Goal: Task Accomplishment & Management: Manage account settings

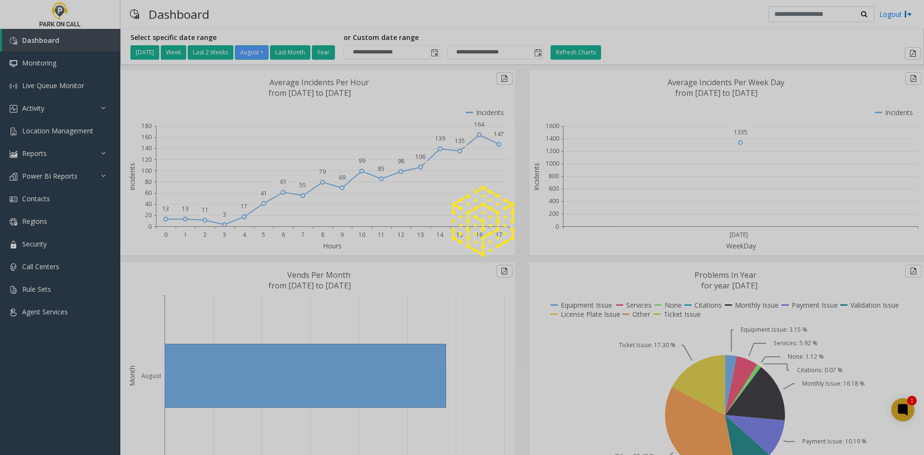
click at [30, 203] on div at bounding box center [462, 227] width 924 height 455
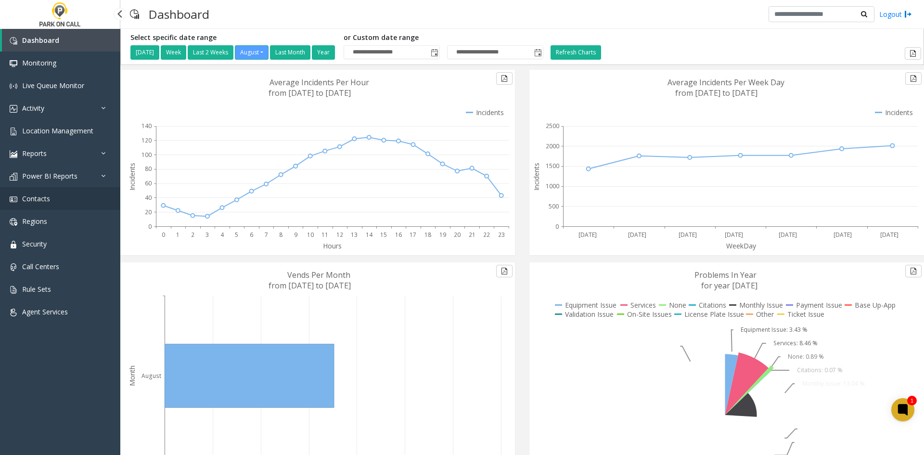
click at [30, 203] on link "Contacts" at bounding box center [60, 198] width 120 height 23
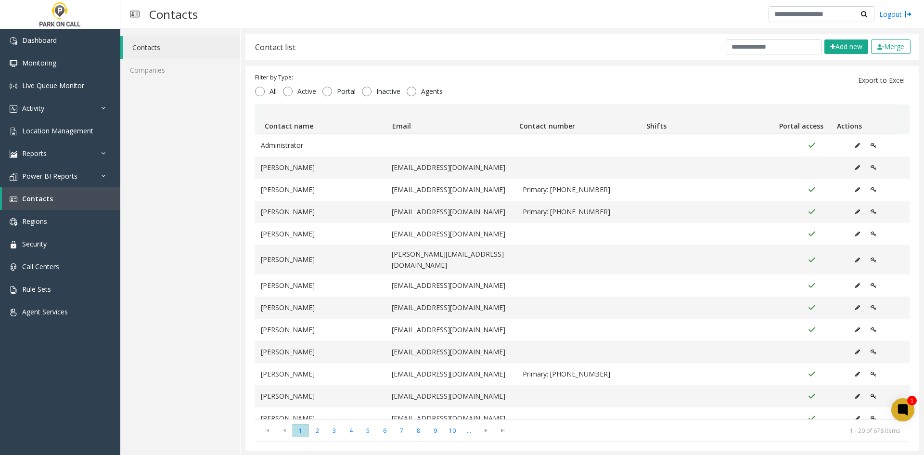
drag, startPoint x: 740, startPoint y: 58, endPoint x: 742, endPoint y: 52, distance: 5.6
click at [742, 54] on div "Contact list Add new Merge" at bounding box center [582, 47] width 674 height 26
click at [742, 51] on input "text" at bounding box center [774, 46] width 96 height 15
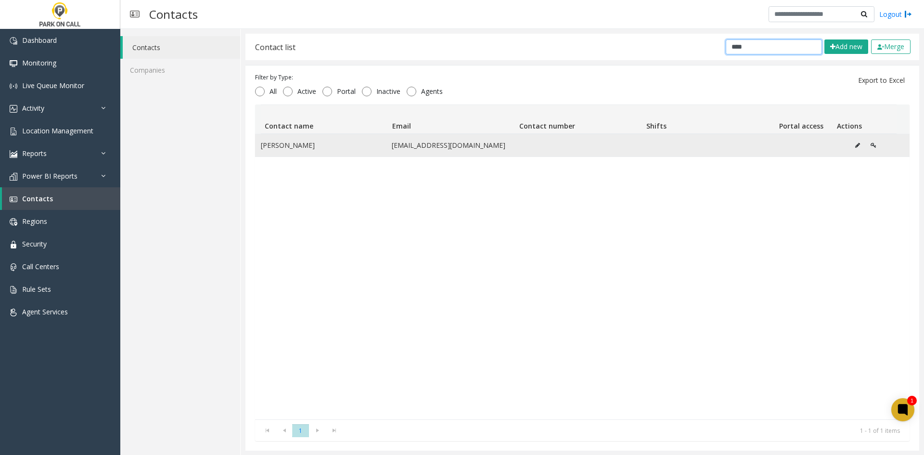
type input "****"
click at [347, 145] on td "Jennifer Haynes" at bounding box center [320, 145] width 131 height 22
click at [297, 137] on td "Jennifer Haynes" at bounding box center [320, 145] width 131 height 22
click at [294, 141] on td "Jennifer Haynes" at bounding box center [320, 145] width 131 height 22
click at [855, 146] on icon "Data table" at bounding box center [857, 145] width 5 height 6
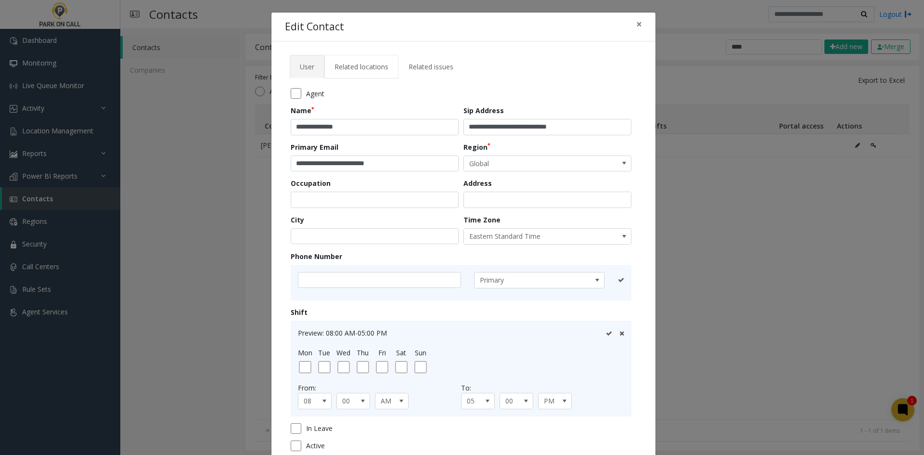
click at [336, 63] on span "Related locations" at bounding box center [361, 66] width 54 height 9
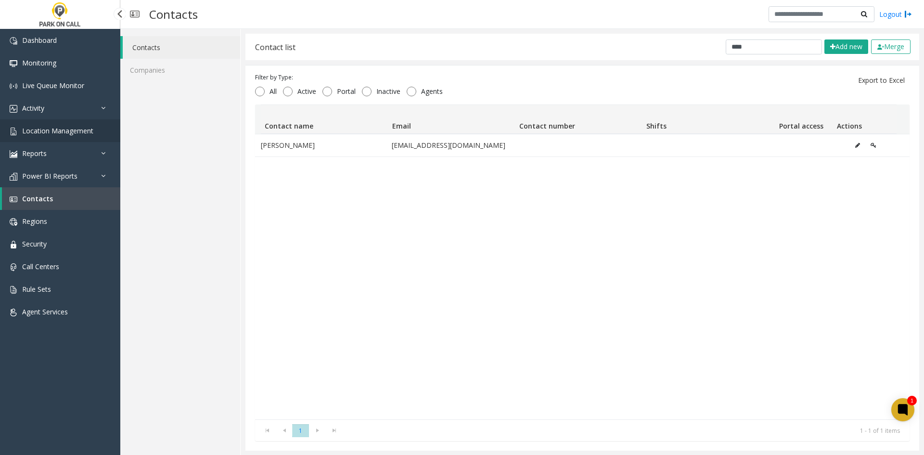
click at [64, 126] on span "Location Management" at bounding box center [57, 130] width 71 height 9
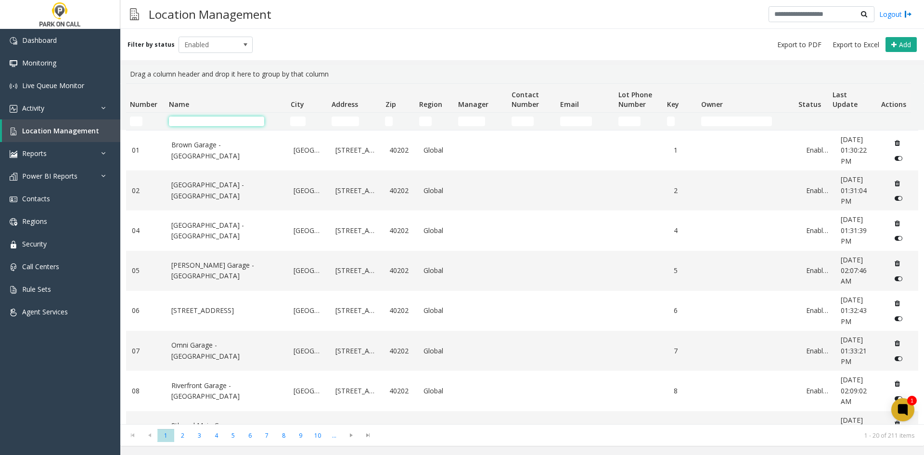
click at [220, 122] on input "Name Filter" at bounding box center [216, 121] width 95 height 10
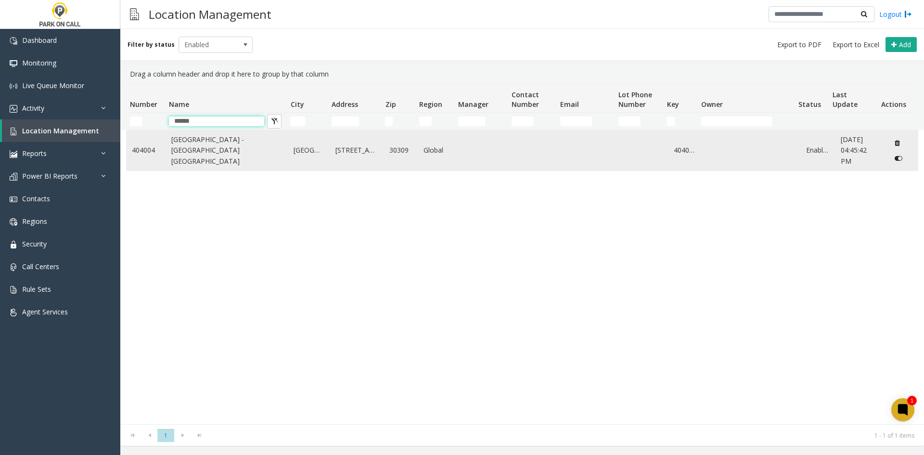
type input "******"
click at [224, 158] on link "One Atlantic Center - Universal Parking Atlanta" at bounding box center [226, 150] width 111 height 32
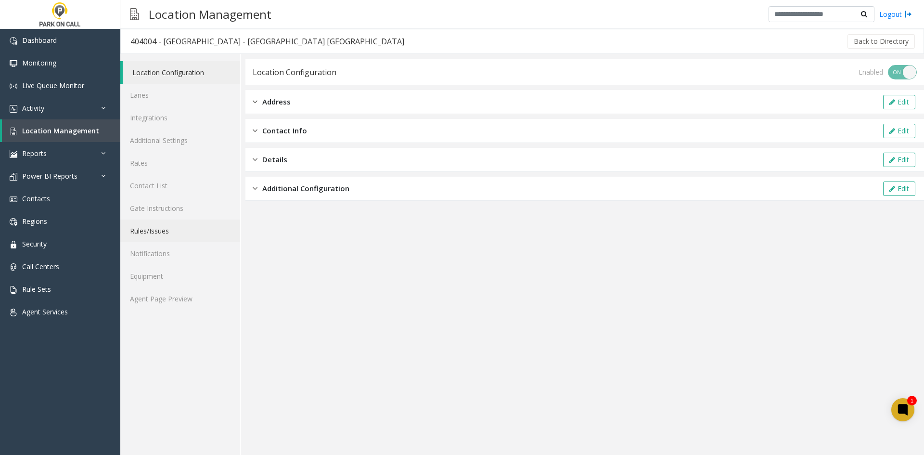
click at [169, 230] on link "Rules/Issues" at bounding box center [180, 230] width 120 height 23
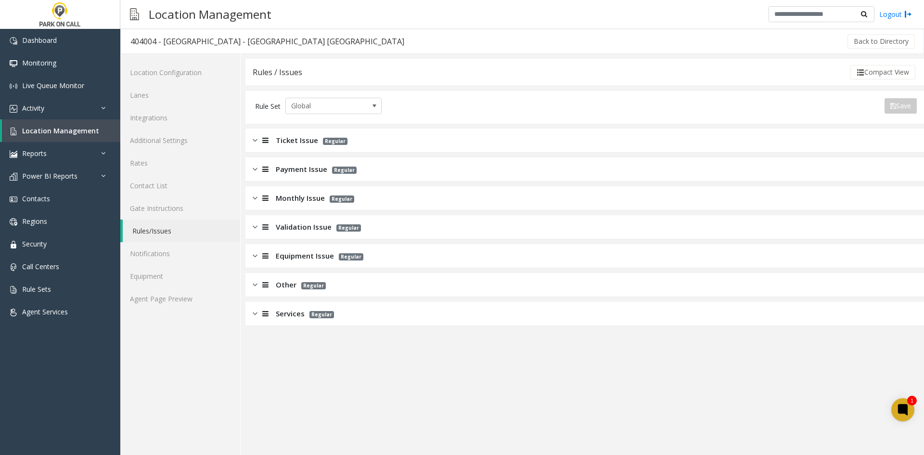
click at [265, 200] on icon at bounding box center [265, 197] width 6 height 7
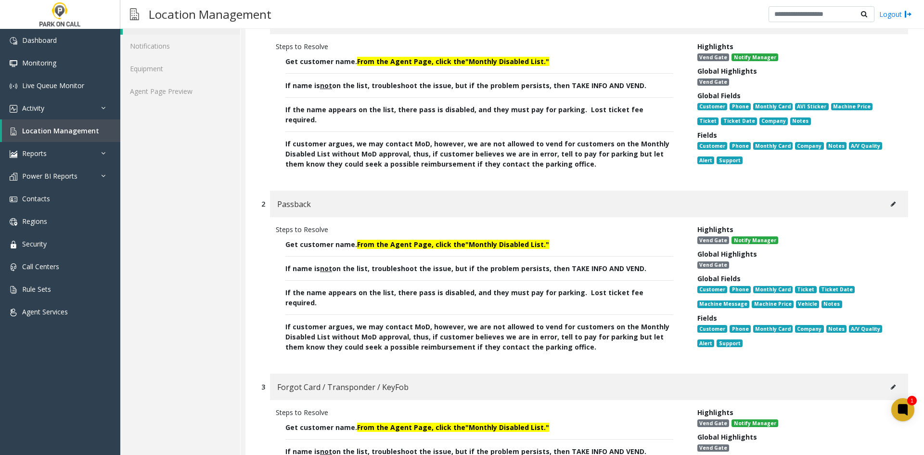
scroll to position [53, 0]
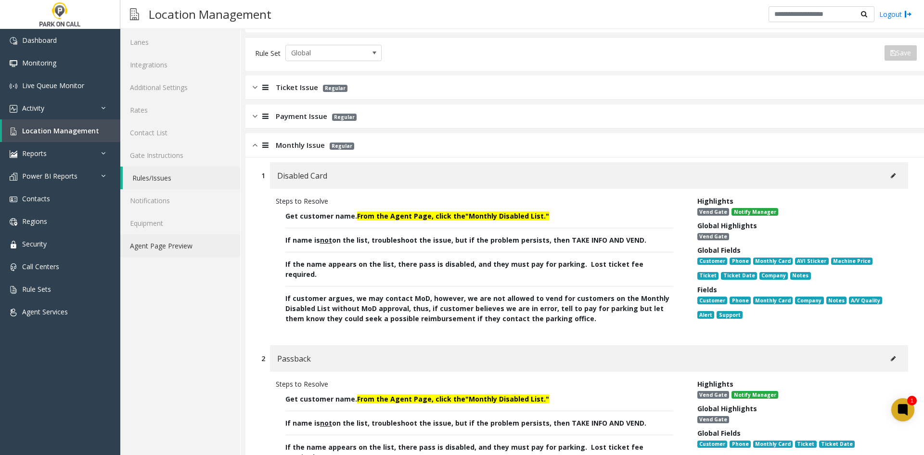
click at [206, 243] on link "Agent Page Preview" at bounding box center [180, 245] width 120 height 23
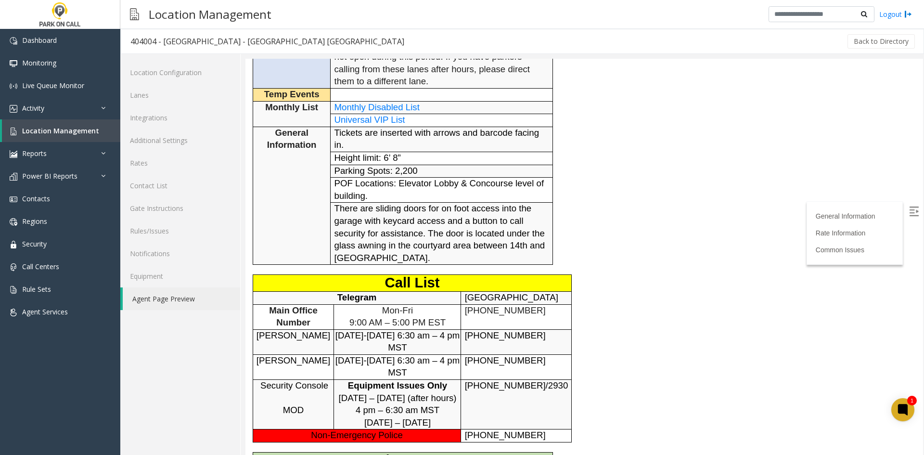
scroll to position [337, 0]
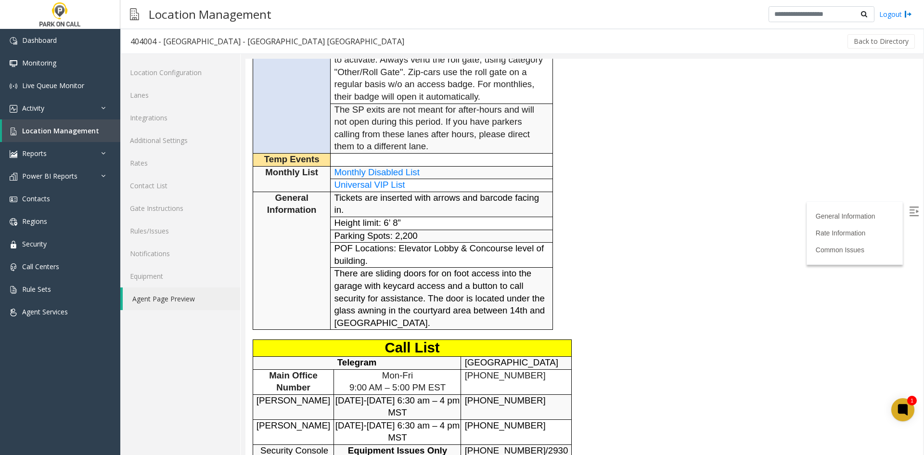
click at [379, 167] on span "Monthly Disabled List" at bounding box center [376, 172] width 85 height 10
click at [79, 131] on span "Location Management" at bounding box center [60, 130] width 77 height 9
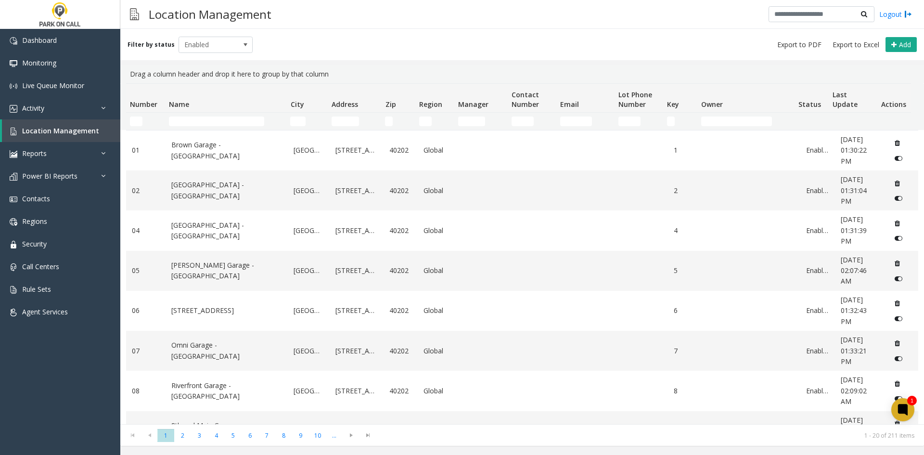
click at [254, 116] on td "Name Filter" at bounding box center [225, 121] width 121 height 17
click at [242, 122] on input "Name Filter" at bounding box center [216, 121] width 95 height 10
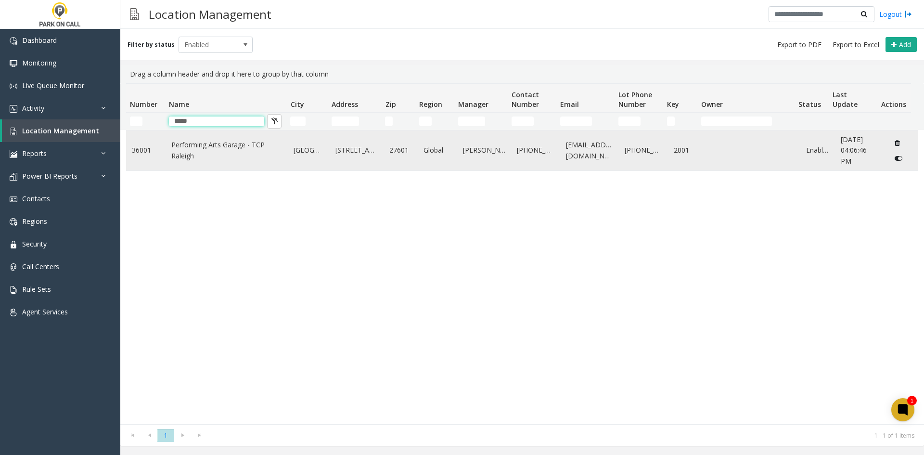
type input "*****"
click at [210, 159] on link "Performing Arts Garage - TCP Raleigh" at bounding box center [226, 151] width 111 height 22
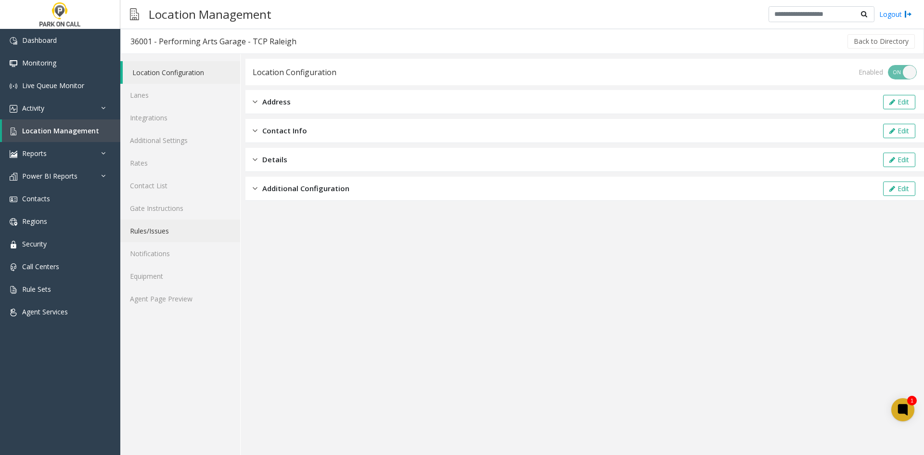
click at [172, 232] on link "Rules/Issues" at bounding box center [180, 230] width 120 height 23
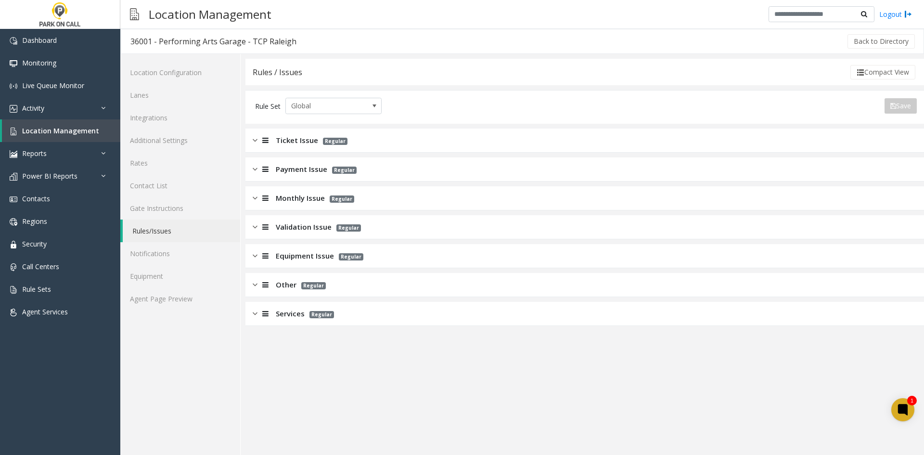
click at [274, 314] on div "Services Regular" at bounding box center [293, 313] width 81 height 11
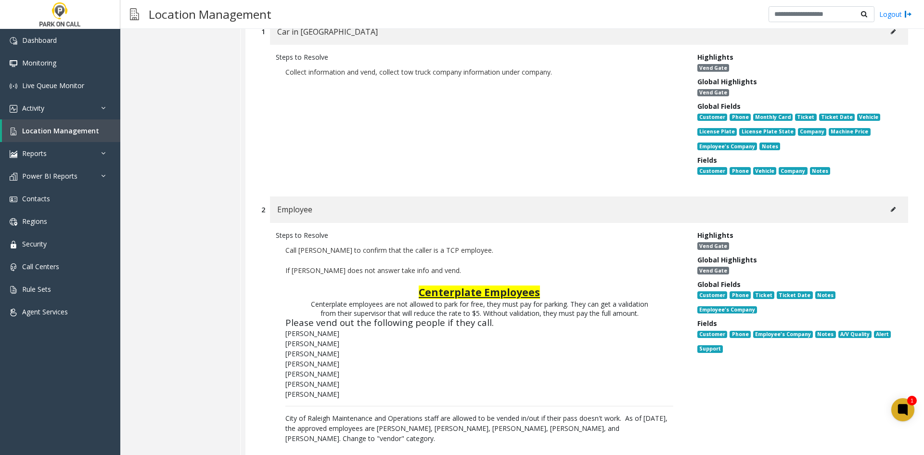
scroll to position [337, 0]
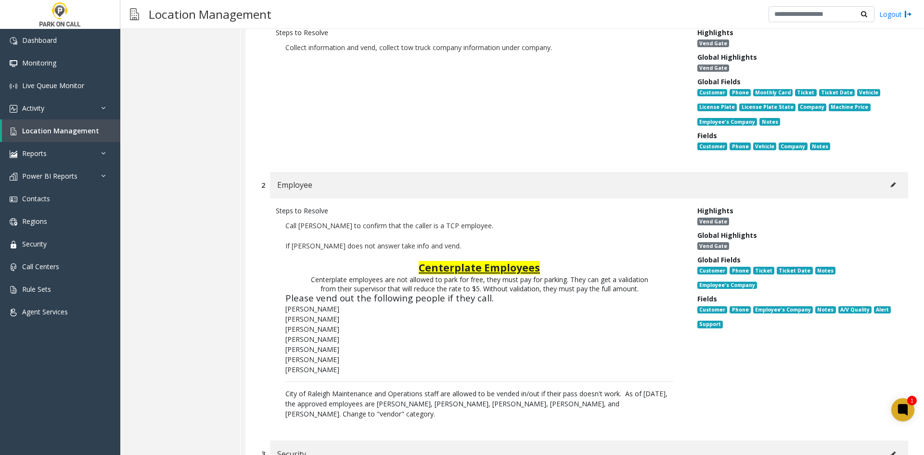
click at [884, 196] on div "Employee" at bounding box center [589, 185] width 638 height 26
click at [885, 192] on button at bounding box center [892, 185] width 15 height 14
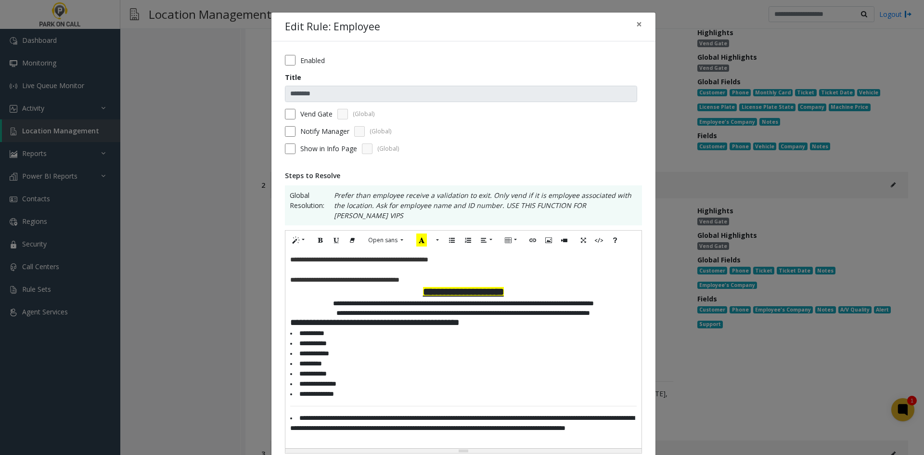
click at [306, 256] on span "**********" at bounding box center [359, 259] width 138 height 7
click at [304, 276] on span "**********" at bounding box center [344, 279] width 109 height 7
click at [423, 275] on p "**********" at bounding box center [463, 280] width 346 height 10
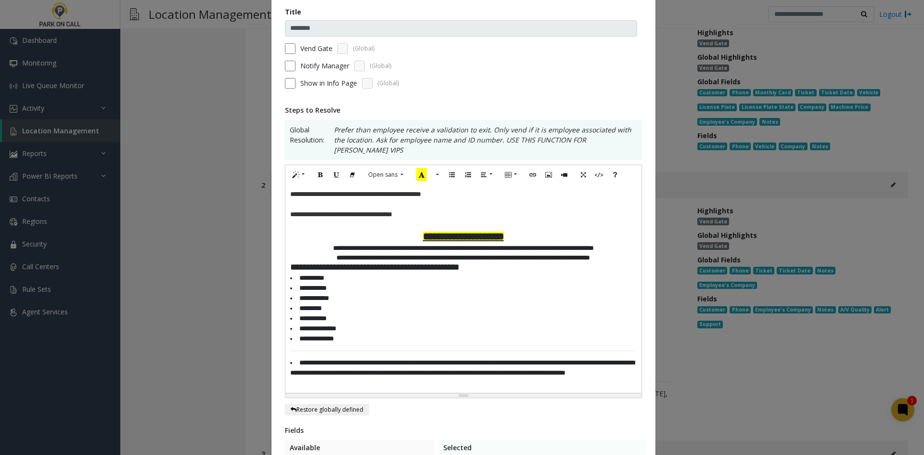
scroll to position [0, 0]
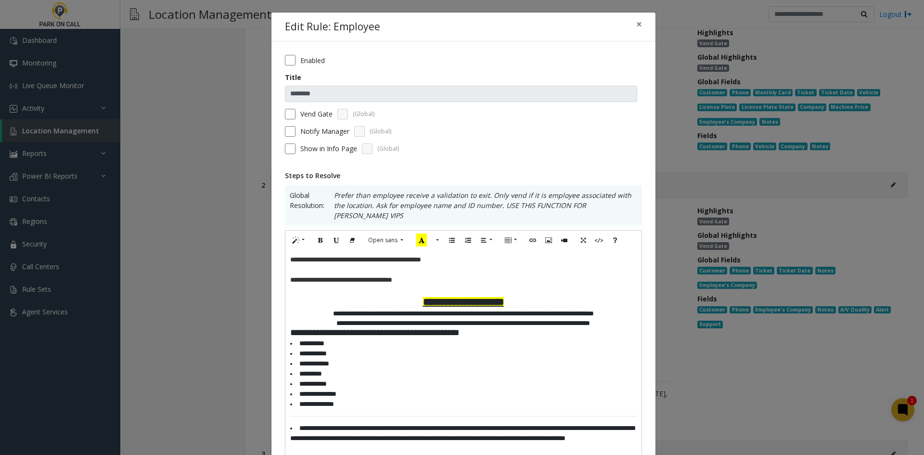
click at [441, 275] on p "**********" at bounding box center [463, 280] width 346 height 10
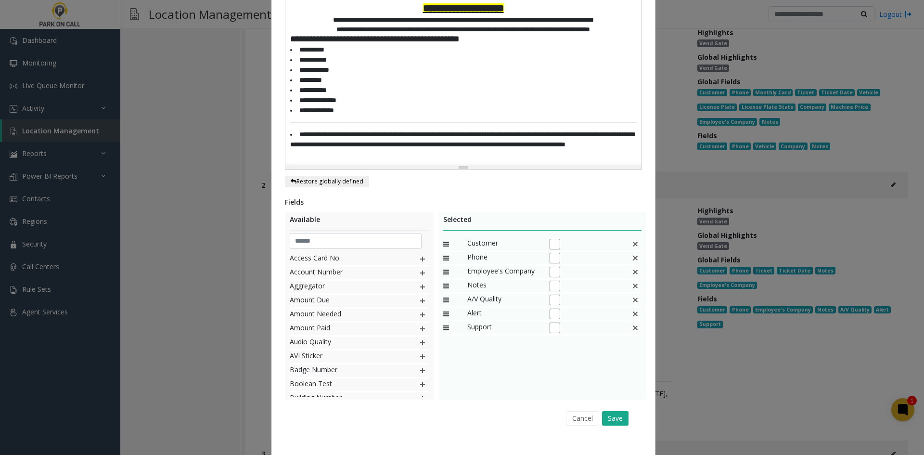
scroll to position [303, 0]
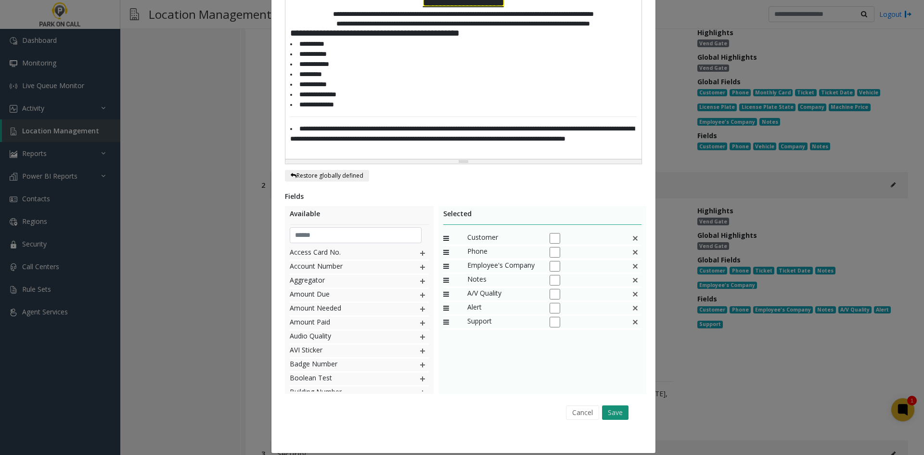
click at [612, 405] on button "Save" at bounding box center [615, 412] width 26 height 14
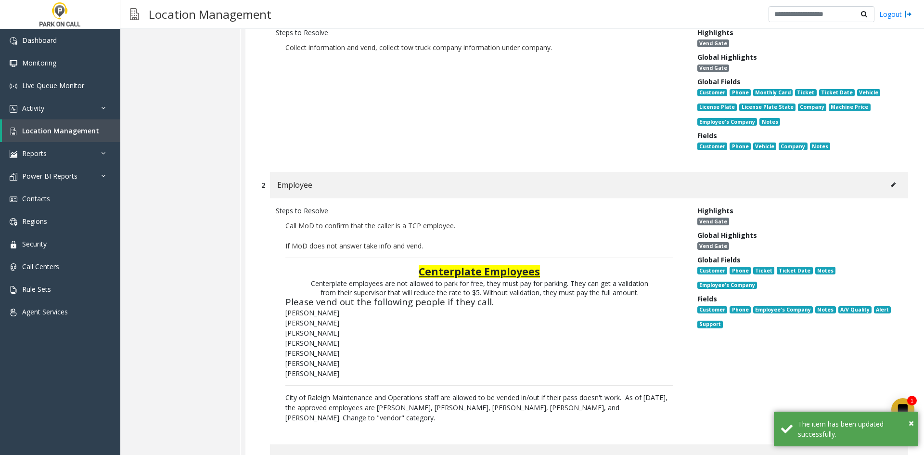
scroll to position [0, 0]
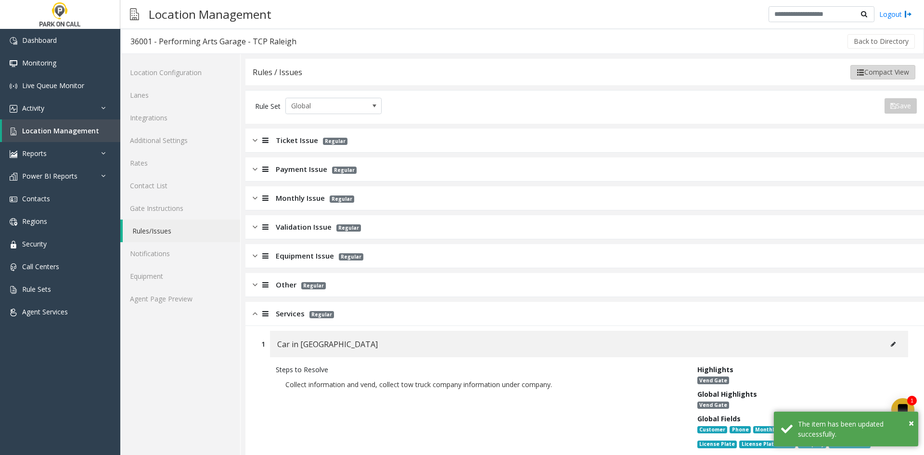
click at [881, 77] on button "Compact View" at bounding box center [882, 72] width 65 height 14
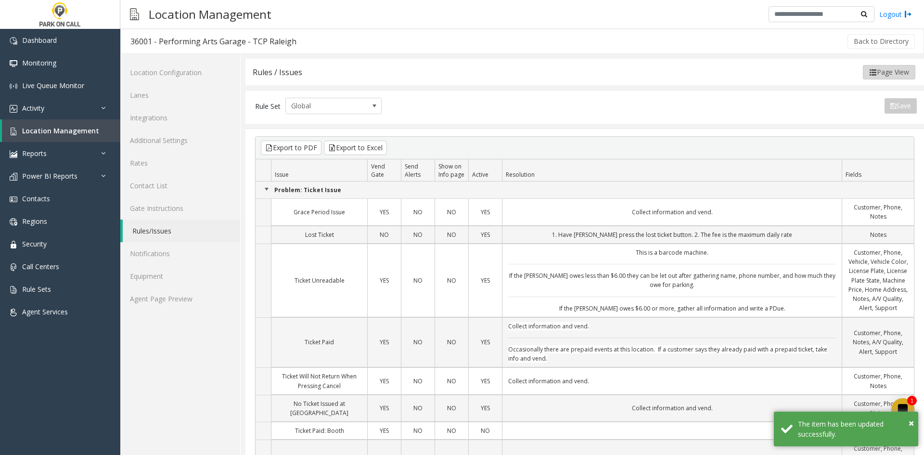
click at [891, 69] on button "Page View" at bounding box center [889, 72] width 52 height 14
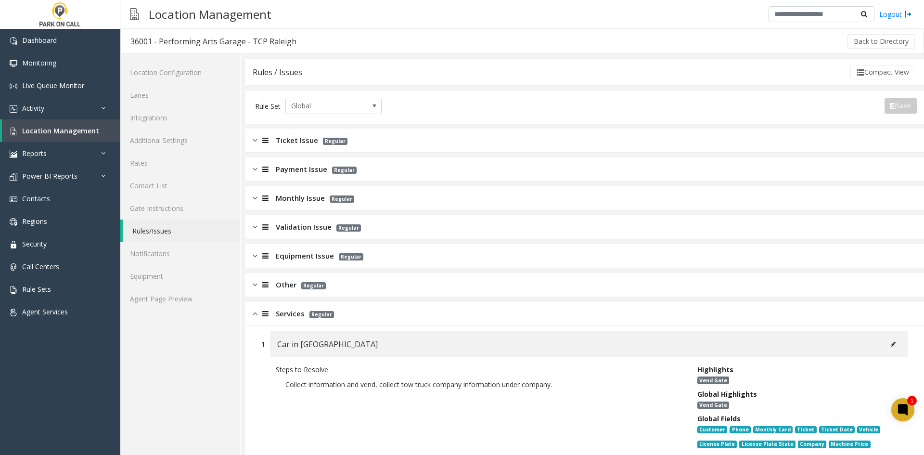
click at [891, 69] on button "Compact View" at bounding box center [882, 72] width 65 height 14
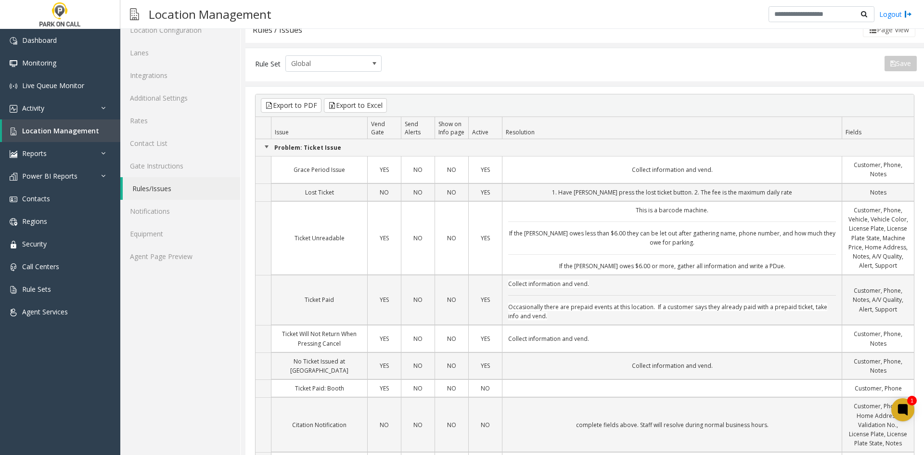
scroll to position [337, 0]
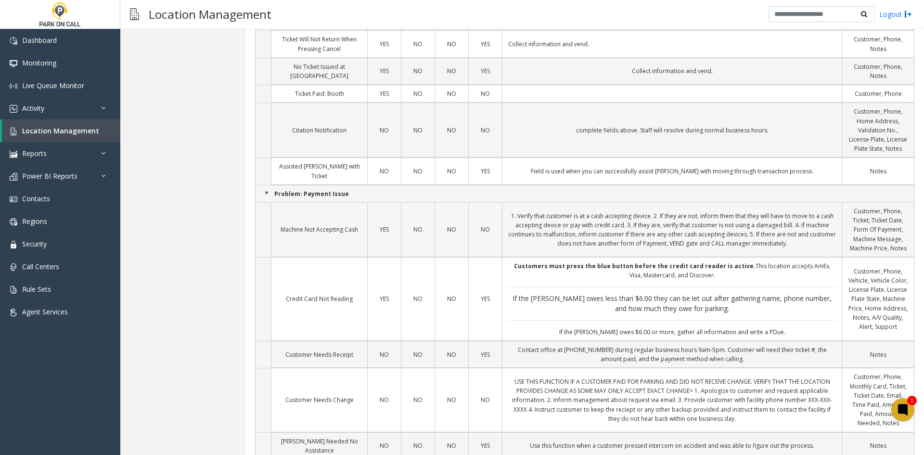
click at [658, 202] on td "1. Verify that customer is at a cash accepting device. 2. If they are not, info…" at bounding box center [672, 229] width 340 height 55
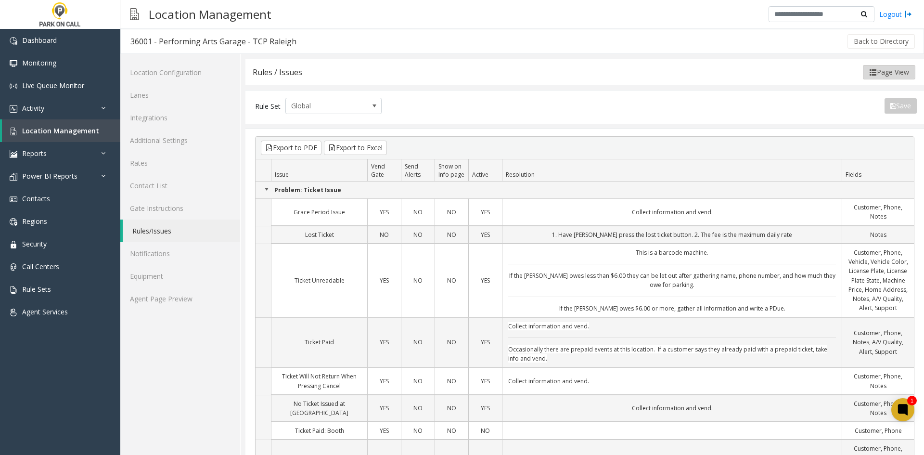
click at [881, 68] on button "Page View" at bounding box center [889, 72] width 52 height 14
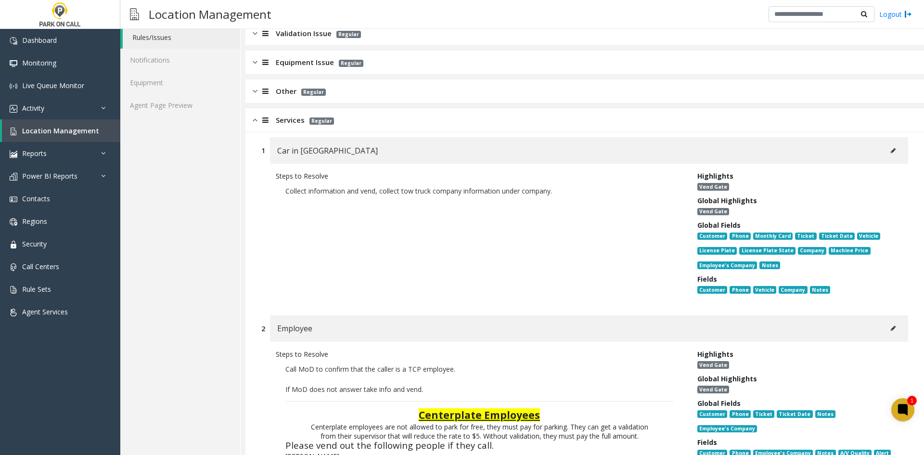
scroll to position [48, 0]
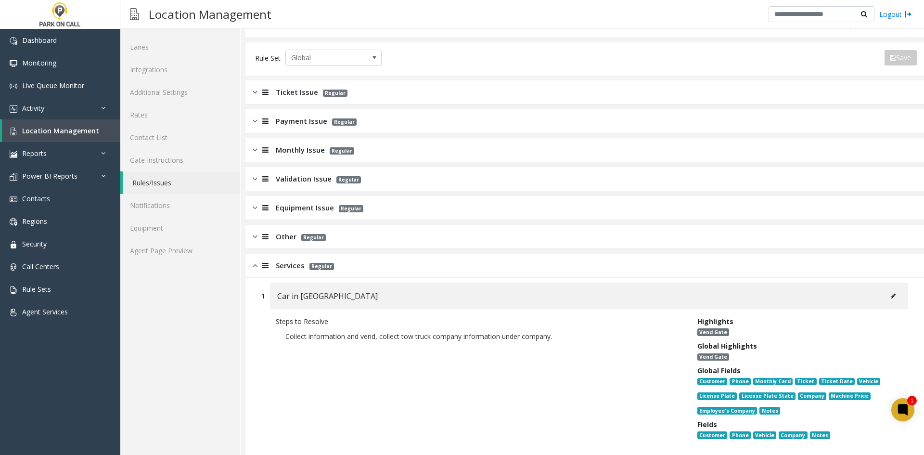
click at [330, 268] on span "Regular" at bounding box center [321, 266] width 25 height 7
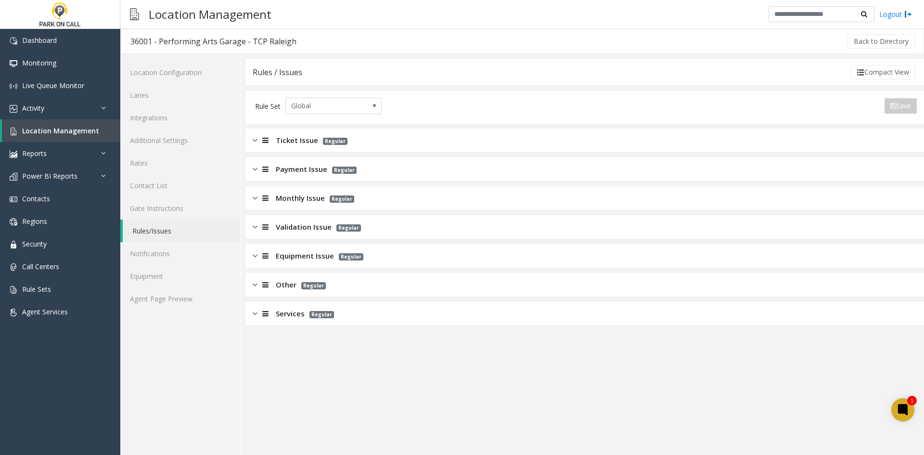
drag, startPoint x: 304, startPoint y: 312, endPoint x: 293, endPoint y: 292, distance: 23.0
click at [303, 311] on div "Services Regular" at bounding box center [293, 313] width 81 height 11
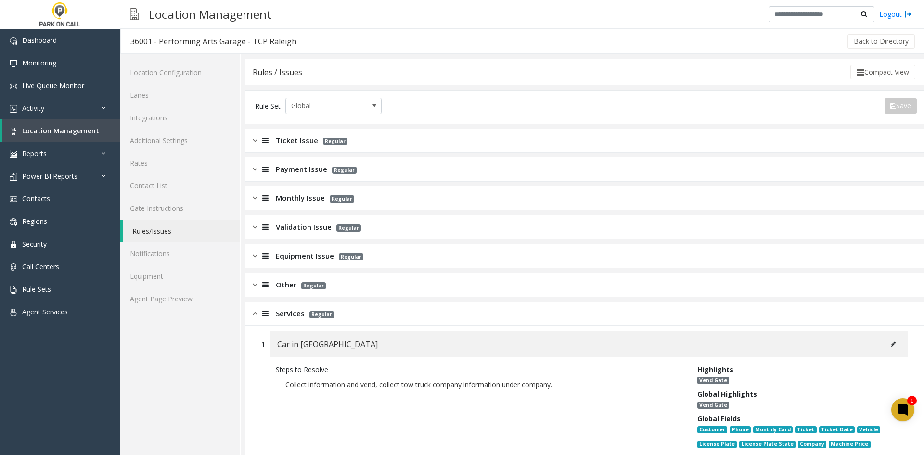
click at [288, 284] on span "Other" at bounding box center [286, 284] width 21 height 11
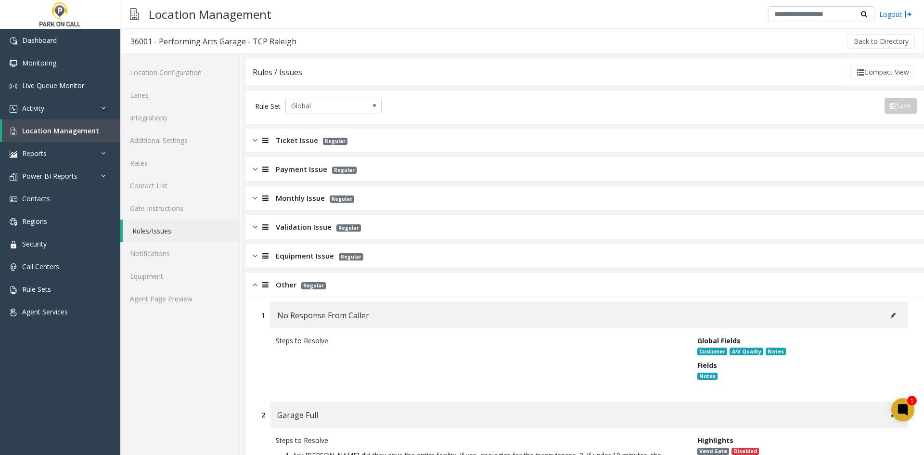
click at [293, 263] on div "Equipment Issue Regular" at bounding box center [584, 256] width 678 height 24
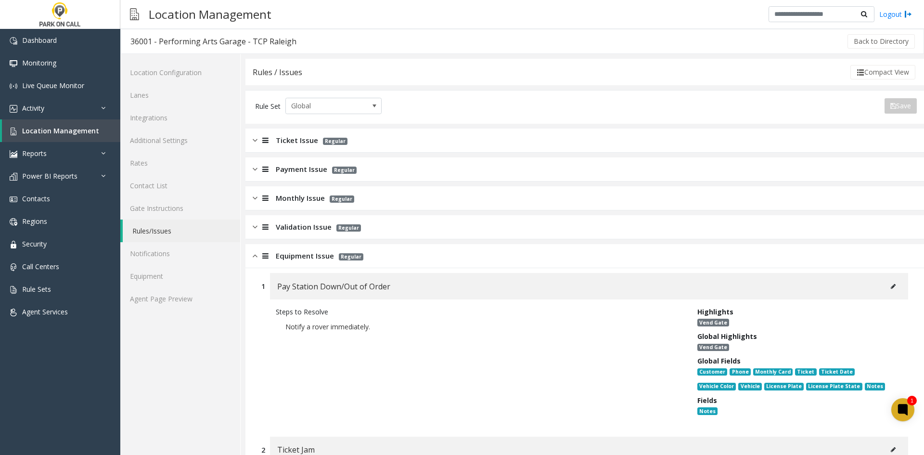
click at [306, 222] on span "Validation Issue" at bounding box center [304, 226] width 56 height 11
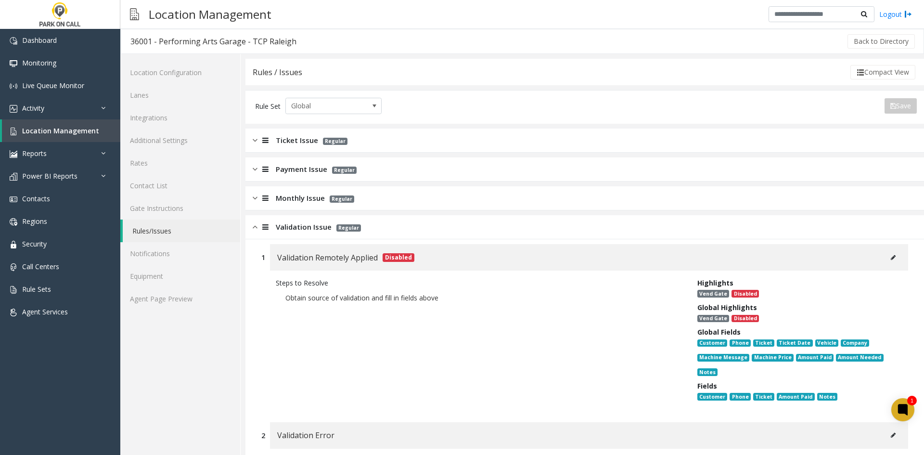
drag, startPoint x: 312, startPoint y: 195, endPoint x: 315, endPoint y: 171, distance: 24.2
click at [312, 194] on span "Monthly Issue" at bounding box center [300, 197] width 49 height 11
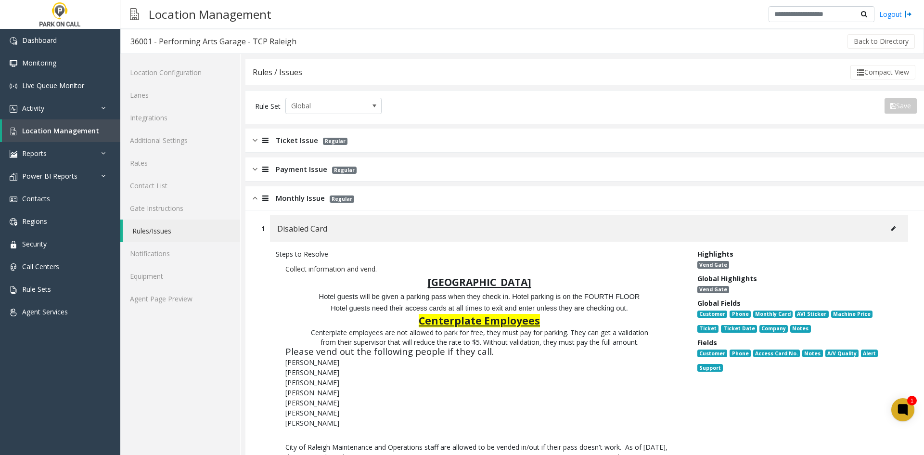
click at [315, 171] on span "Payment Issue" at bounding box center [301, 169] width 51 height 11
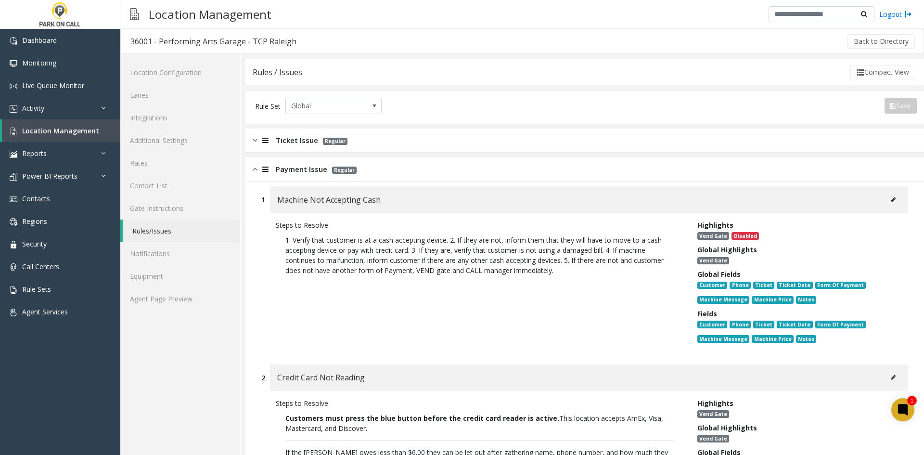
click at [316, 148] on div "Ticket Issue Regular" at bounding box center [584, 140] width 678 height 24
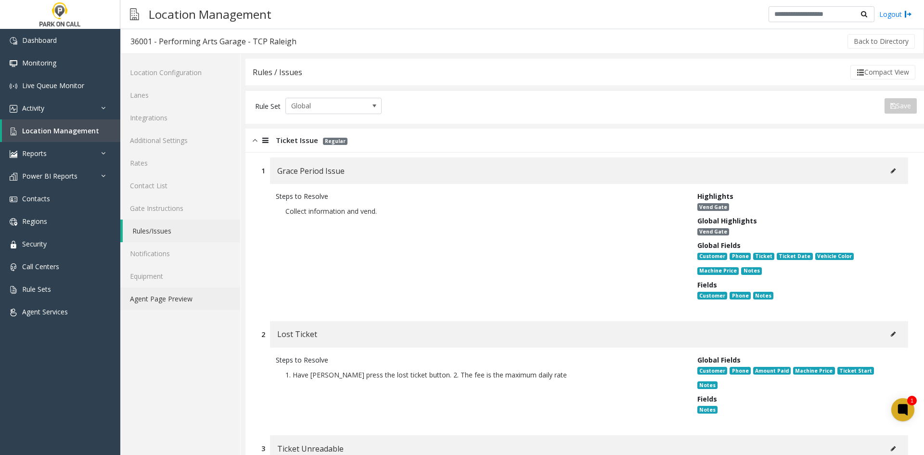
click at [227, 297] on link "Agent Page Preview" at bounding box center [180, 298] width 120 height 23
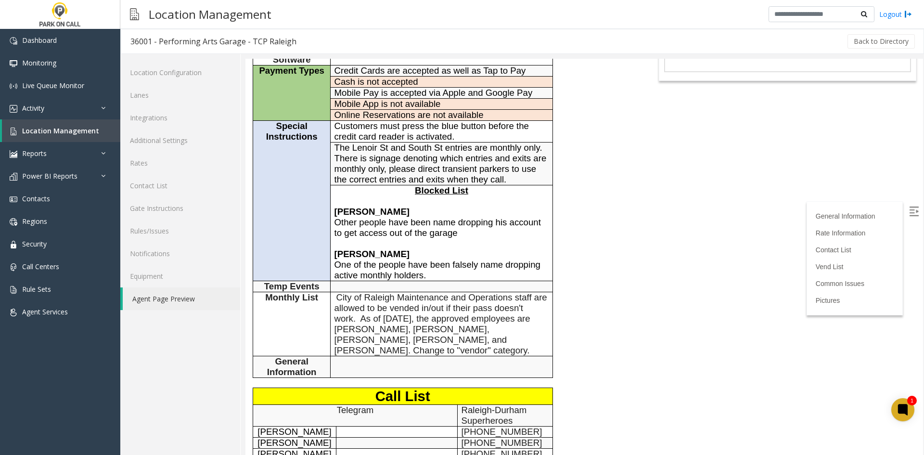
scroll to position [177, 0]
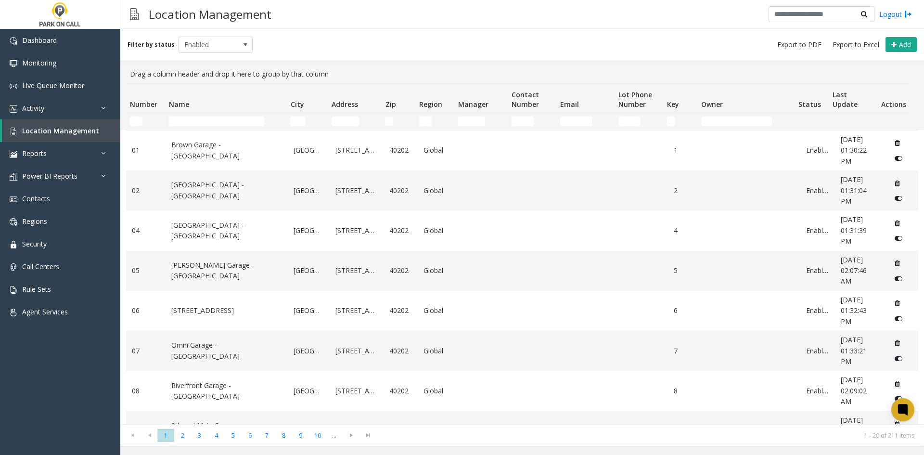
click at [230, 128] on td "Name Filter" at bounding box center [225, 121] width 121 height 17
drag, startPoint x: 228, startPoint y: 126, endPoint x: 224, endPoint y: 123, distance: 5.1
click at [224, 123] on td "Name Filter" at bounding box center [225, 121] width 121 height 17
click at [223, 122] on input "Name Filter" at bounding box center [216, 121] width 95 height 10
click at [223, 121] on input "Name Filter" at bounding box center [216, 121] width 95 height 10
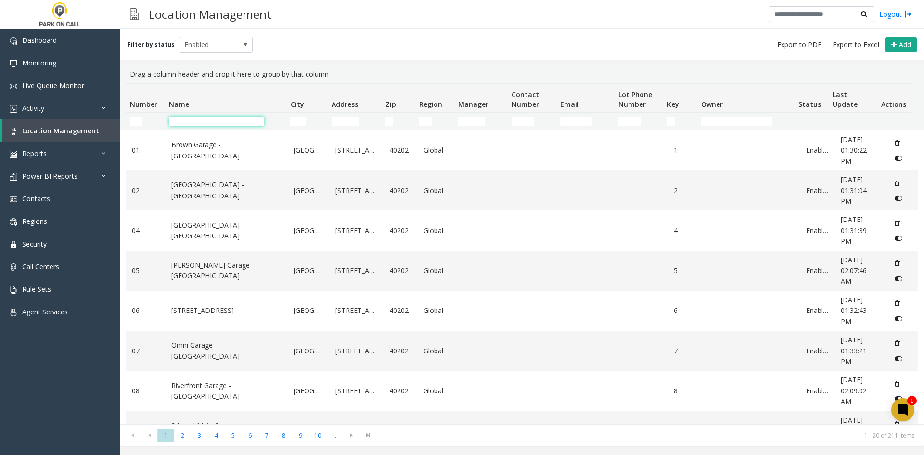
click at [223, 119] on input "Name Filter" at bounding box center [216, 121] width 95 height 10
click at [214, 99] on th "Name" at bounding box center [225, 98] width 121 height 29
click at [196, 119] on input "Name Filter" at bounding box center [216, 121] width 95 height 10
click at [268, 102] on th "Name" at bounding box center [225, 98] width 121 height 29
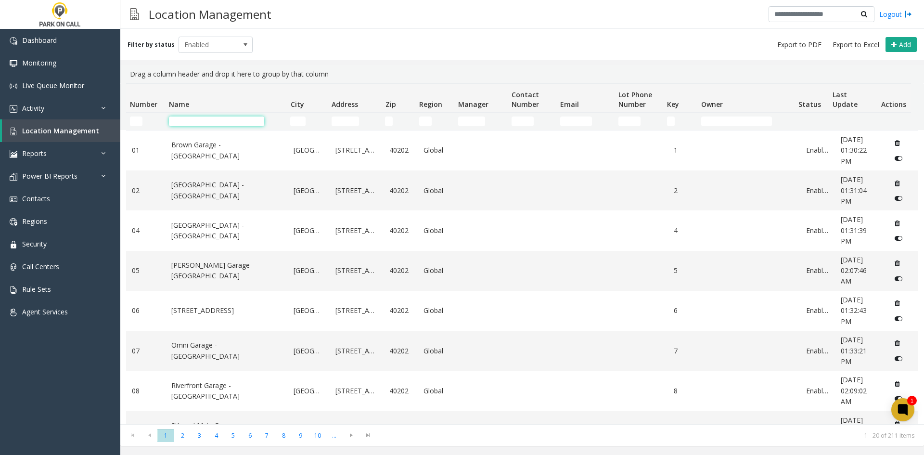
click at [218, 121] on input "Name Filter" at bounding box center [216, 121] width 95 height 10
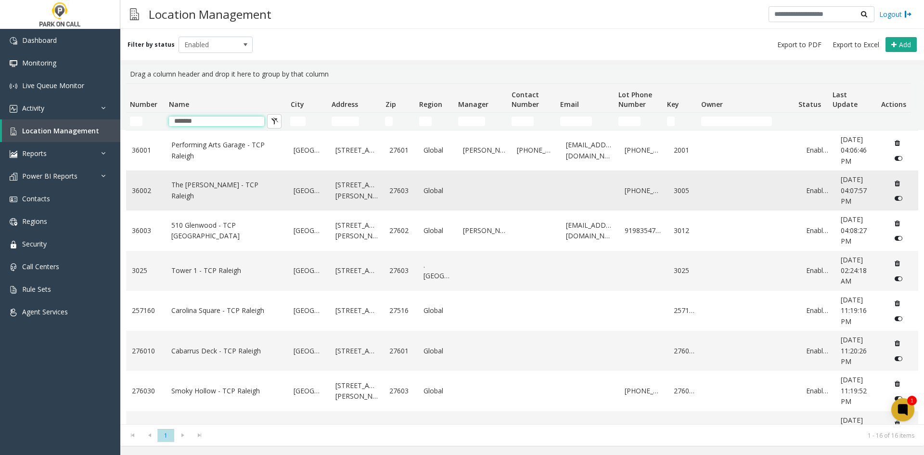
type input "*******"
click at [212, 186] on link "The Dillon - TCP Raleigh" at bounding box center [226, 190] width 111 height 22
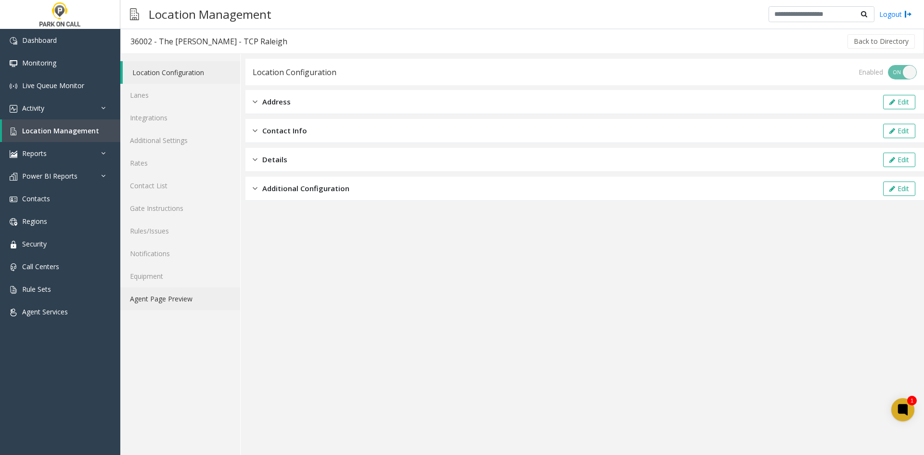
click at [178, 301] on link "Agent Page Preview" at bounding box center [180, 298] width 120 height 23
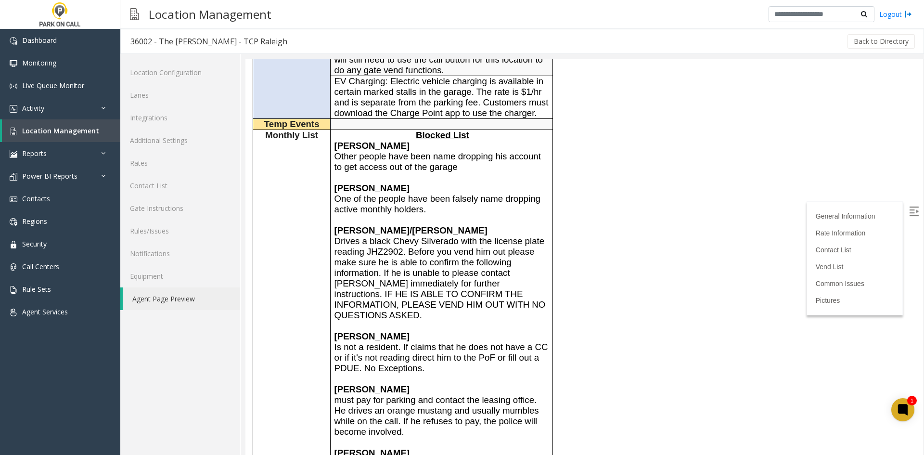
scroll to position [770, 0]
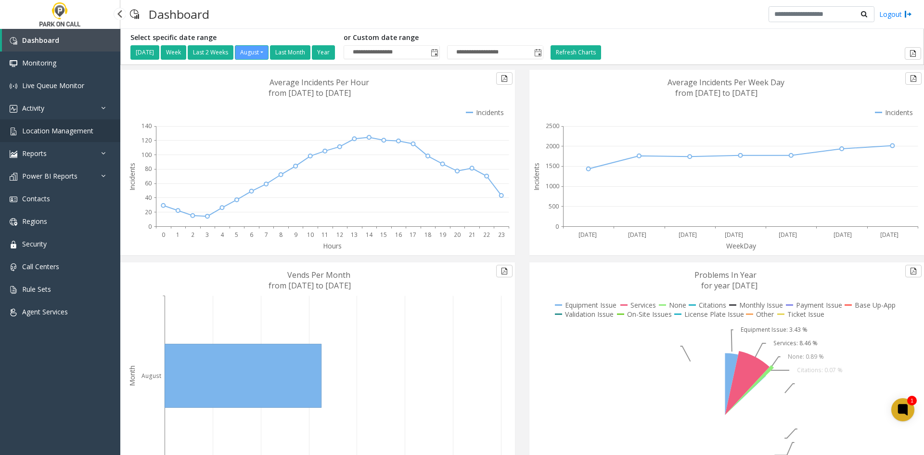
click at [91, 131] on span "Location Management" at bounding box center [57, 130] width 71 height 9
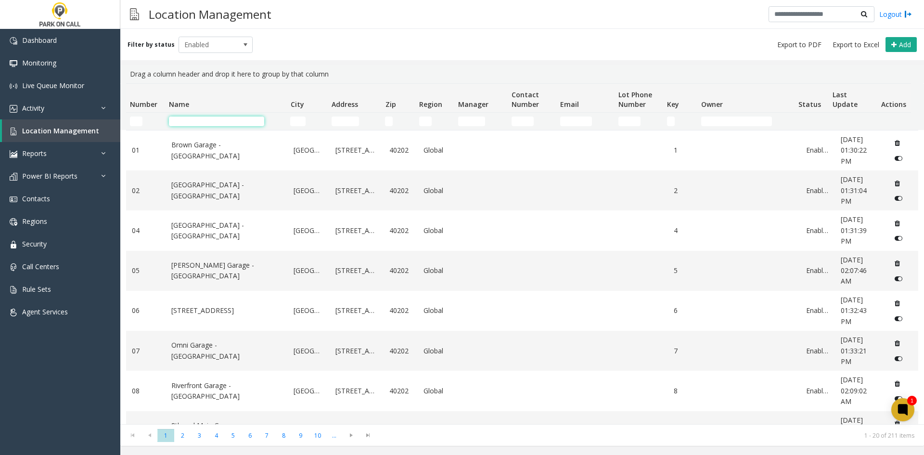
click at [177, 119] on input "Name Filter" at bounding box center [216, 121] width 95 height 10
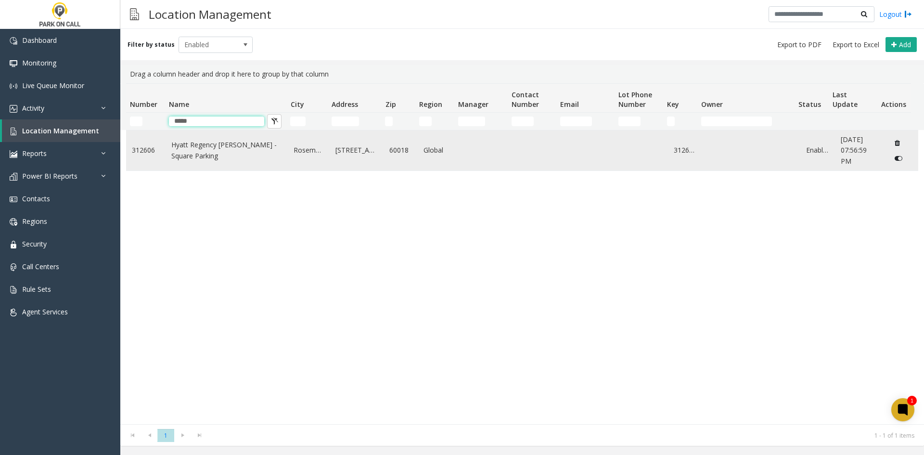
type input "*****"
click at [193, 165] on td "Hyatt Regency O'Hare - Square Parking" at bounding box center [227, 150] width 123 height 40
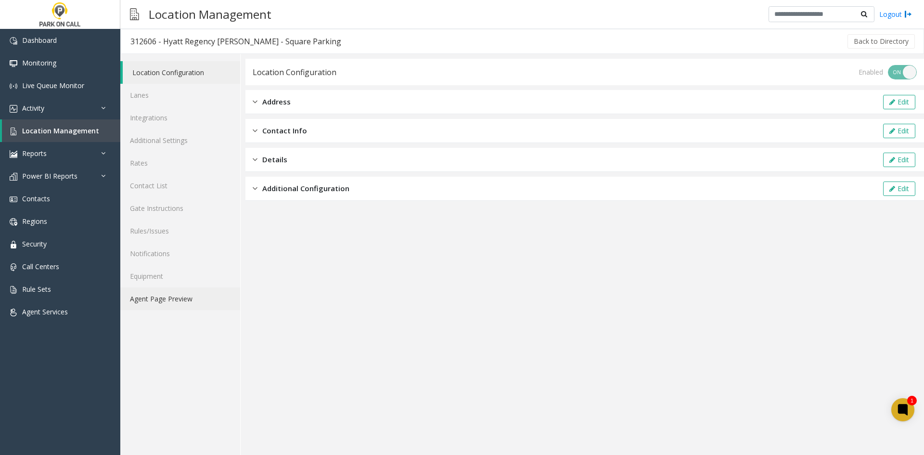
click at [165, 304] on link "Agent Page Preview" at bounding box center [180, 298] width 120 height 23
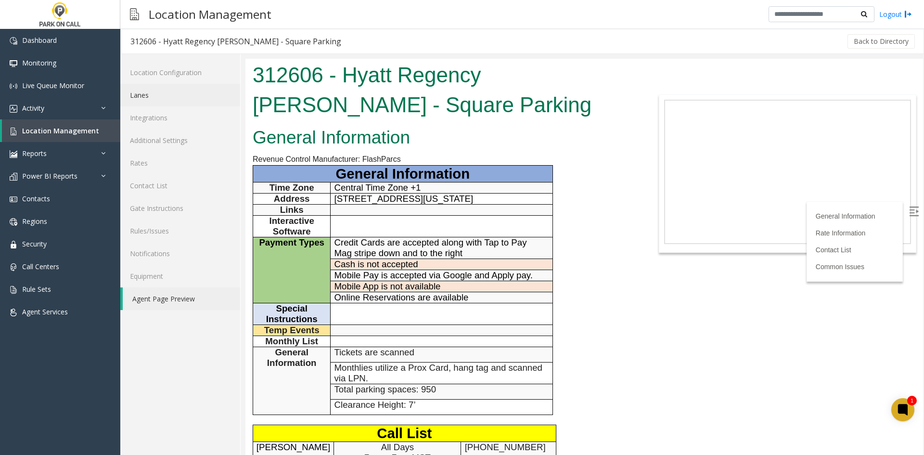
click at [154, 103] on link "Lanes" at bounding box center [180, 95] width 120 height 23
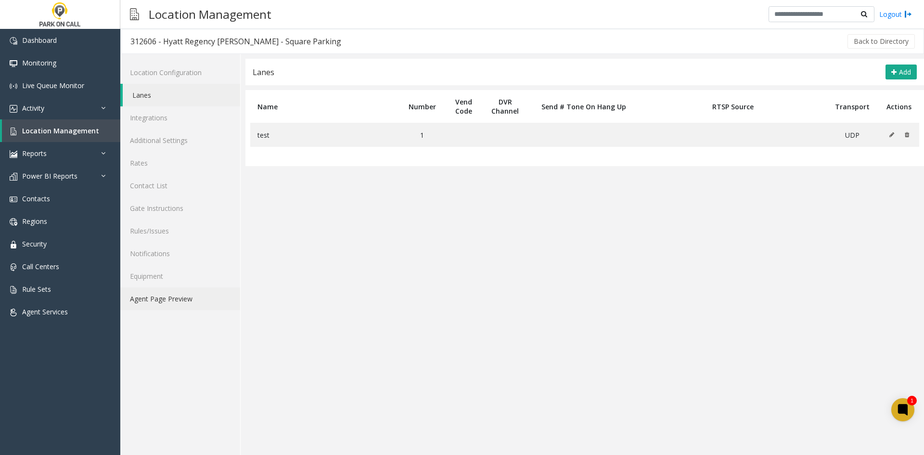
click at [187, 305] on link "Agent Page Preview" at bounding box center [180, 298] width 120 height 23
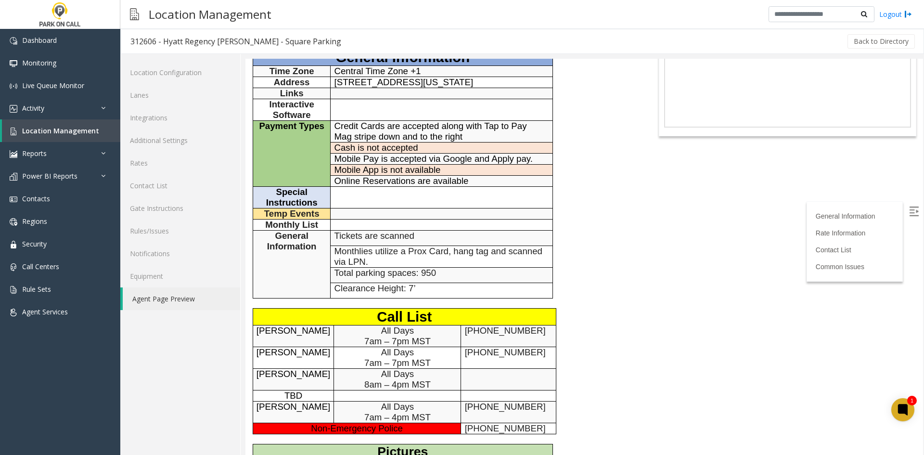
scroll to position [241, 0]
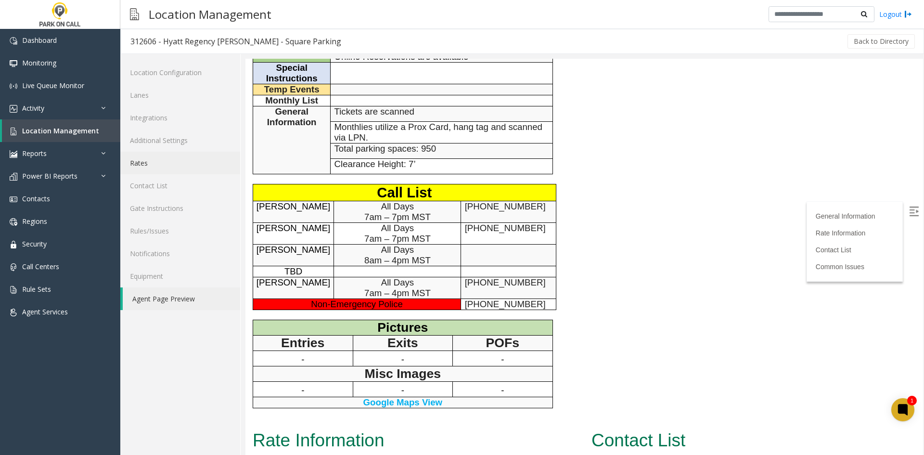
click at [146, 166] on link "Rates" at bounding box center [180, 163] width 120 height 23
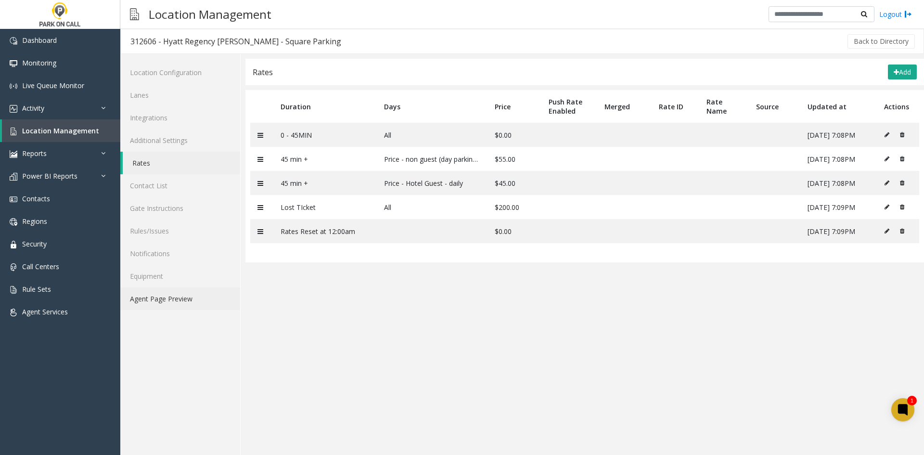
click at [184, 307] on link "Agent Page Preview" at bounding box center [180, 298] width 120 height 23
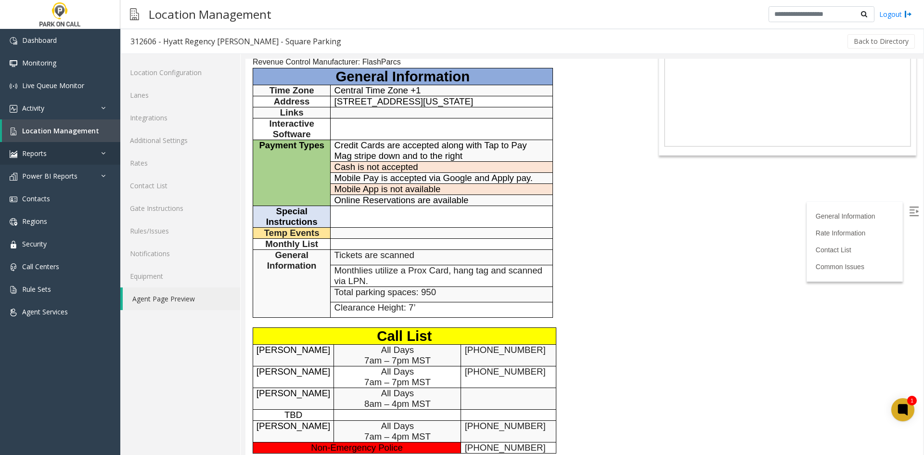
scroll to position [96, 0]
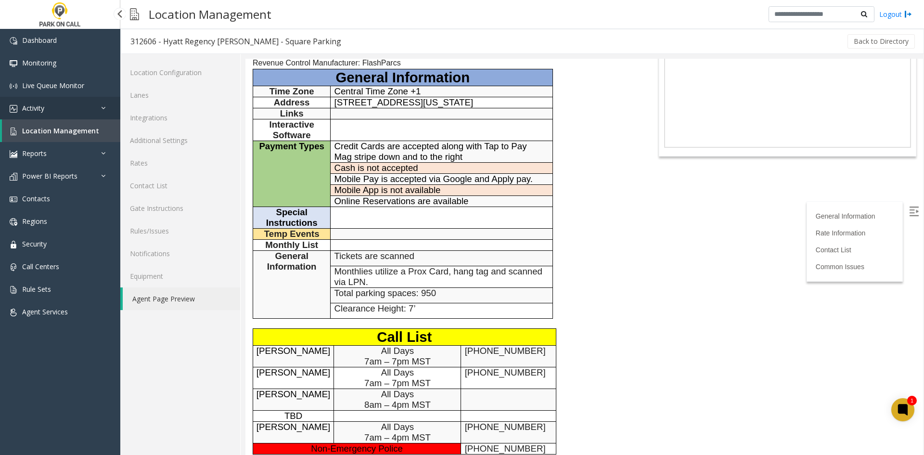
click at [58, 97] on link "Activity" at bounding box center [60, 108] width 120 height 23
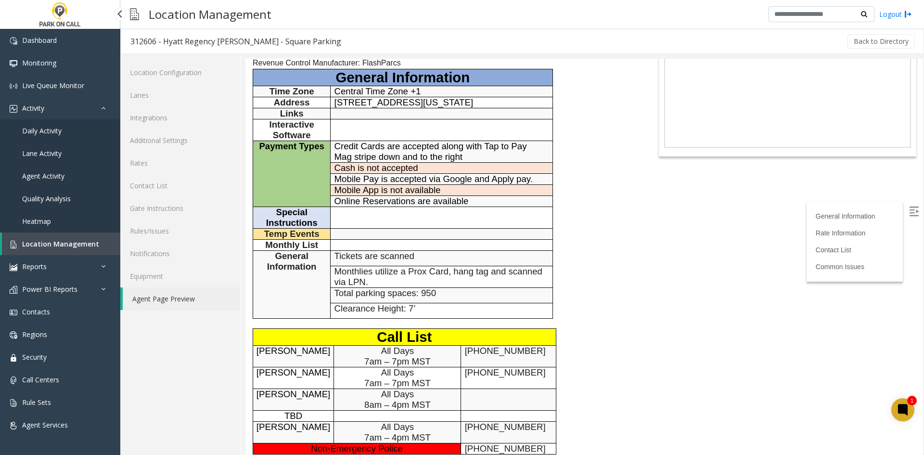
click at [38, 129] on span "Daily Activity" at bounding box center [41, 130] width 39 height 9
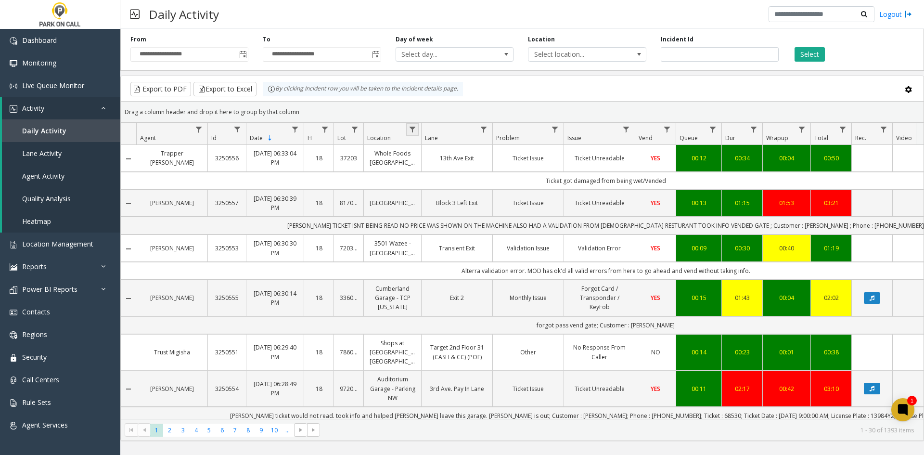
click at [408, 132] on link "Data table" at bounding box center [412, 129] width 13 height 13
click at [418, 173] on input "Location Filter" at bounding box center [454, 171] width 82 height 16
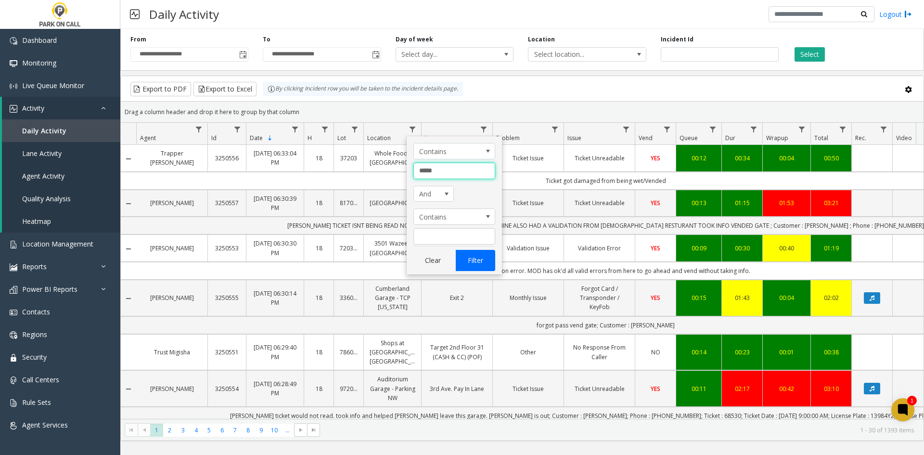
type input "*****"
click at [473, 258] on button "Filter" at bounding box center [475, 260] width 39 height 21
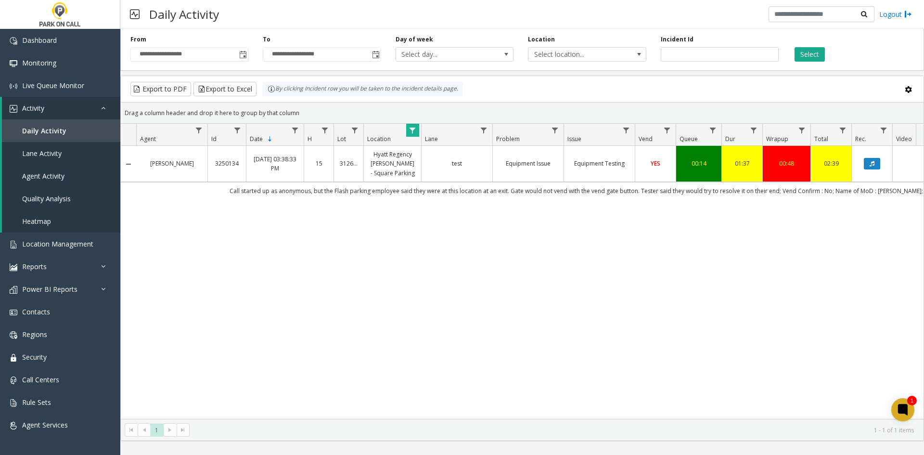
click at [243, 63] on div "**********" at bounding box center [522, 48] width 804 height 46
click at [242, 61] on span "Toggle popup" at bounding box center [242, 54] width 11 height 15
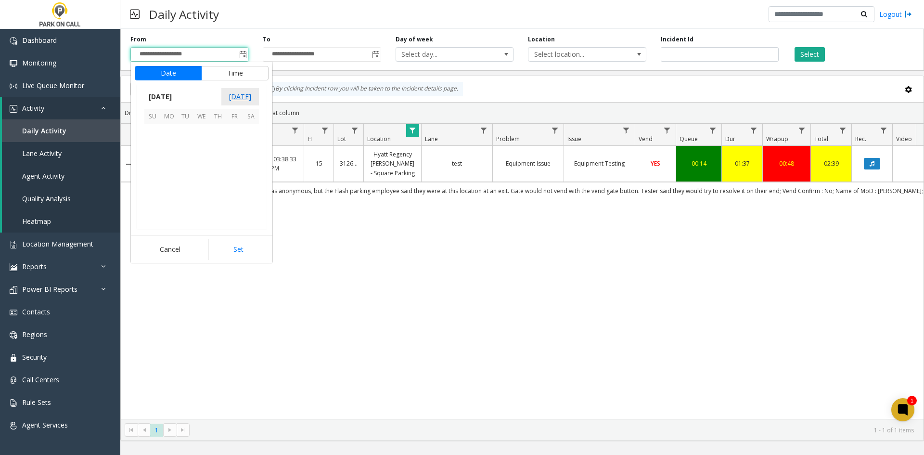
scroll to position [172570, 0]
click at [233, 133] on span "1" at bounding box center [234, 132] width 16 height 16
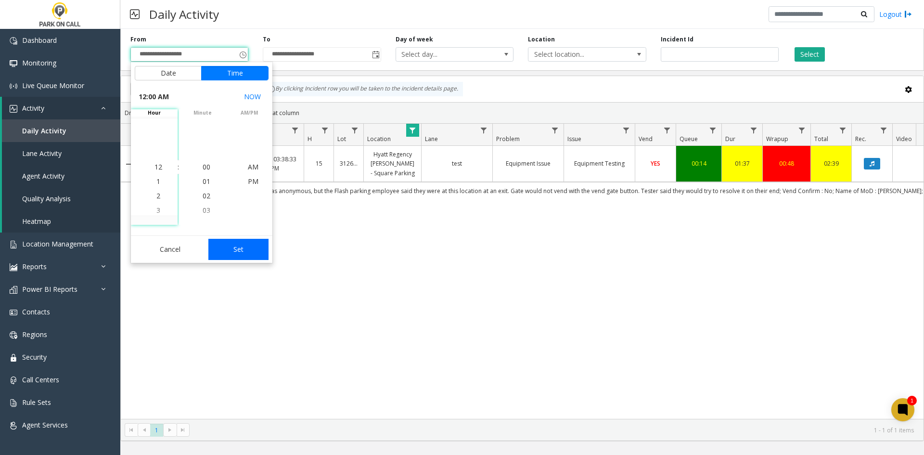
click at [237, 245] on button "Set" at bounding box center [238, 249] width 61 height 21
type input "**********"
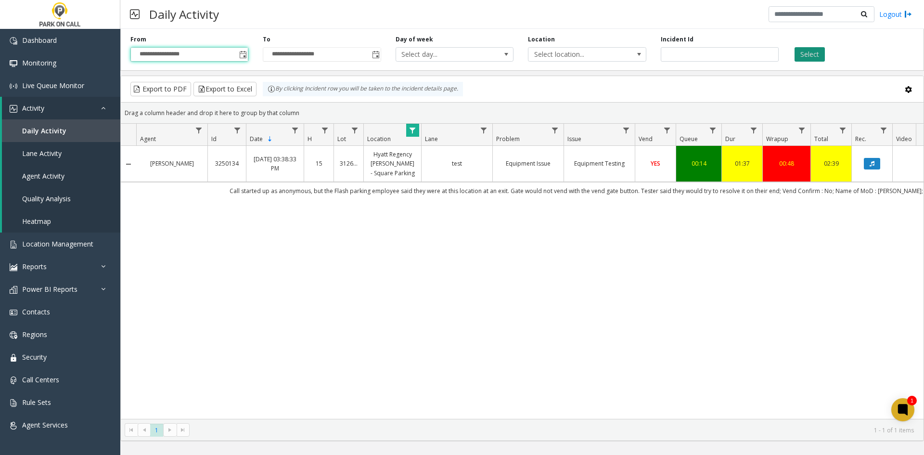
click at [796, 59] on button "Select" at bounding box center [809, 54] width 30 height 14
click at [807, 59] on button "Select" at bounding box center [809, 54] width 30 height 14
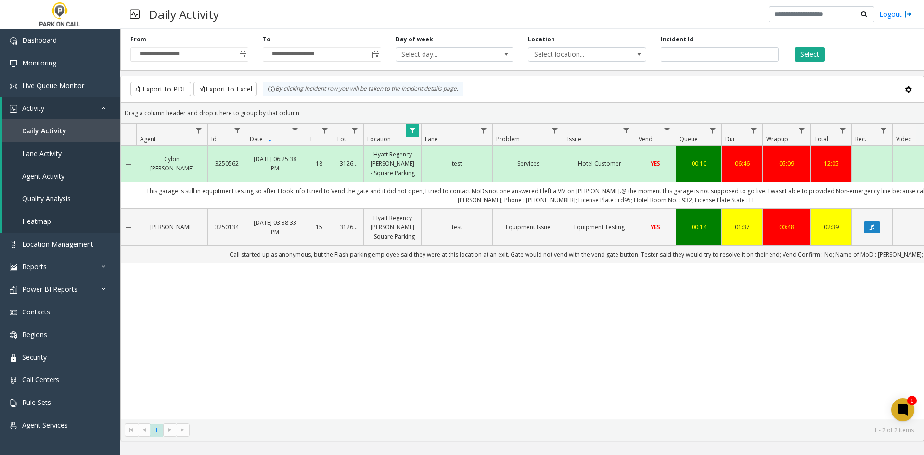
drag, startPoint x: 397, startPoint y: 409, endPoint x: 421, endPoint y: 413, distance: 23.8
click at [421, 413] on div "Cybin Postema 3250562 Aug 19, 2025 06:25:38 PM 18 312606 Hyatt Regency O'Hare -…" at bounding box center [522, 282] width 803 height 273
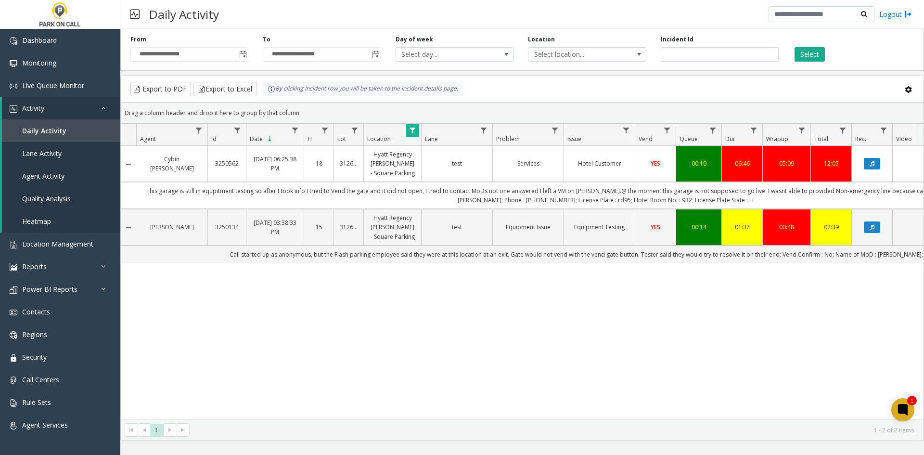
drag, startPoint x: 417, startPoint y: 410, endPoint x: 436, endPoint y: 410, distance: 18.8
click at [436, 410] on div "Cybin Postema 3250562 Aug 19, 2025 06:25:38 PM 18 312606 Hyatt Regency O'Hare -…" at bounding box center [522, 282] width 803 height 273
drag, startPoint x: 462, startPoint y: 408, endPoint x: 482, endPoint y: 410, distance: 19.8
click at [497, 406] on div "Cybin Postema 3250562 Aug 19, 2025 06:25:38 PM 18 312606 Hyatt Regency O'Hare -…" at bounding box center [522, 282] width 803 height 273
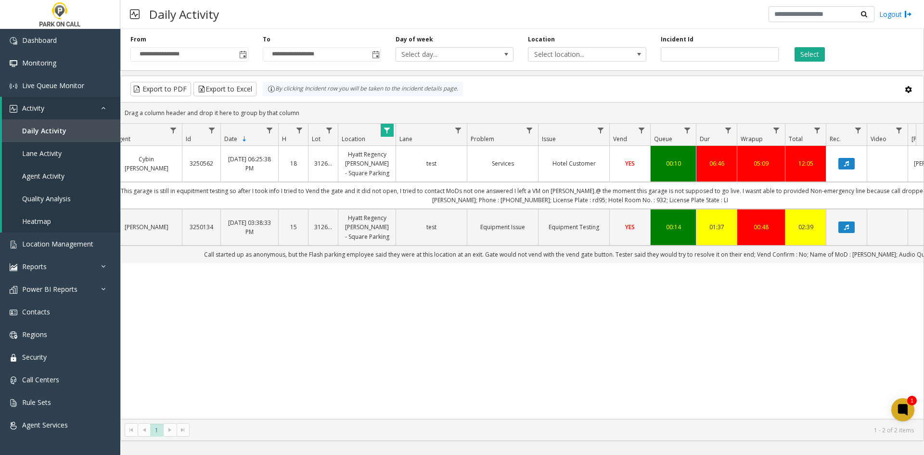
scroll to position [0, 15]
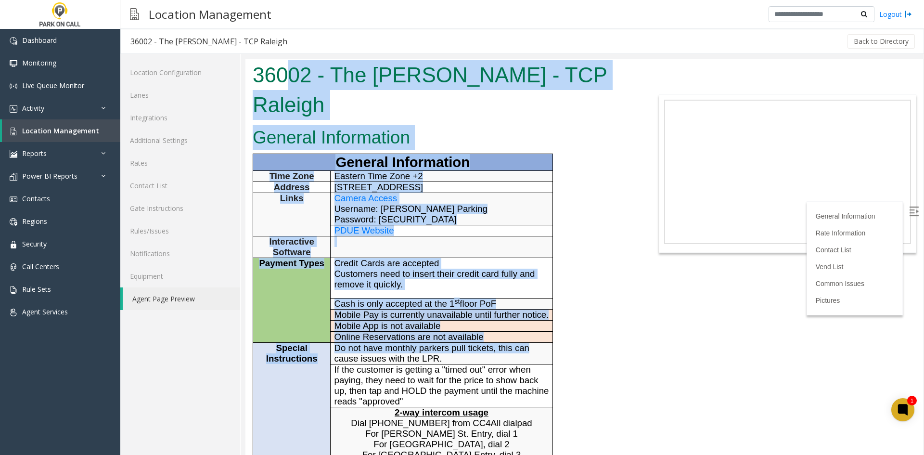
drag, startPoint x: 284, startPoint y: 69, endPoint x: 557, endPoint y: 336, distance: 381.7
click at [553, 334] on body "36002 - The Dillon - TCP Raleigh General Information General Information Time Z…" at bounding box center [583, 257] width 677 height 396
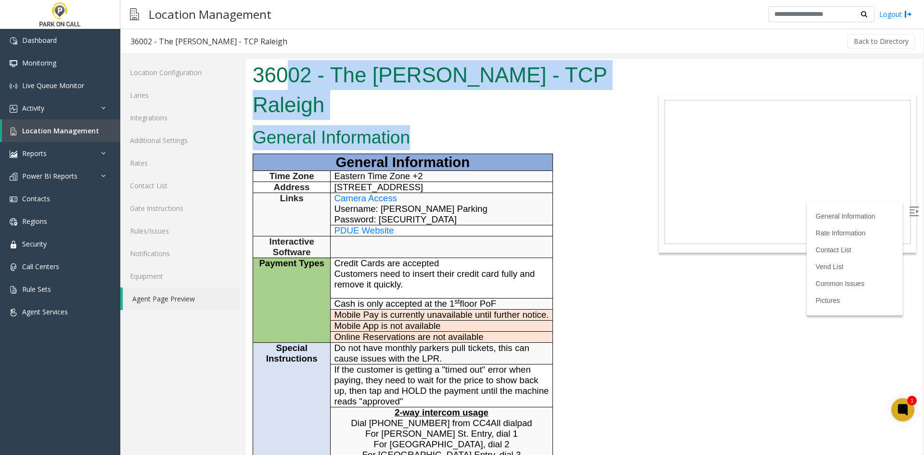
click at [536, 76] on h1 "36002 - The Dillon - TCP Raleigh" at bounding box center [443, 89] width 381 height 59
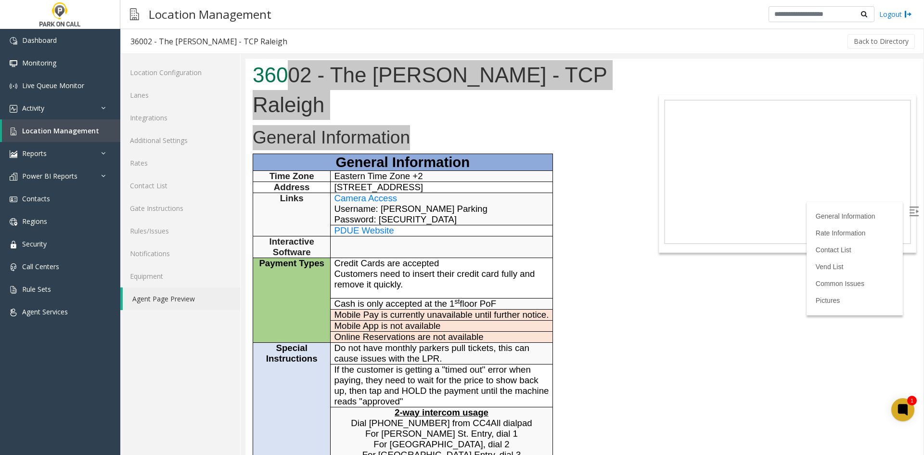
click at [327, 7] on div "Location Management Logout" at bounding box center [522, 14] width 804 height 29
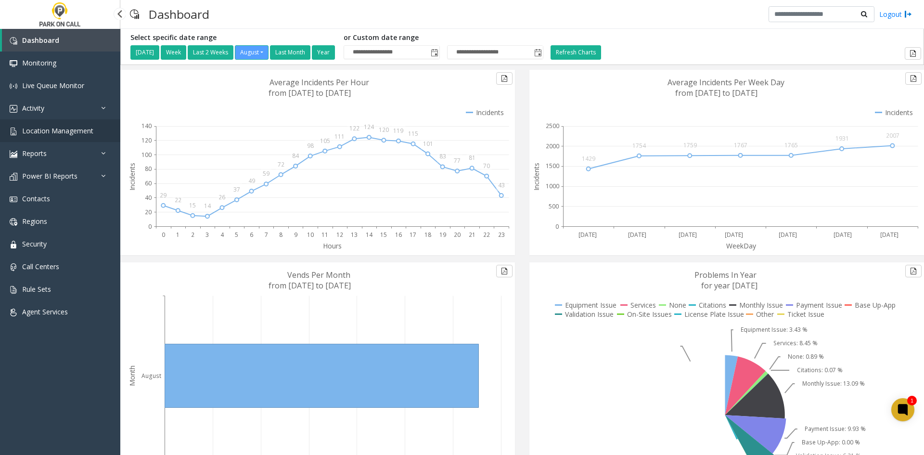
click at [35, 136] on link "Location Management" at bounding box center [60, 130] width 120 height 23
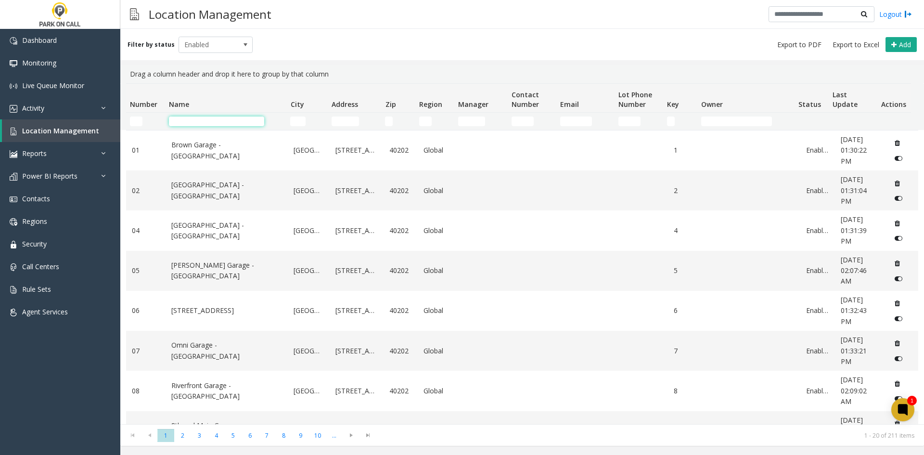
click at [179, 121] on input "Name Filter" at bounding box center [216, 121] width 95 height 10
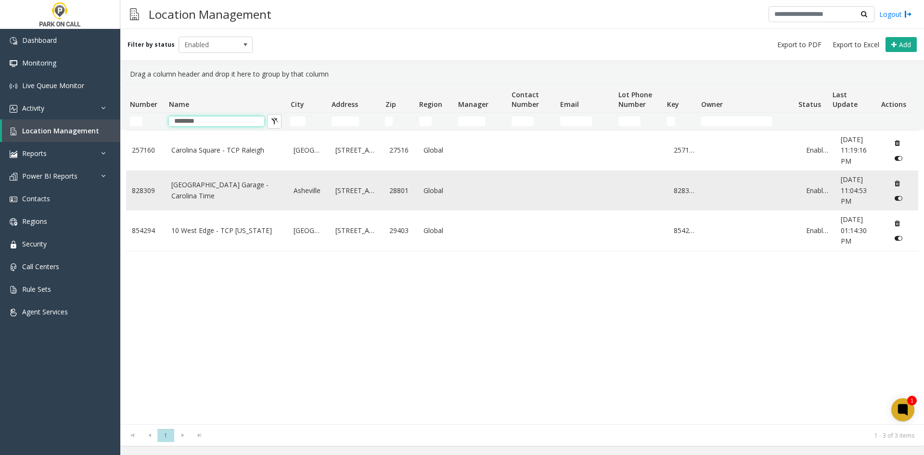
type input "********"
click at [190, 190] on link "[GEOGRAPHIC_DATA] Garage - Carolina Time" at bounding box center [226, 190] width 111 height 22
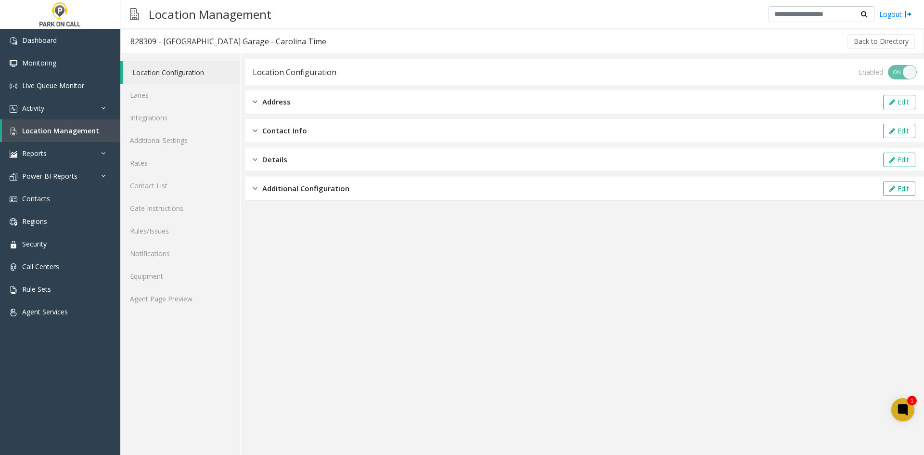
click at [336, 35] on div "Back to Directory" at bounding box center [626, 41] width 580 height 24
click at [336, 41] on div "Back to Directory" at bounding box center [626, 41] width 580 height 24
drag, startPoint x: 312, startPoint y: 41, endPoint x: 173, endPoint y: 46, distance: 138.7
click at [173, 46] on div "828309 - [GEOGRAPHIC_DATA] Garage - Carolina Time Back to Directory" at bounding box center [522, 41] width 804 height 25
copy div "[GEOGRAPHIC_DATA] Garage - Carolina Time Back"
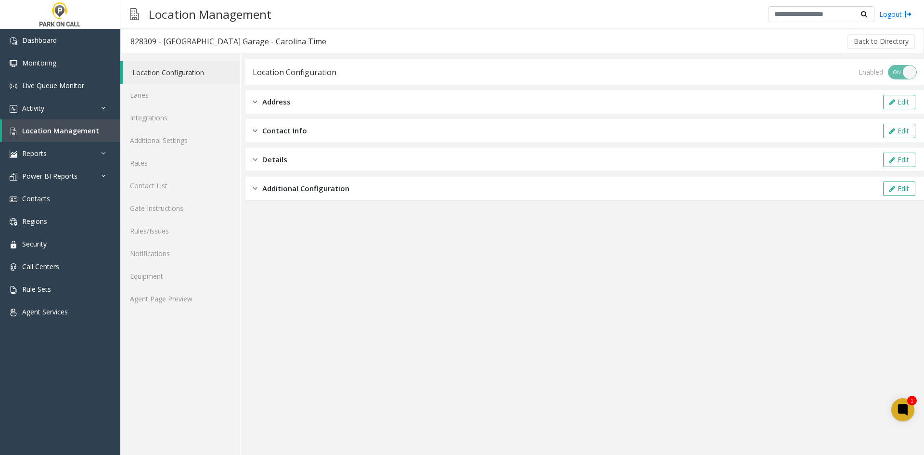
click at [324, 101] on div "Address Edit" at bounding box center [584, 102] width 678 height 24
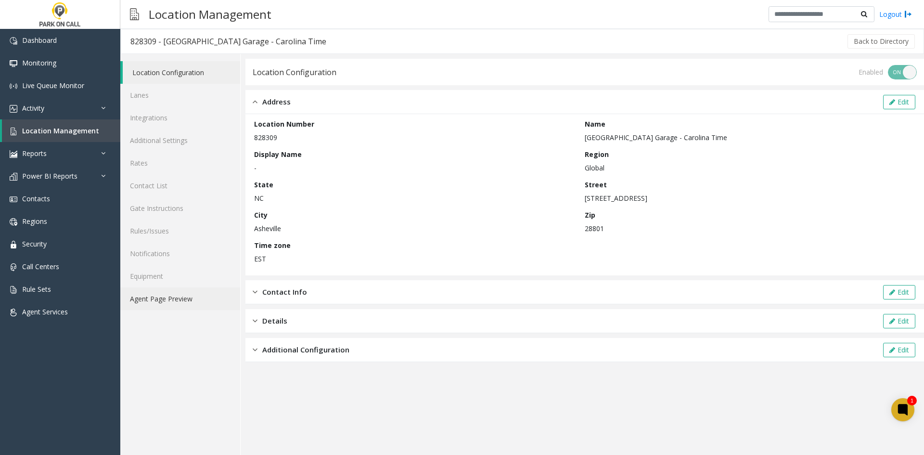
click at [188, 301] on link "Agent Page Preview" at bounding box center [180, 298] width 120 height 23
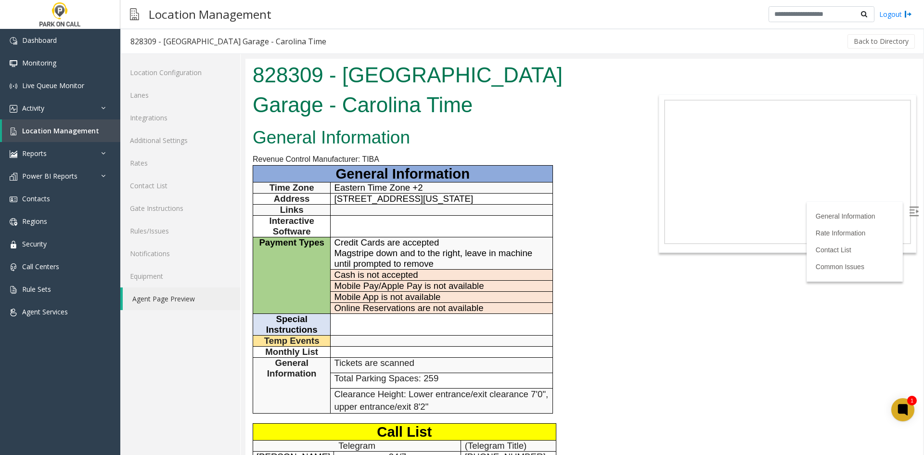
click at [517, 199] on p "[STREET_ADDRESS][US_STATE]" at bounding box center [441, 198] width 215 height 11
drag, startPoint x: 517, startPoint y: 199, endPoint x: 336, endPoint y: 198, distance: 180.4
click at [336, 198] on p "[STREET_ADDRESS][US_STATE]" at bounding box center [441, 198] width 215 height 11
copy span "[STREET_ADDRESS][US_STATE]"
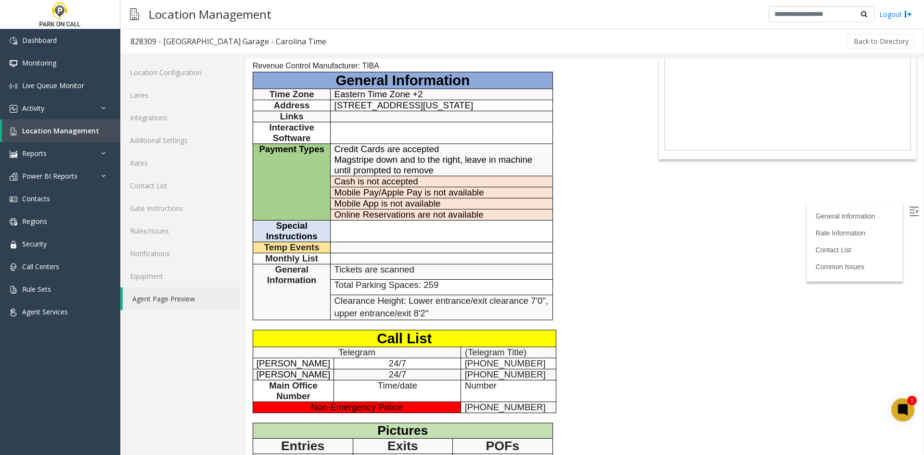
scroll to position [48, 0]
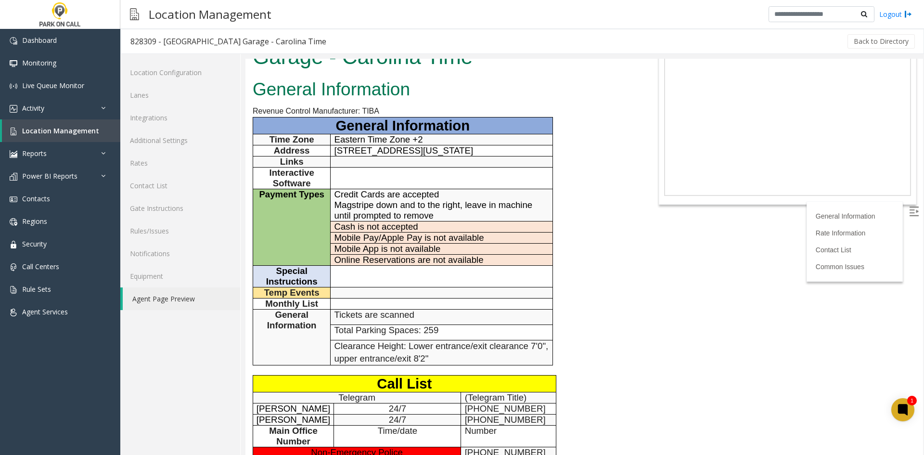
drag, startPoint x: 575, startPoint y: 136, endPoint x: 559, endPoint y: 119, distance: 23.5
click at [578, 129] on div "General Information Revenue Control Manufacturer: TIBA General Information Time…" at bounding box center [442, 324] width 395 height 499
click at [473, 149] on span "[STREET_ADDRESS][US_STATE]" at bounding box center [403, 150] width 139 height 10
drag, startPoint x: 501, startPoint y: 149, endPoint x: 454, endPoint y: 162, distance: 49.5
click at [336, 149] on span "[STREET_ADDRESS][US_STATE]" at bounding box center [403, 150] width 139 height 10
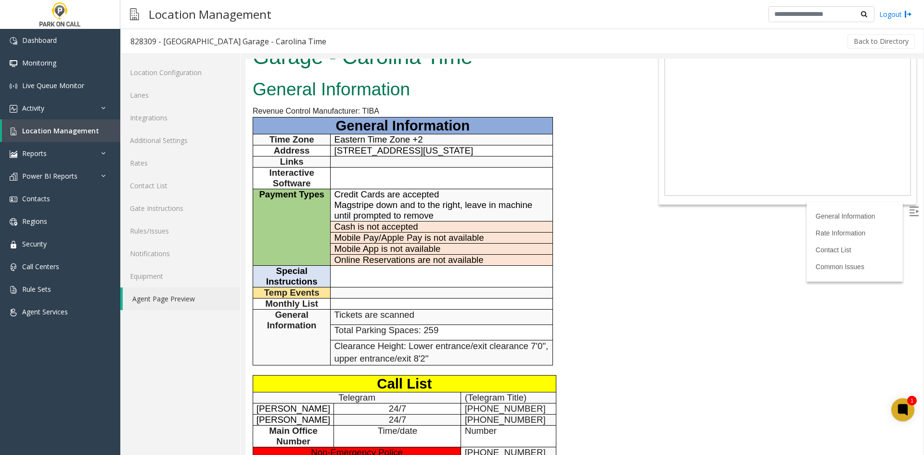
copy span "[STREET_ADDRESS][US_STATE]"
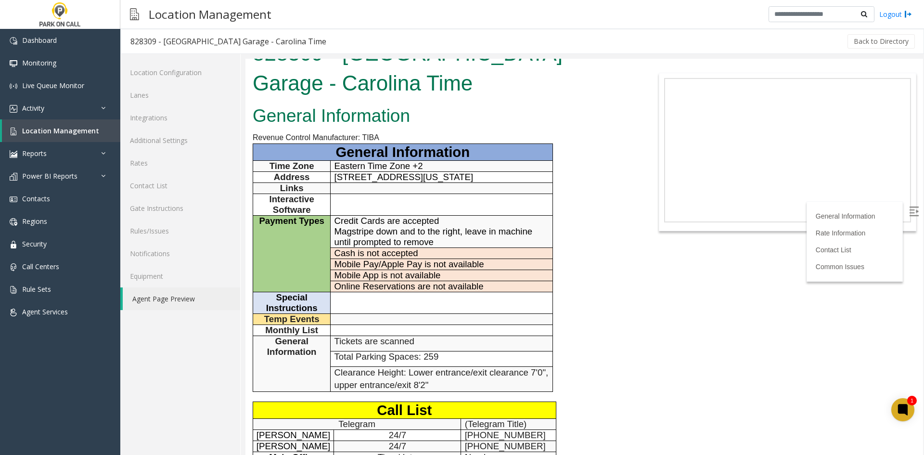
scroll to position [0, 0]
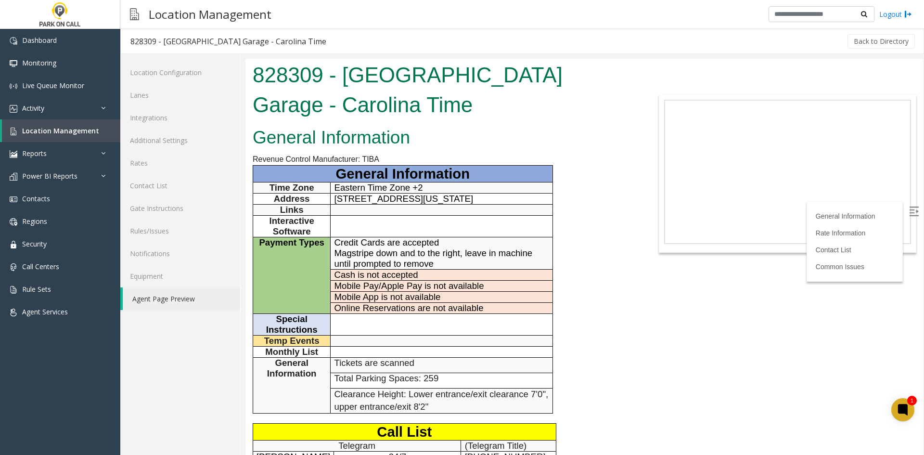
click at [369, 74] on h1 "828309 - [GEOGRAPHIC_DATA] Garage - Carolina Time" at bounding box center [443, 89] width 381 height 59
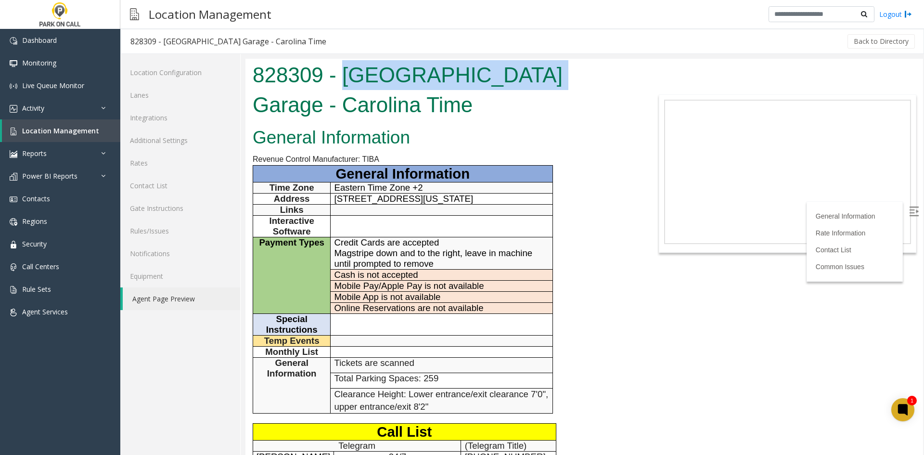
drag, startPoint x: 369, startPoint y: 74, endPoint x: 490, endPoint y: 72, distance: 121.3
click at [490, 72] on h1 "828309 - [GEOGRAPHIC_DATA] Garage - Carolina Time" at bounding box center [443, 89] width 381 height 59
copy h1 "[GEOGRAPHIC_DATA]"
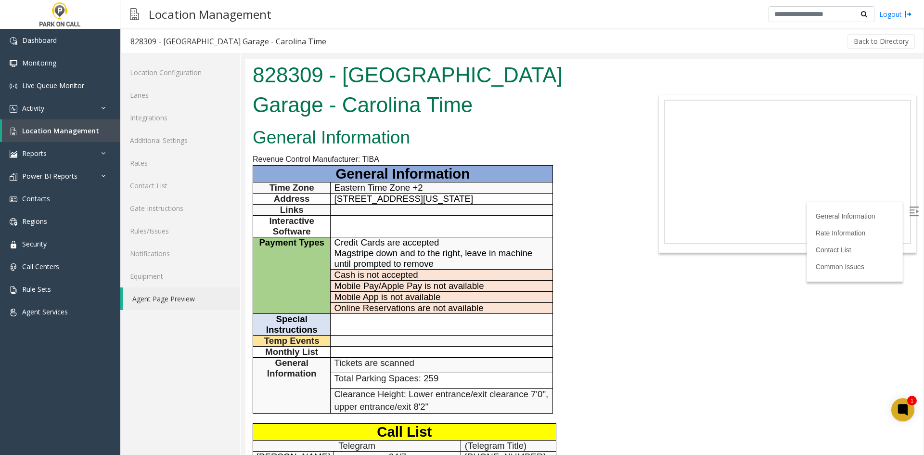
click at [491, 178] on p "General Information" at bounding box center [402, 174] width 292 height 16
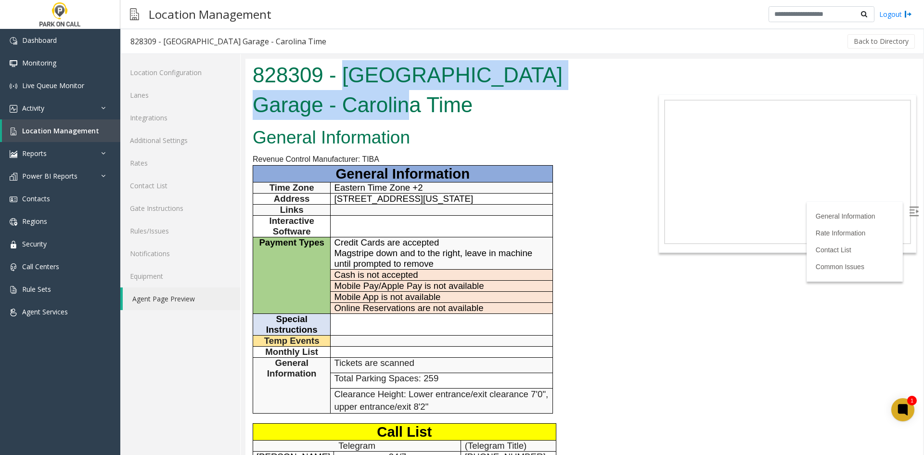
drag, startPoint x: 469, startPoint y: 111, endPoint x: 456, endPoint y: 63, distance: 49.8
click at [343, 75] on h1 "828309 - [GEOGRAPHIC_DATA] Garage - Carolina Time" at bounding box center [443, 89] width 381 height 59
copy h1 "[GEOGRAPHIC_DATA] Garage - Carolina Time"
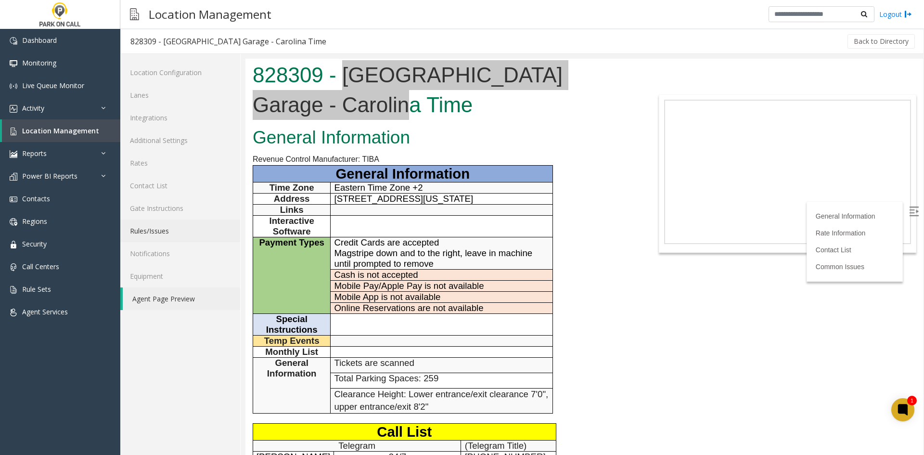
click at [152, 232] on link "Rules/Issues" at bounding box center [180, 230] width 120 height 23
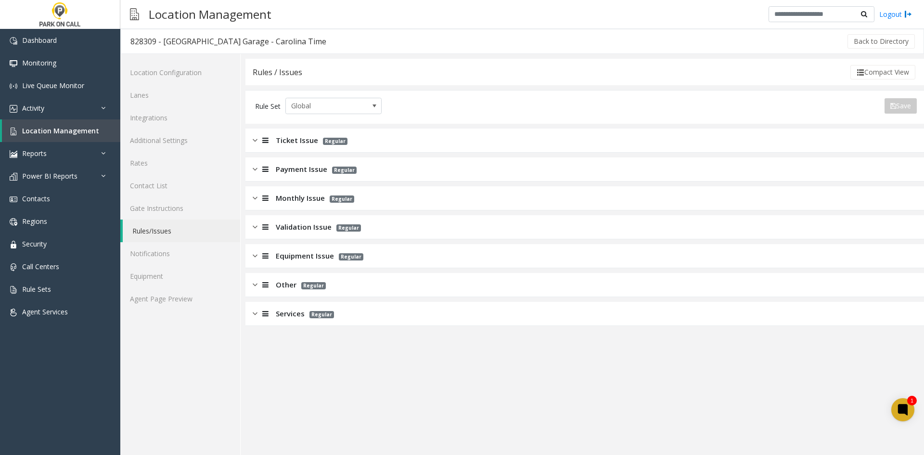
click at [282, 143] on span "Ticket Issue" at bounding box center [297, 140] width 42 height 11
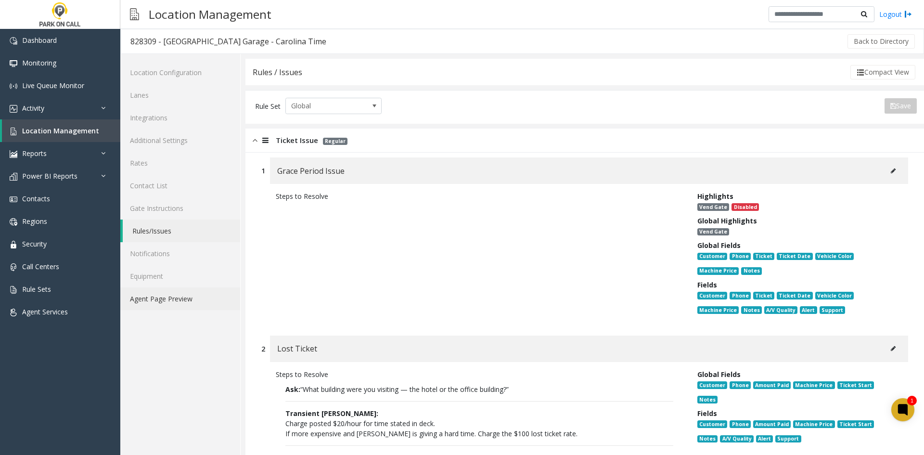
click at [179, 309] on link "Agent Page Preview" at bounding box center [180, 298] width 120 height 23
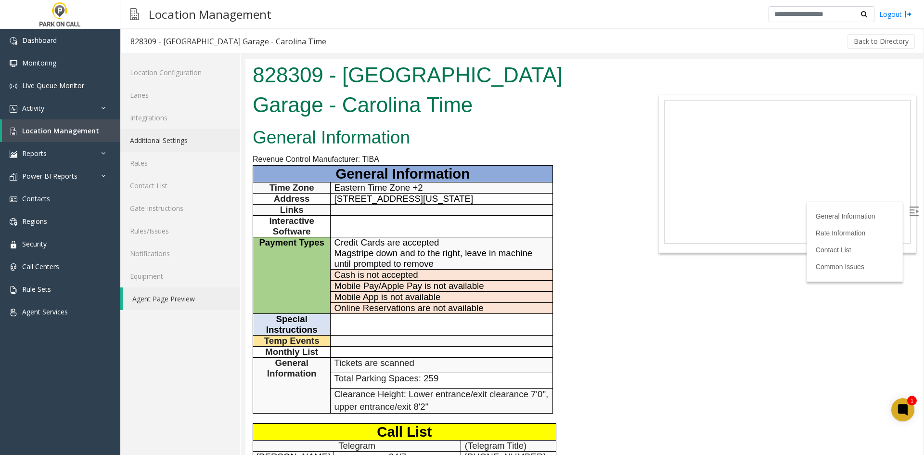
click at [205, 145] on link "Additional Settings" at bounding box center [180, 140] width 120 height 23
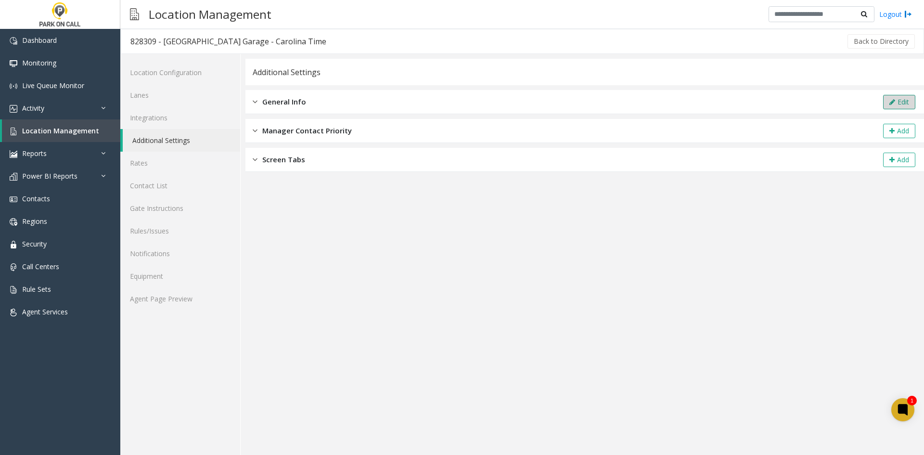
click at [909, 100] on button "Edit" at bounding box center [899, 102] width 32 height 14
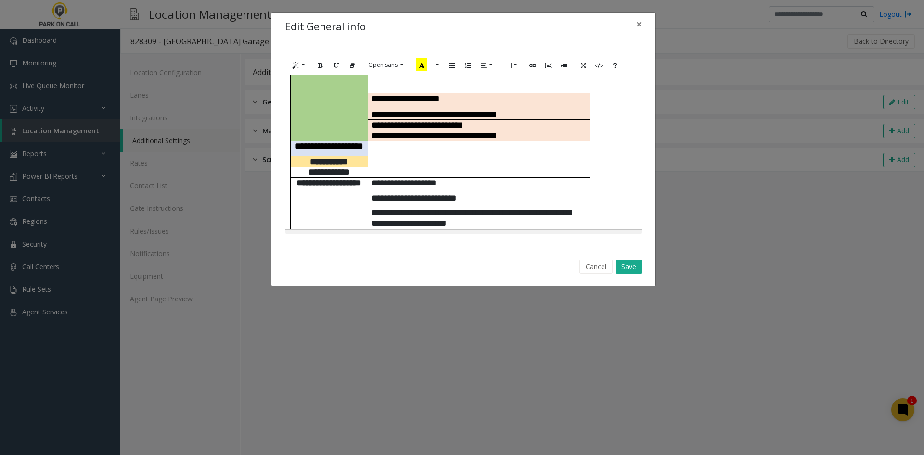
scroll to position [144, 0]
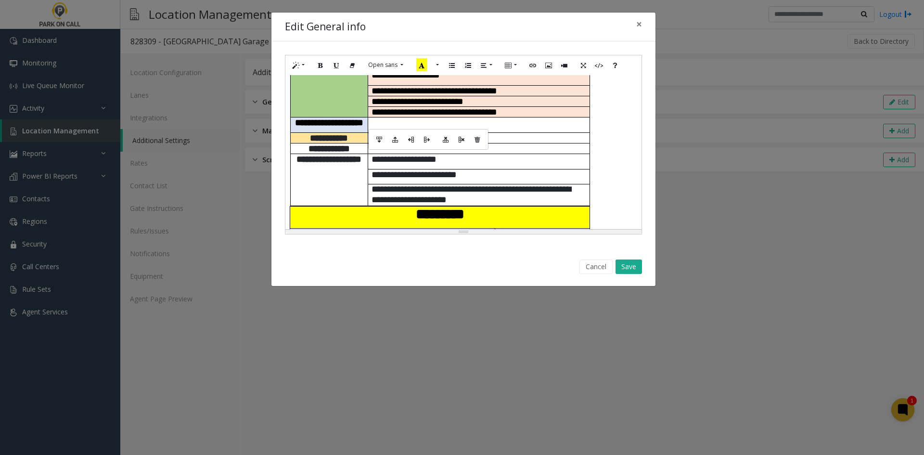
click at [403, 117] on td at bounding box center [479, 124] width 222 height 15
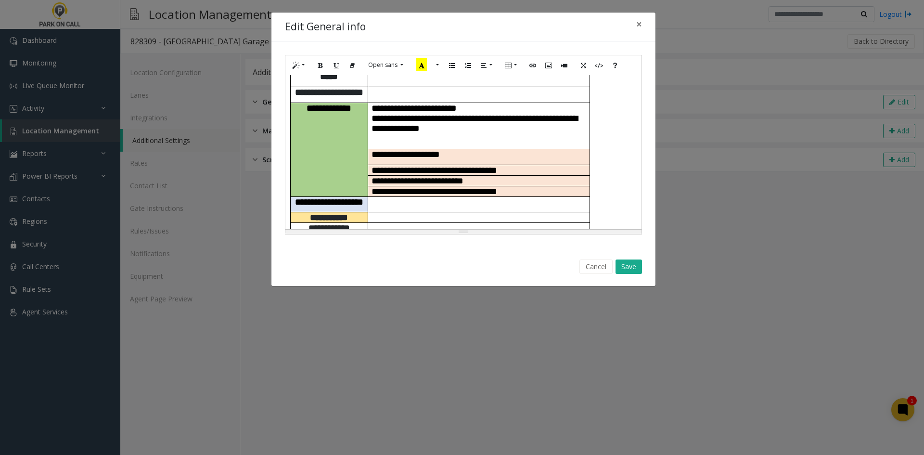
scroll to position [48, 0]
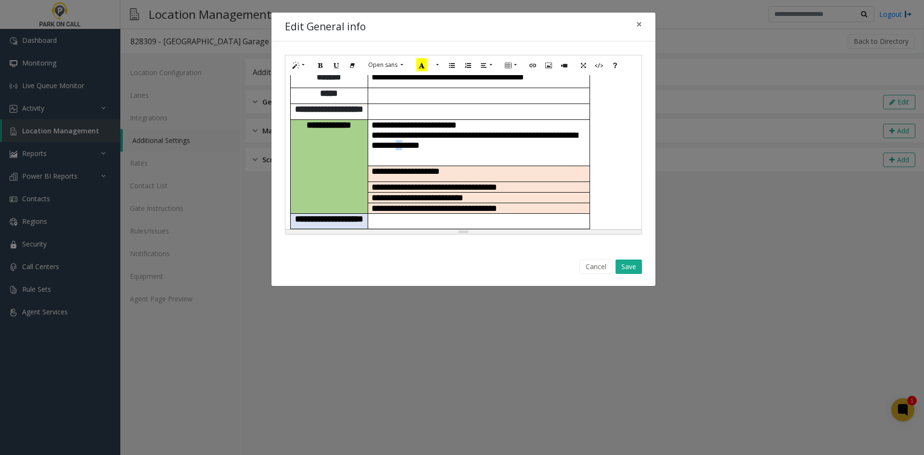
click at [447, 141] on span "**********" at bounding box center [474, 139] width 206 height 19
copy span "**"
drag, startPoint x: 395, startPoint y: 198, endPoint x: 388, endPoint y: 207, distance: 11.1
click at [388, 207] on tbody "**********" at bounding box center [440, 167] width 300 height 270
click at [386, 213] on td at bounding box center [479, 220] width 222 height 15
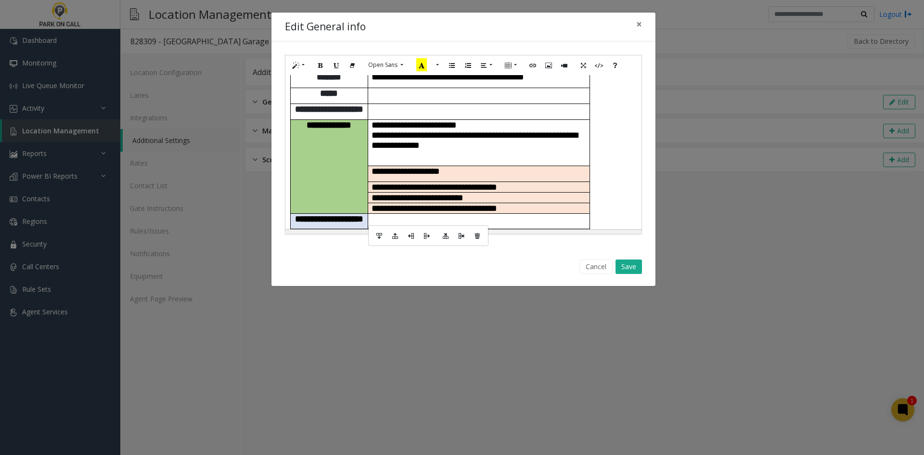
paste div
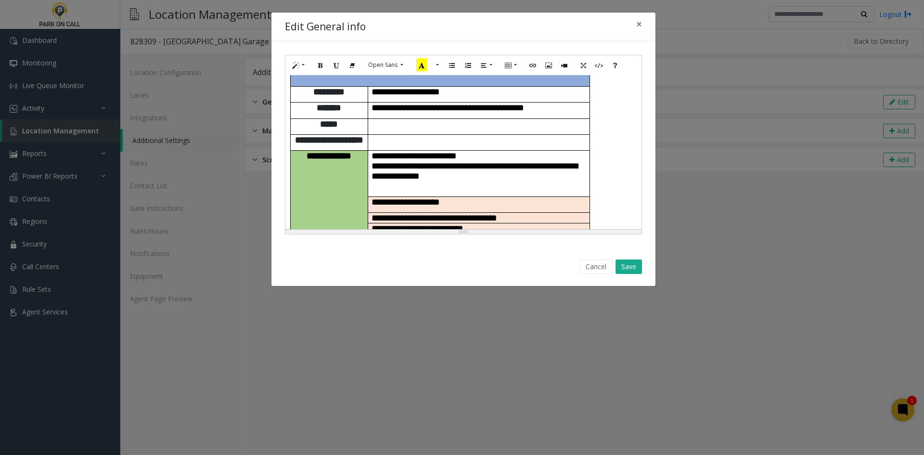
scroll to position [0, 0]
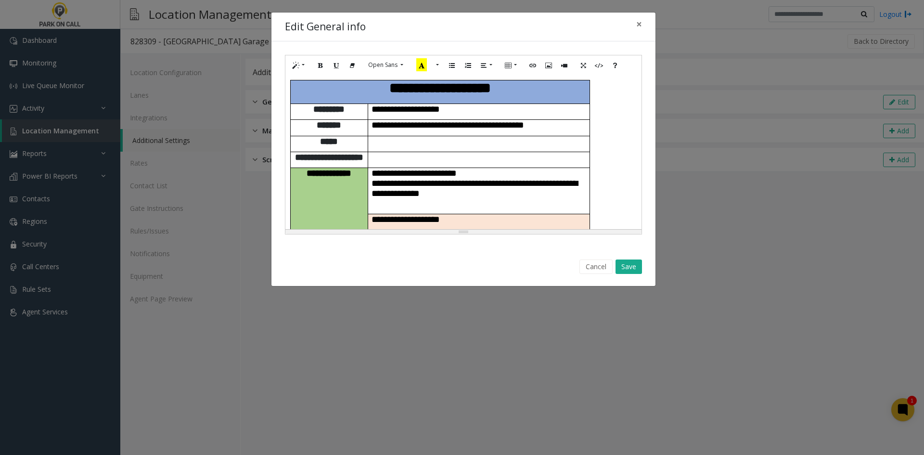
click at [385, 152] on p at bounding box center [478, 157] width 215 height 10
click at [376, 153] on span "**********" at bounding box center [428, 157] width 105 height 9
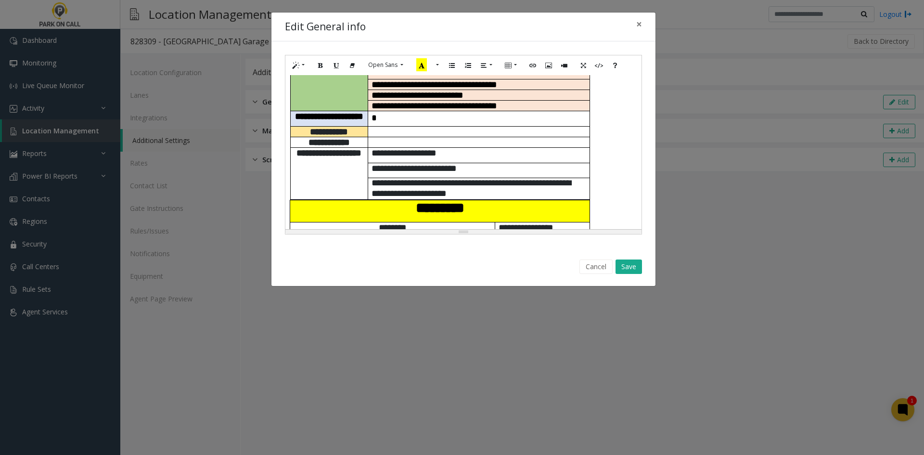
scroll to position [96, 0]
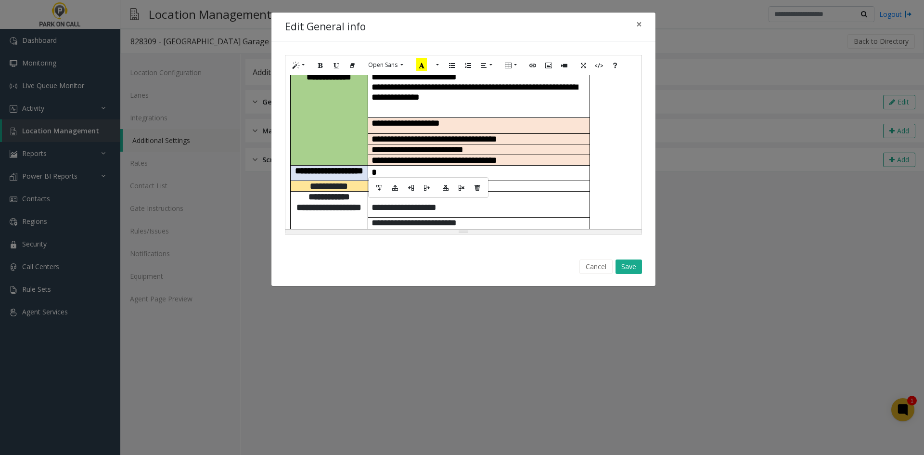
click at [387, 166] on td "*" at bounding box center [479, 172] width 222 height 15
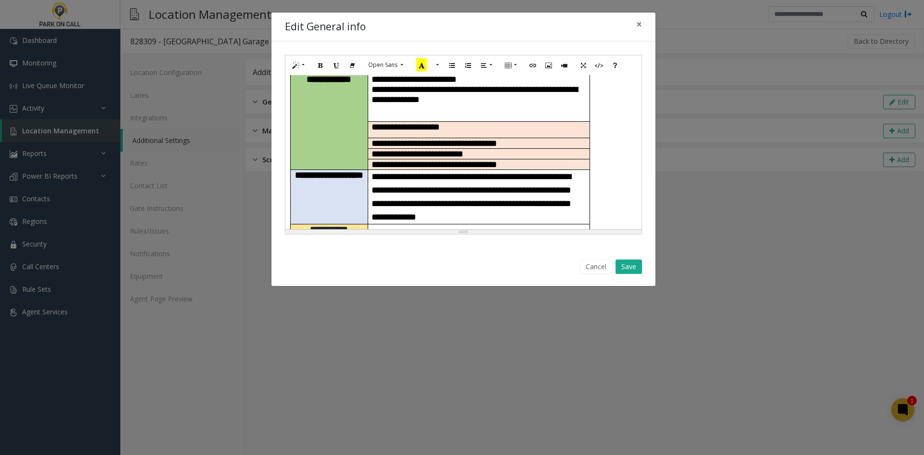
click at [377, 172] on span "**********" at bounding box center [471, 197] width 200 height 50
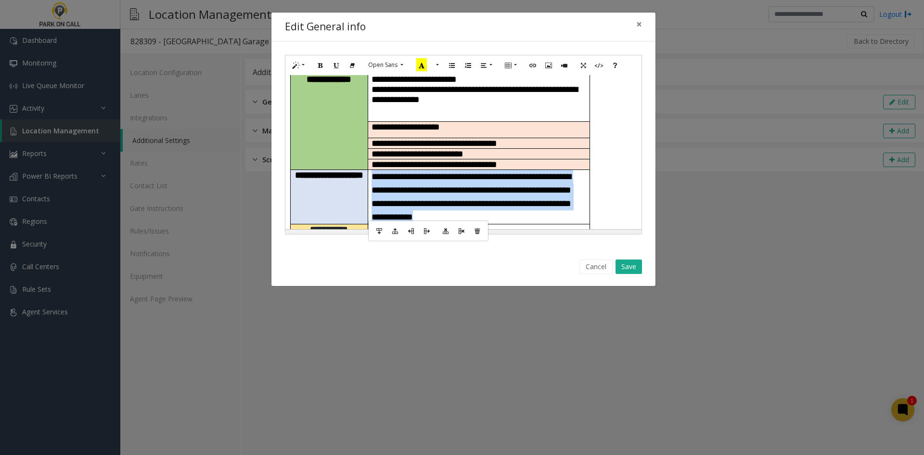
drag, startPoint x: 427, startPoint y: 209, endPoint x: 376, endPoint y: 160, distance: 71.1
click at [376, 169] on td "**********" at bounding box center [479, 196] width 222 height 54
click at [452, 173] on span "**********" at bounding box center [471, 197] width 200 height 50
click at [448, 178] on span "**********" at bounding box center [471, 197] width 200 height 50
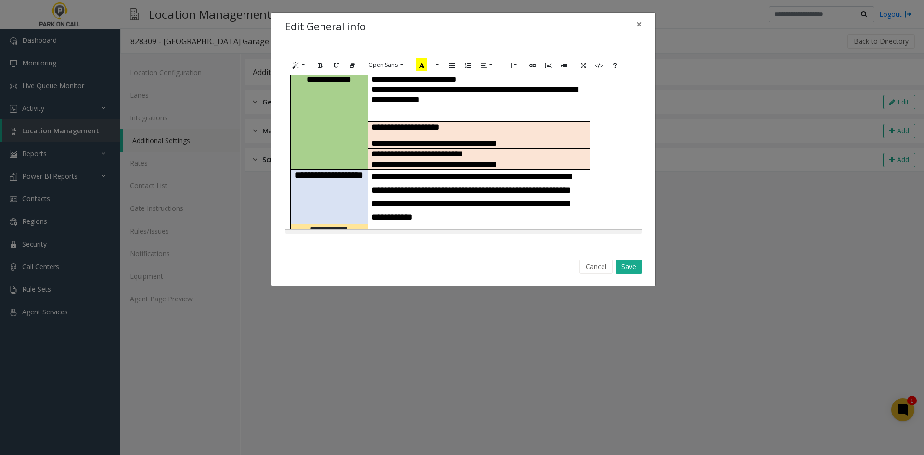
click at [431, 191] on span "**********" at bounding box center [471, 197] width 200 height 50
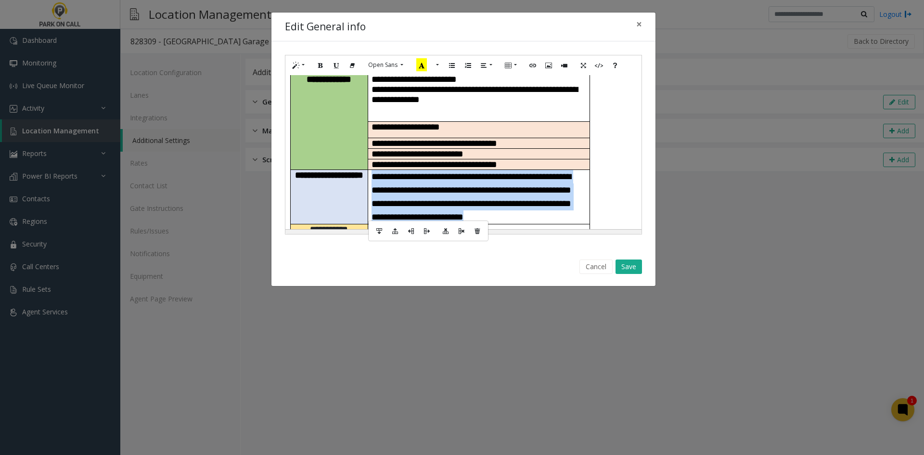
drag, startPoint x: 437, startPoint y: 213, endPoint x: 374, endPoint y: 166, distance: 79.1
click at [374, 169] on td "**********" at bounding box center [479, 196] width 222 height 54
click at [635, 268] on button "Save" at bounding box center [628, 266] width 26 height 14
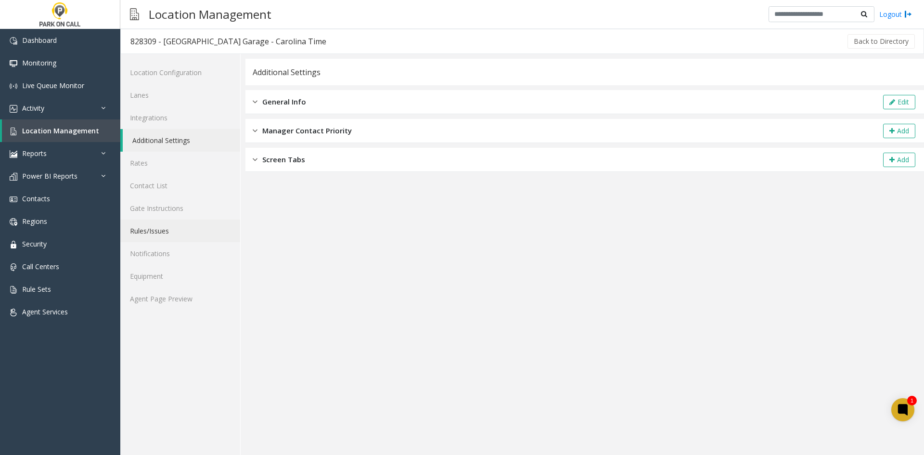
click at [190, 239] on link "Rules/Issues" at bounding box center [180, 230] width 120 height 23
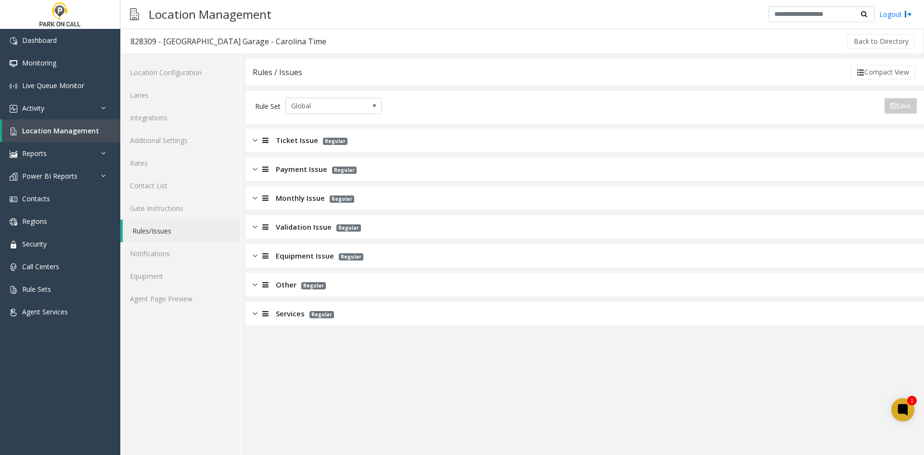
click at [296, 147] on div "Ticket Issue Regular" at bounding box center [584, 140] width 678 height 24
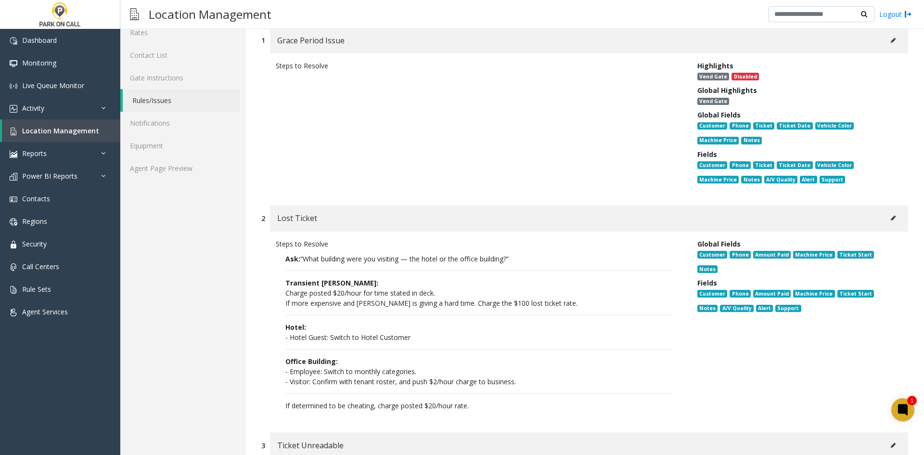
scroll to position [144, 0]
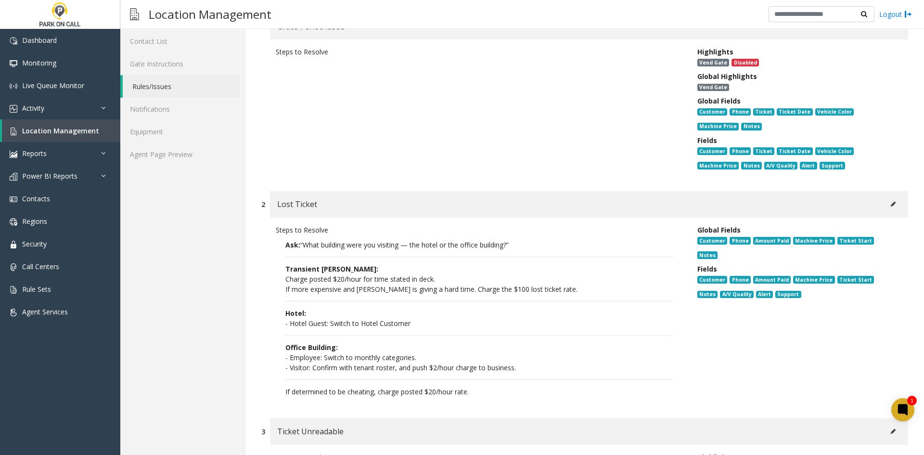
click at [887, 202] on button at bounding box center [892, 204] width 15 height 14
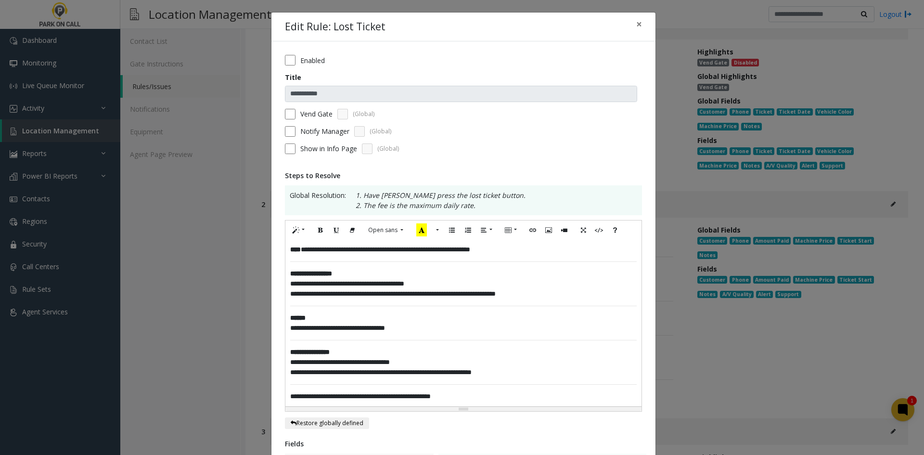
click at [290, 255] on div "**********" at bounding box center [463, 323] width 356 height 166
click at [290, 253] on span "****" at bounding box center [295, 249] width 11 height 7
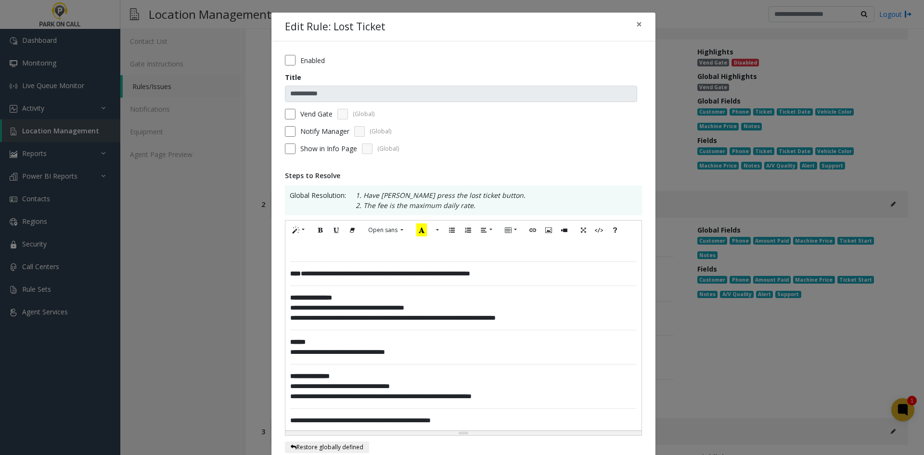
paste div
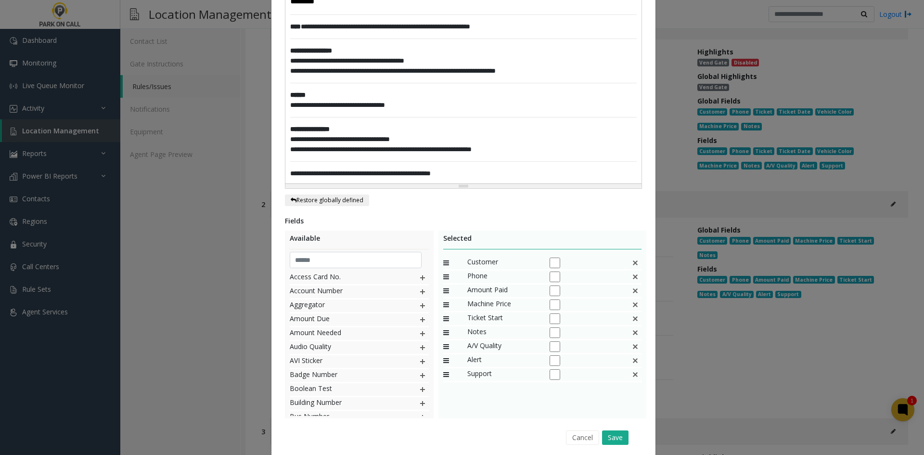
scroll to position [312, 0]
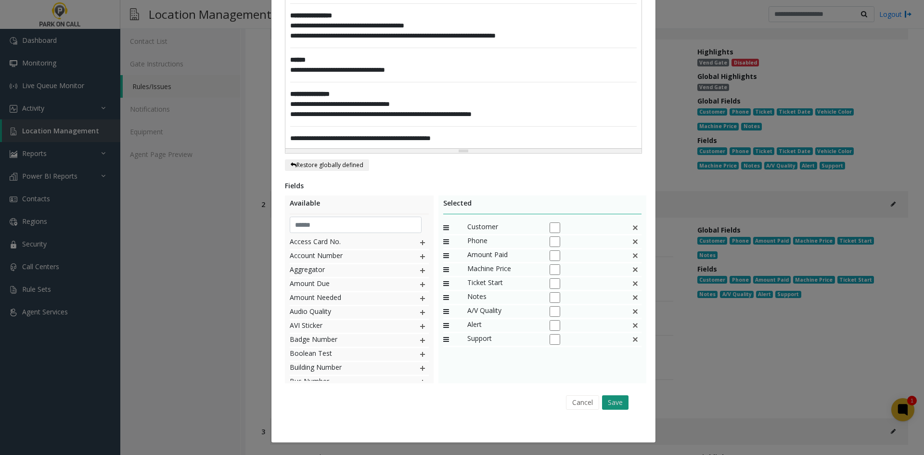
click at [609, 403] on button "Save" at bounding box center [615, 402] width 26 height 14
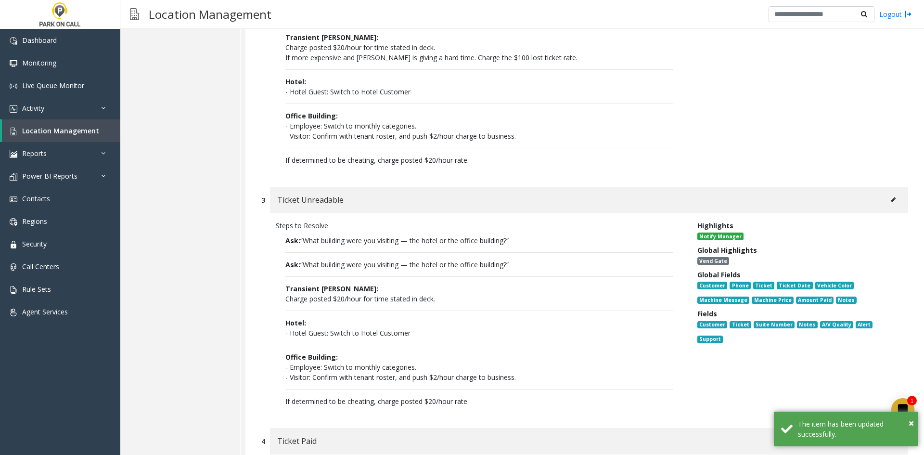
scroll to position [433, 0]
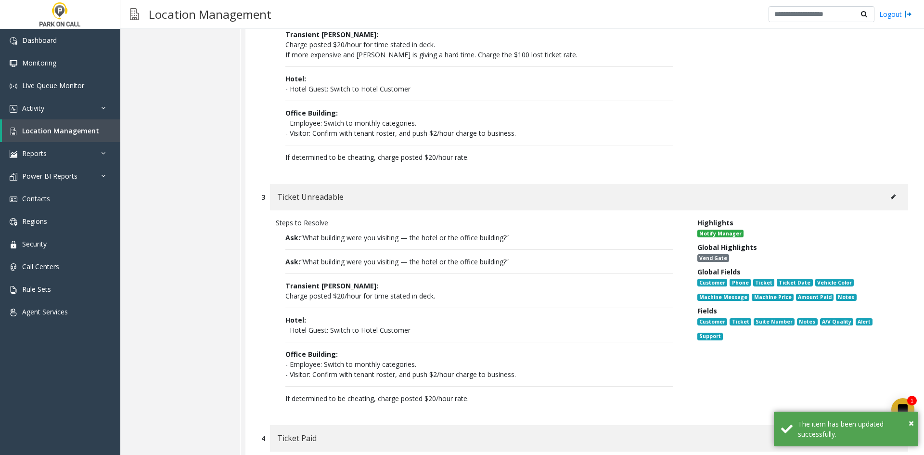
click at [885, 204] on button at bounding box center [892, 197] width 15 height 14
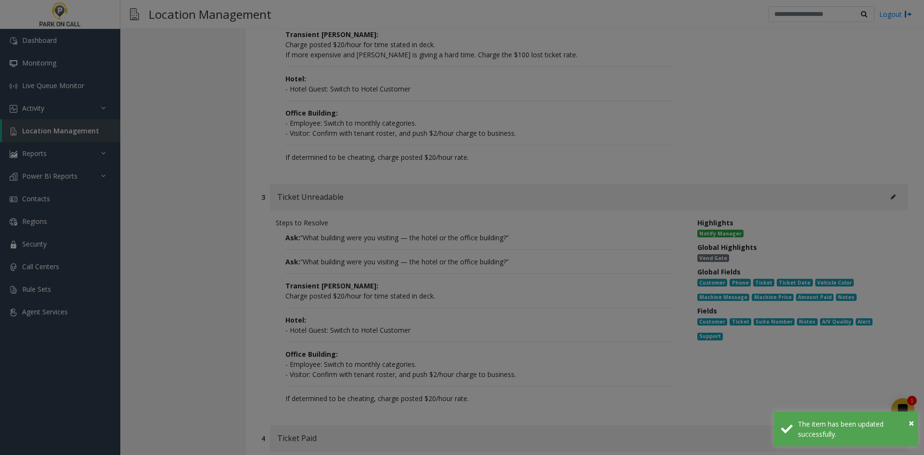
scroll to position [0, 0]
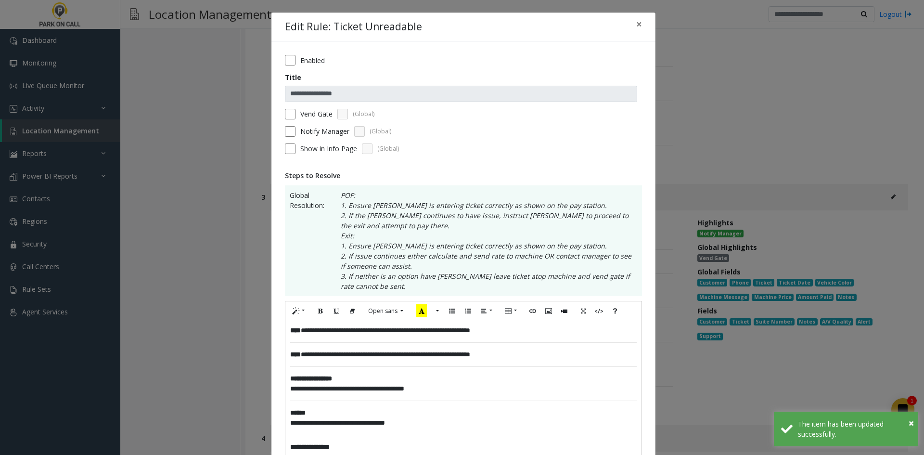
click at [285, 333] on div "**********" at bounding box center [463, 410] width 356 height 180
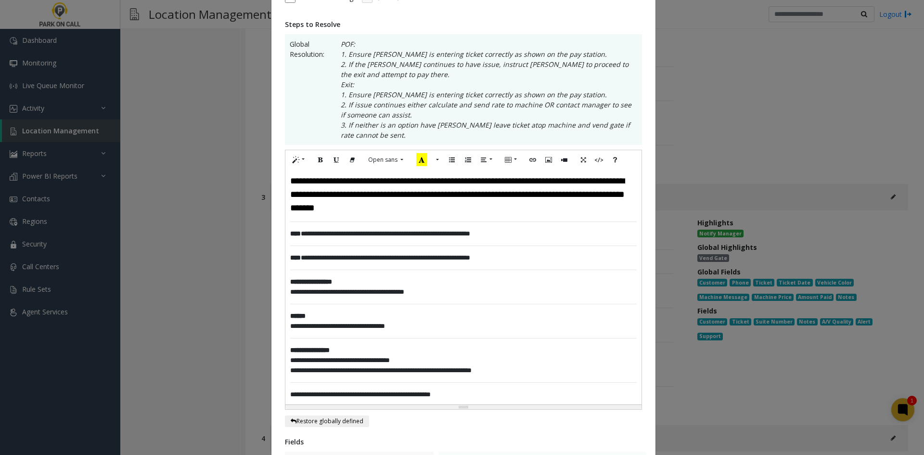
scroll to position [407, 0]
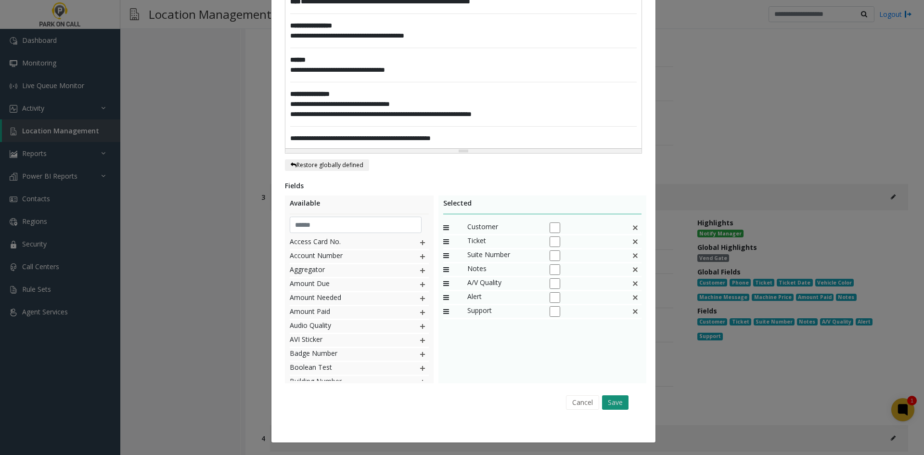
click at [618, 399] on button "Save" at bounding box center [615, 402] width 26 height 14
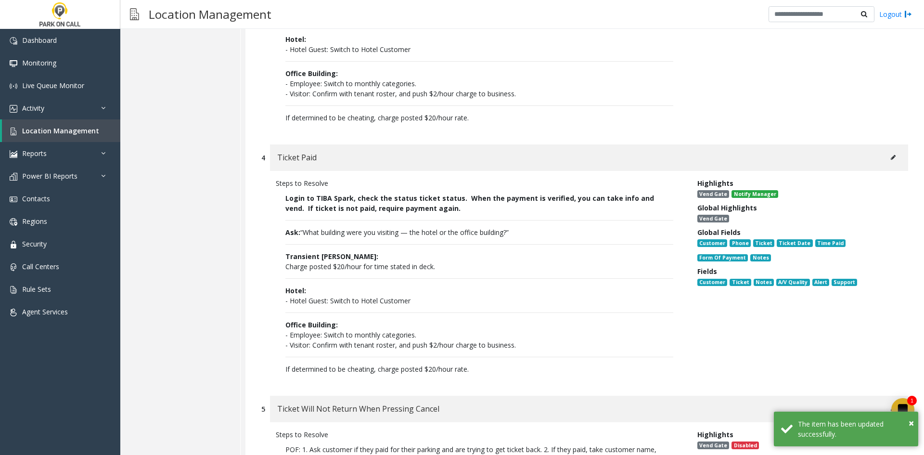
scroll to position [770, 0]
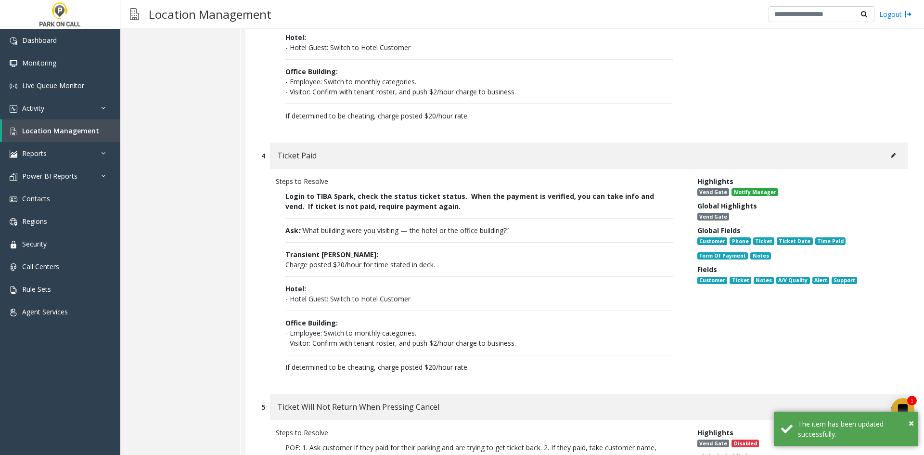
click at [885, 160] on button at bounding box center [892, 155] width 15 height 14
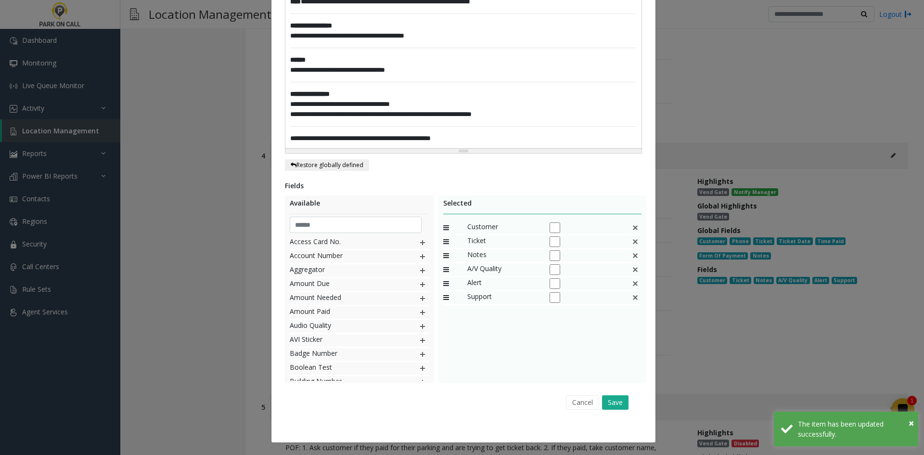
scroll to position [0, 0]
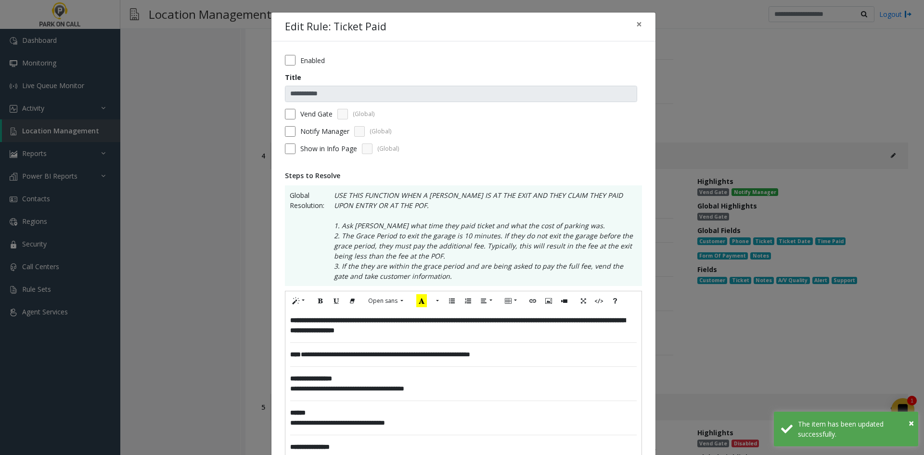
click at [279, 319] on div "**********" at bounding box center [463, 417] width 384 height 753
click at [285, 318] on div "**********" at bounding box center [463, 405] width 356 height 191
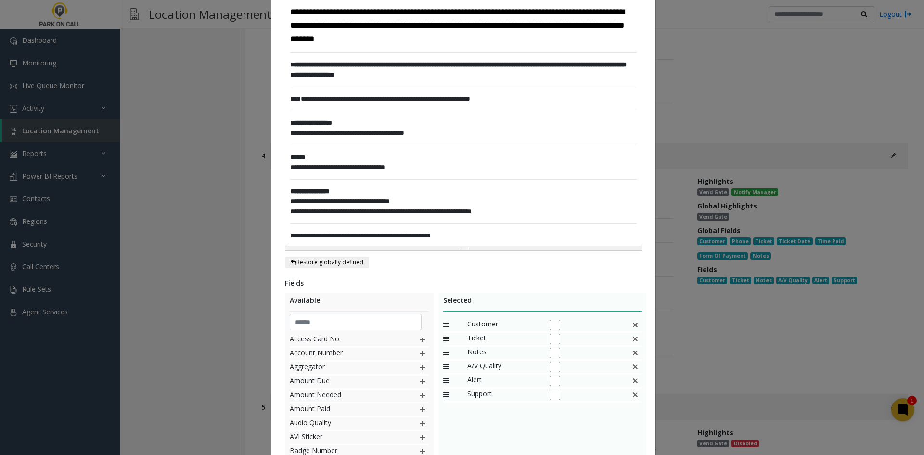
scroll to position [407, 0]
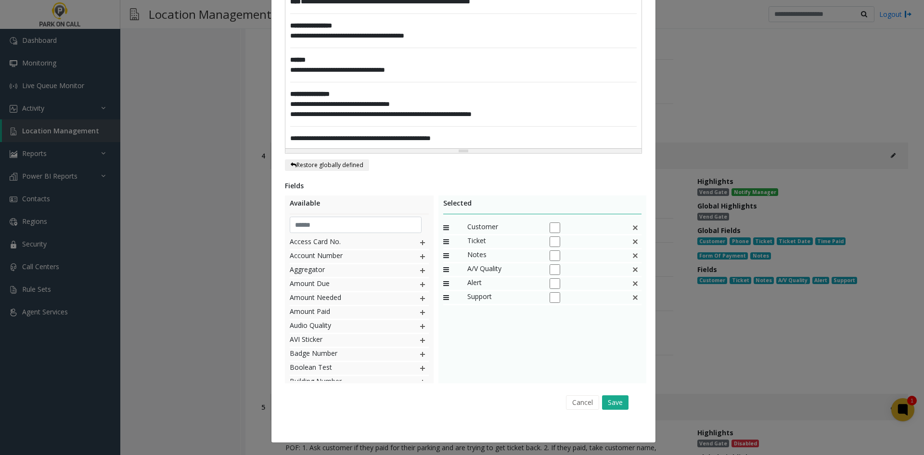
click at [611, 393] on div "Cancel Save" at bounding box center [464, 402] width 344 height 25
drag, startPoint x: 611, startPoint y: 393, endPoint x: 607, endPoint y: 402, distance: 9.3
click at [610, 394] on div "Cancel Save" at bounding box center [464, 402] width 344 height 25
click at [607, 402] on button "Save" at bounding box center [615, 402] width 26 height 14
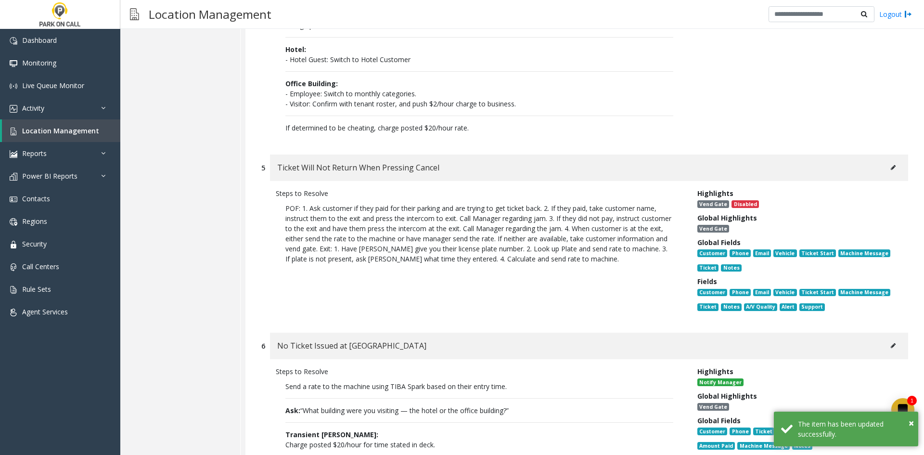
scroll to position [1251, 0]
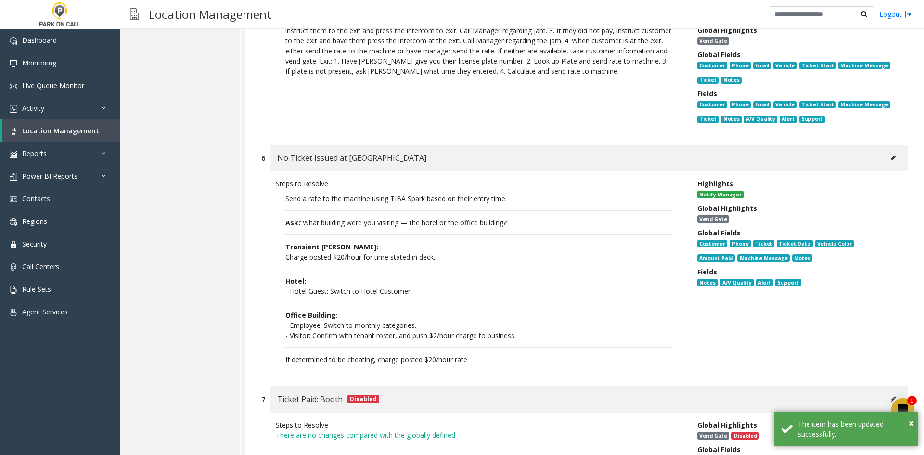
click at [885, 164] on button at bounding box center [892, 158] width 15 height 14
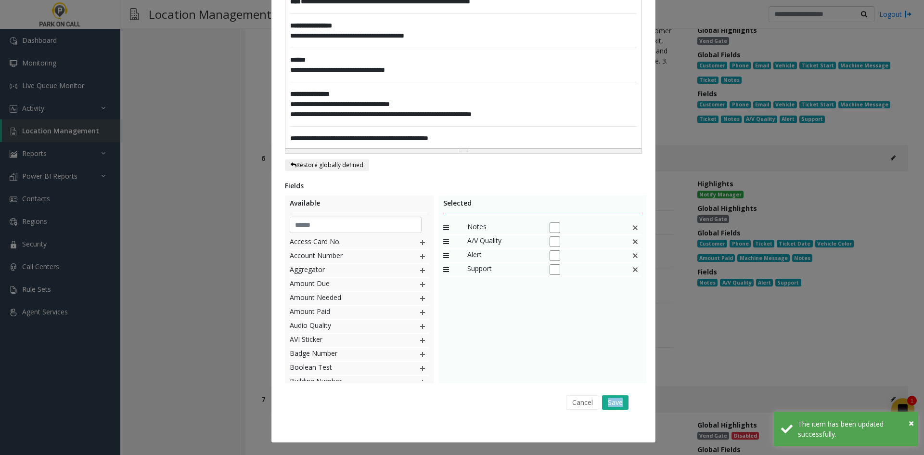
scroll to position [0, 0]
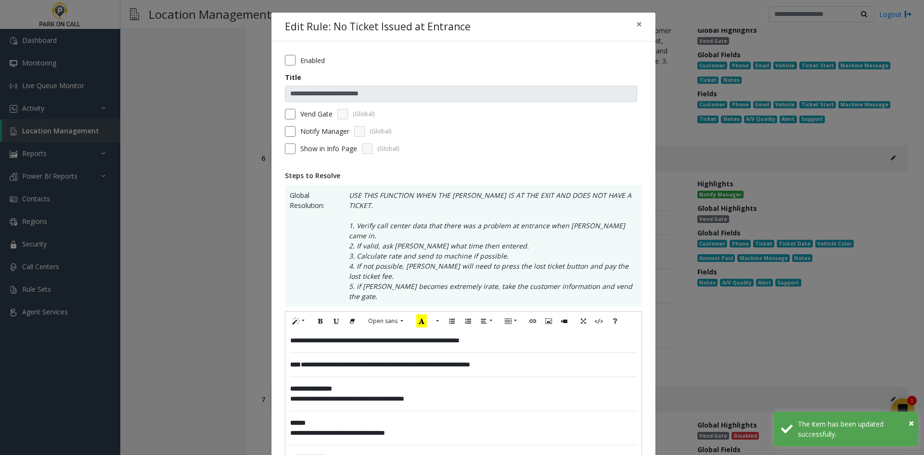
click at [285, 331] on div "**********" at bounding box center [463, 421] width 356 height 180
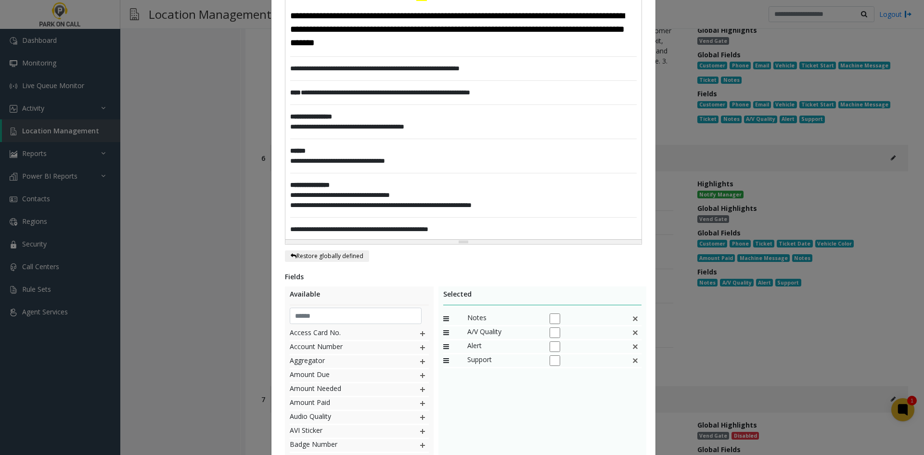
scroll to position [385, 0]
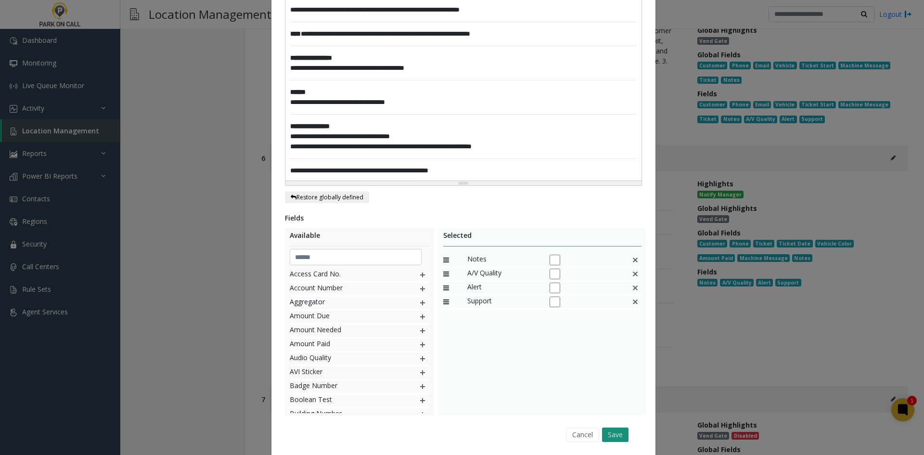
click at [609, 427] on button "Save" at bounding box center [615, 434] width 26 height 14
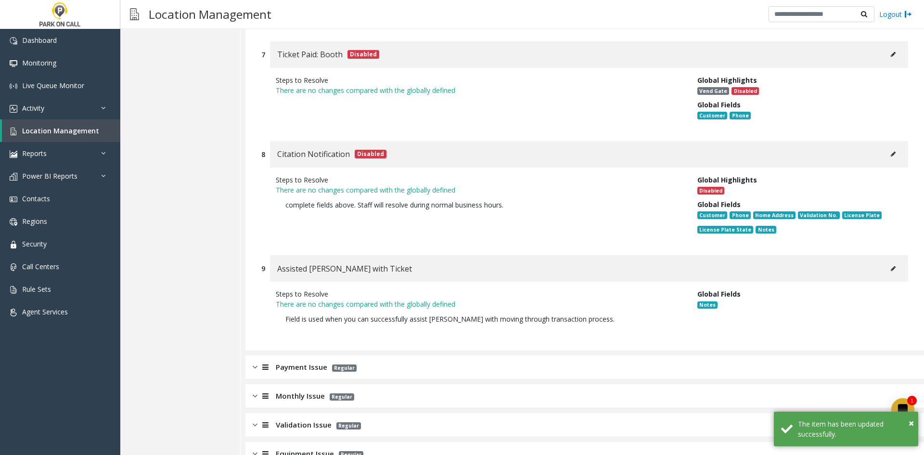
scroll to position [1731, 0]
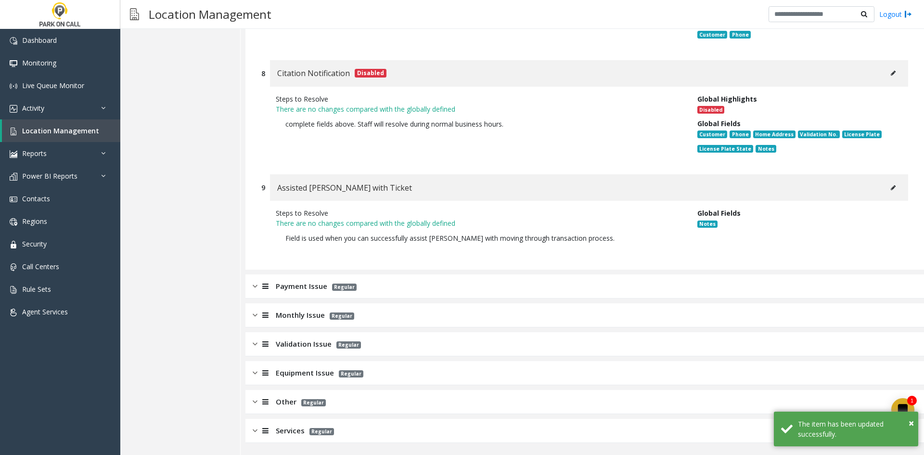
click at [555, 295] on div "Payment Issue Regular" at bounding box center [584, 286] width 678 height 24
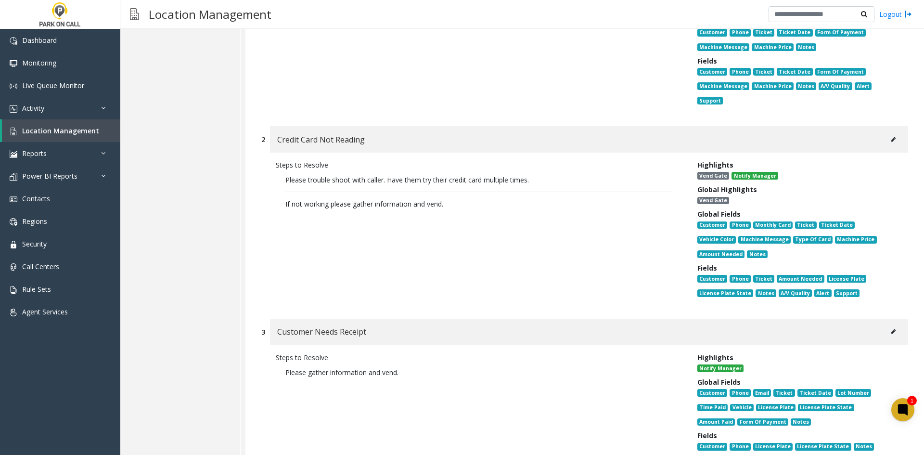
scroll to position [2212, 0]
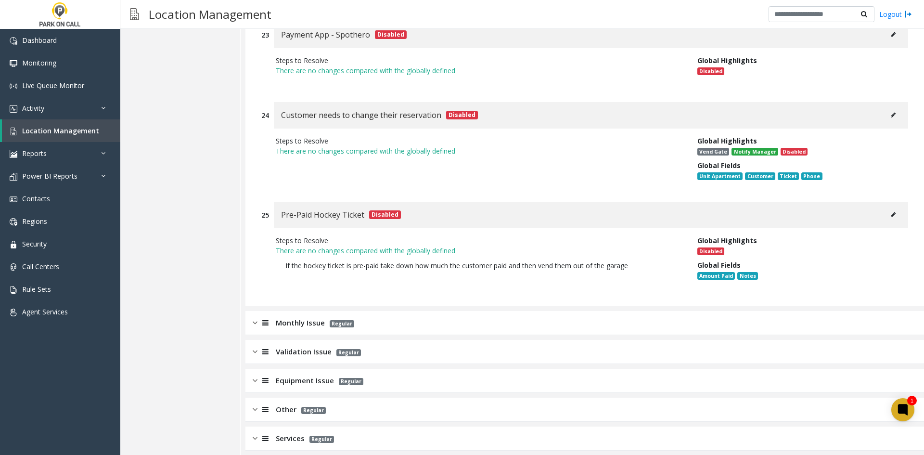
click at [466, 316] on div "Monthly Issue Regular" at bounding box center [584, 323] width 678 height 24
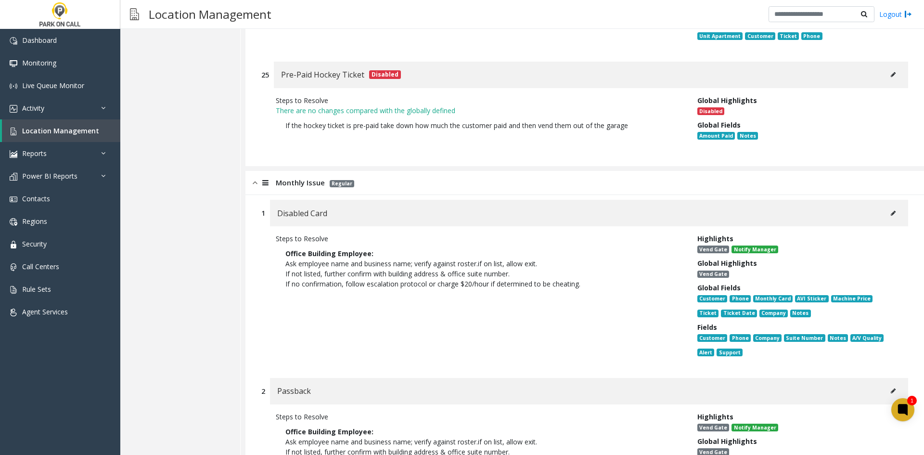
scroll to position [5020, 0]
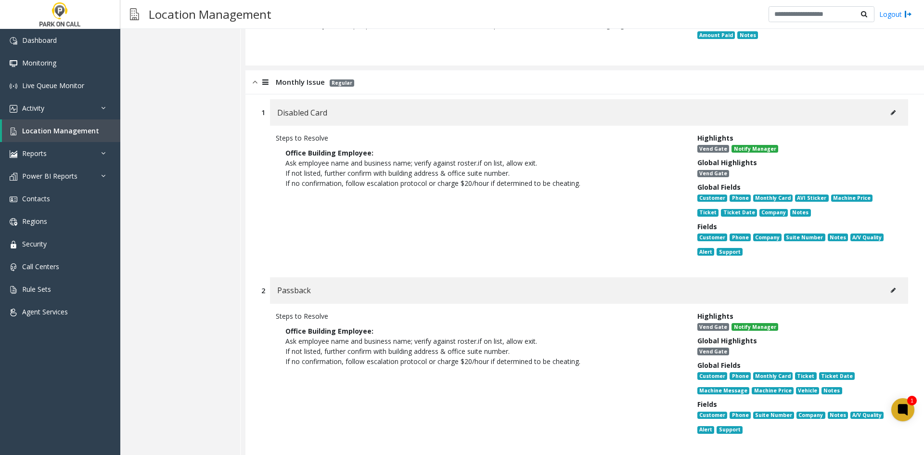
click at [893, 114] on div "Disabled Card" at bounding box center [589, 112] width 638 height 26
click at [898, 115] on div "Disabled Card" at bounding box center [589, 112] width 638 height 26
click at [897, 117] on div "Disabled Card" at bounding box center [589, 112] width 638 height 26
drag, startPoint x: 909, startPoint y: 120, endPoint x: 894, endPoint y: 113, distance: 17.2
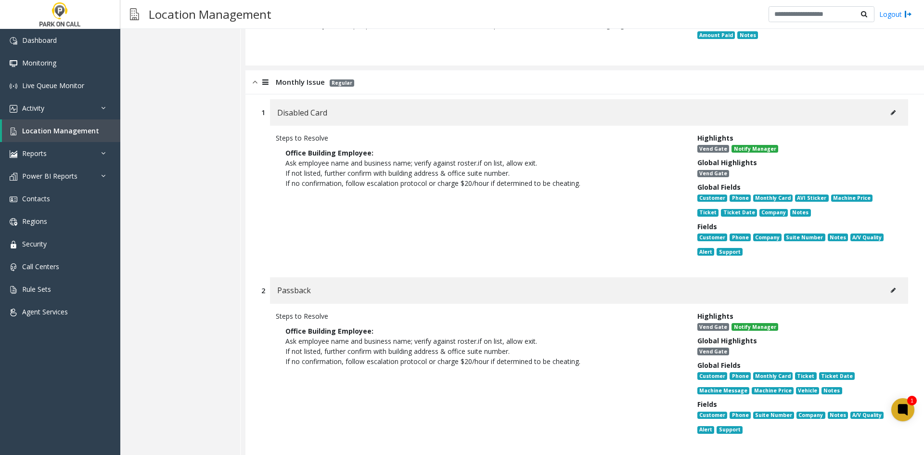
click at [894, 112] on div "Disabled Card" at bounding box center [589, 112] width 638 height 26
click at [893, 111] on div "Disabled Card" at bounding box center [589, 112] width 638 height 26
click at [889, 107] on button at bounding box center [892, 112] width 15 height 14
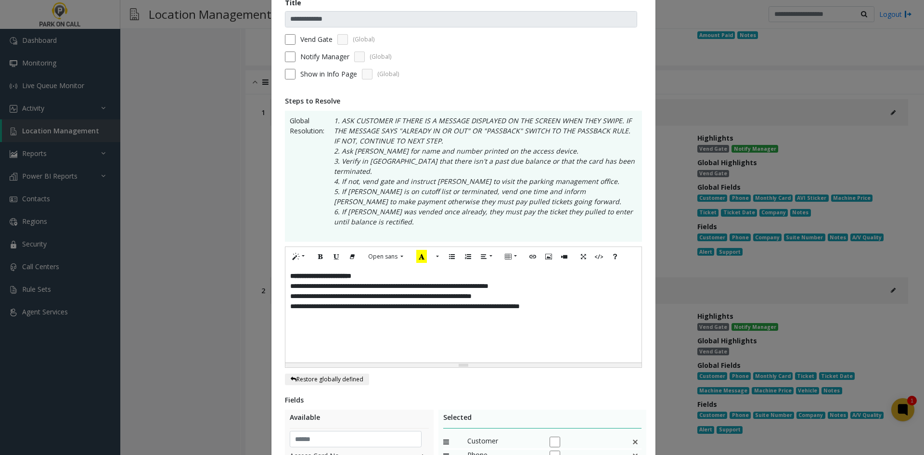
scroll to position [0, 0]
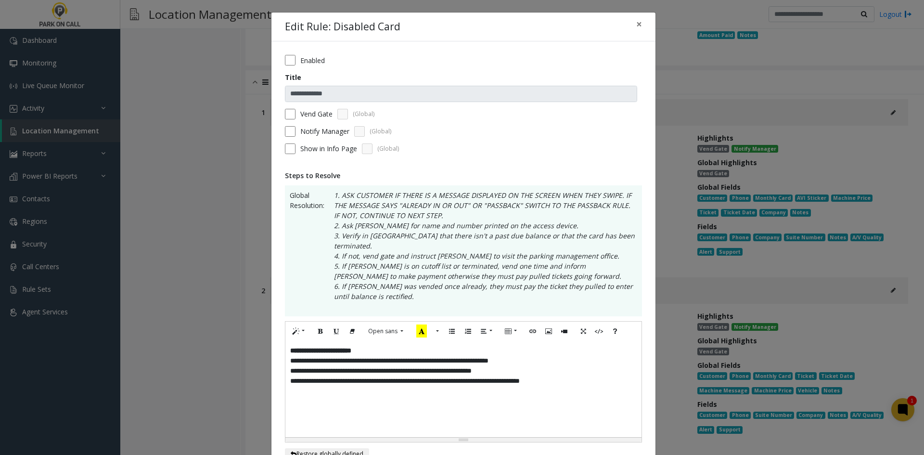
click at [285, 341] on div "**********" at bounding box center [463, 389] width 356 height 96
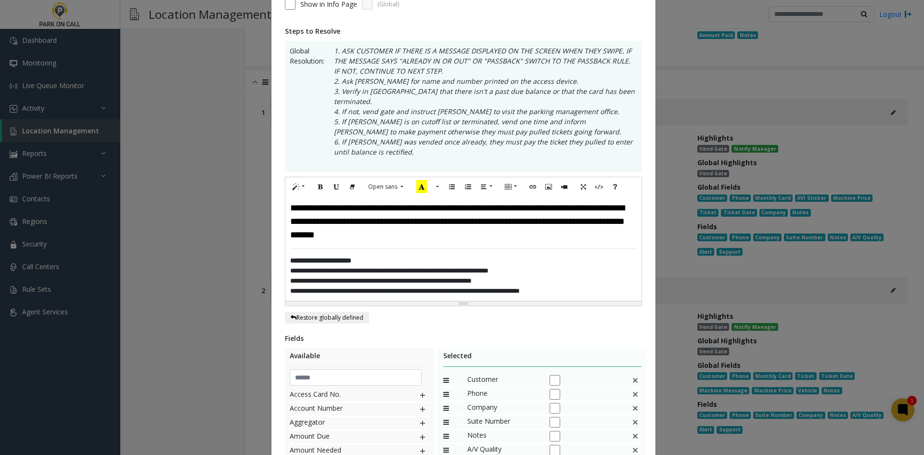
scroll to position [287, 0]
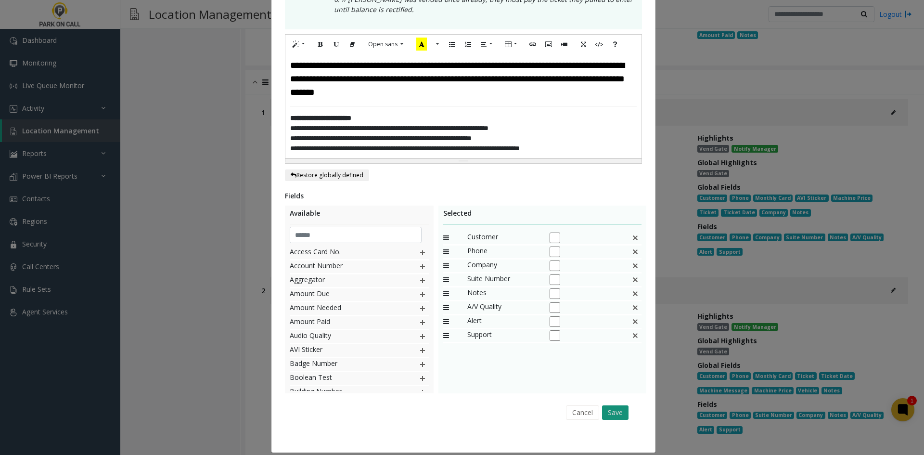
click at [603, 405] on button "Save" at bounding box center [615, 412] width 26 height 14
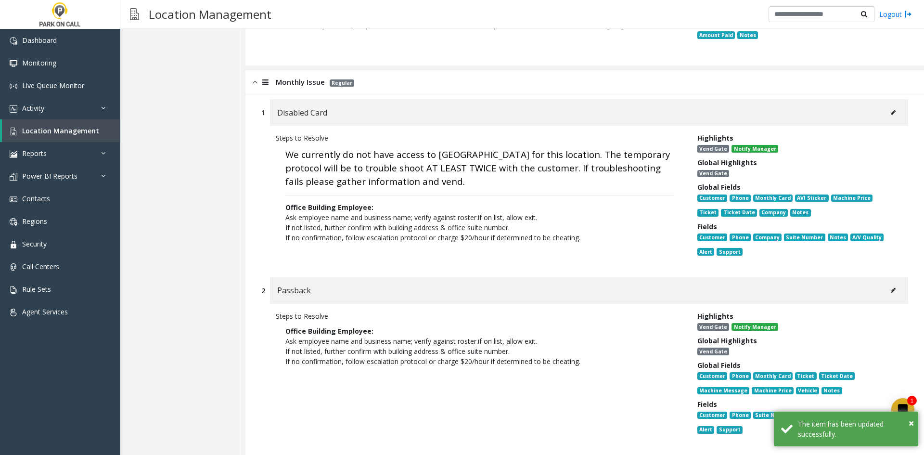
click at [889, 277] on div "Passback" at bounding box center [589, 290] width 638 height 26
click at [891, 287] on icon at bounding box center [893, 290] width 5 height 6
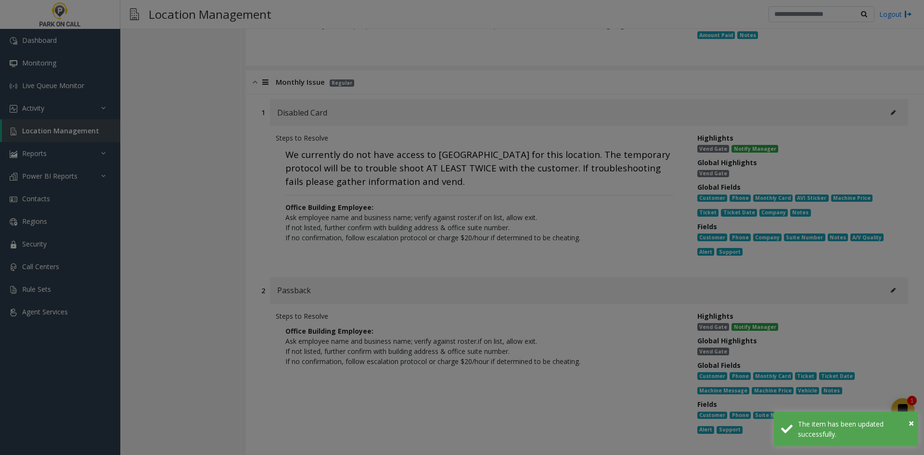
scroll to position [0, 0]
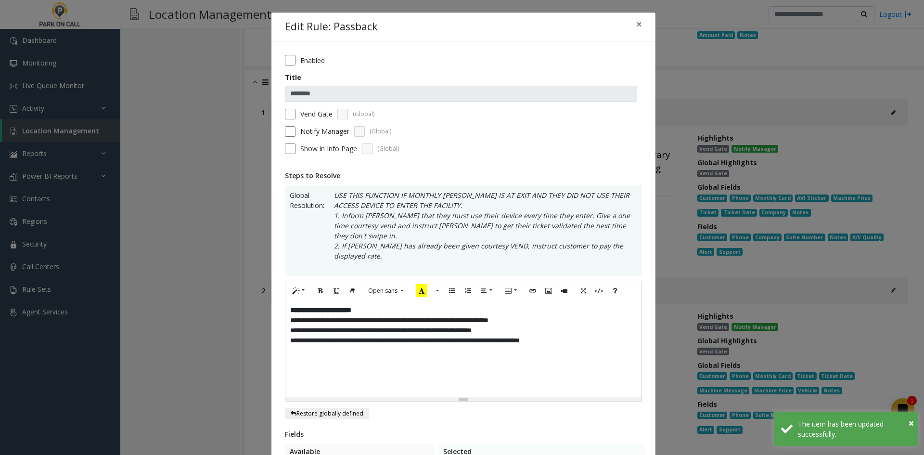
click at [285, 300] on div "**********" at bounding box center [463, 348] width 356 height 96
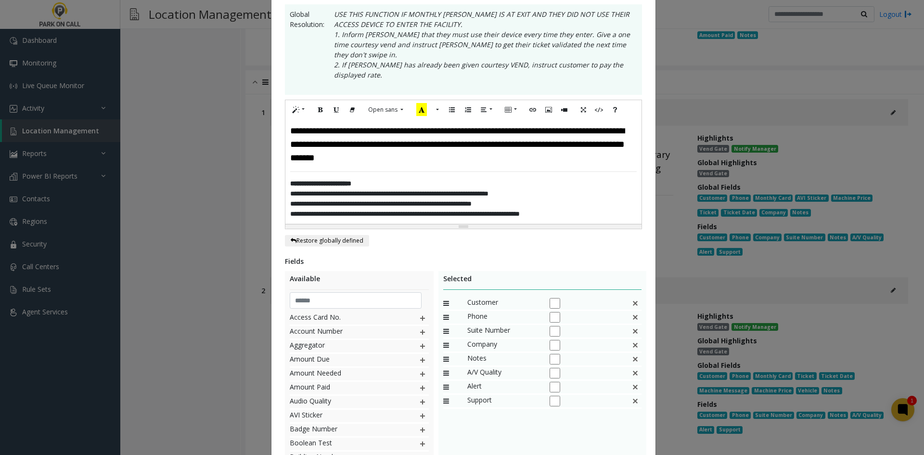
scroll to position [236, 0]
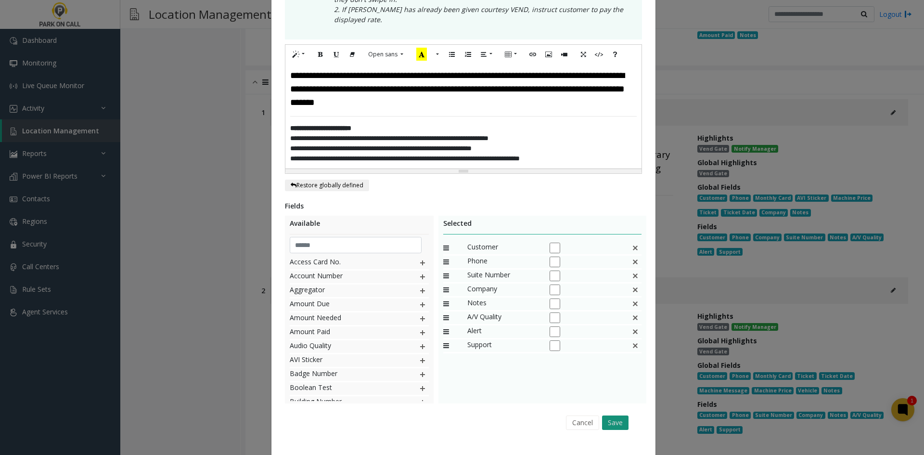
click at [612, 415] on button "Save" at bounding box center [615, 422] width 26 height 14
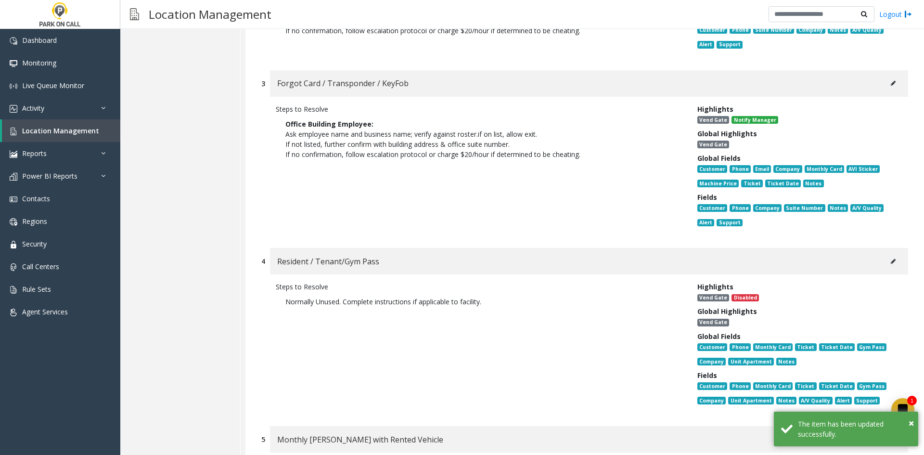
scroll to position [5309, 0]
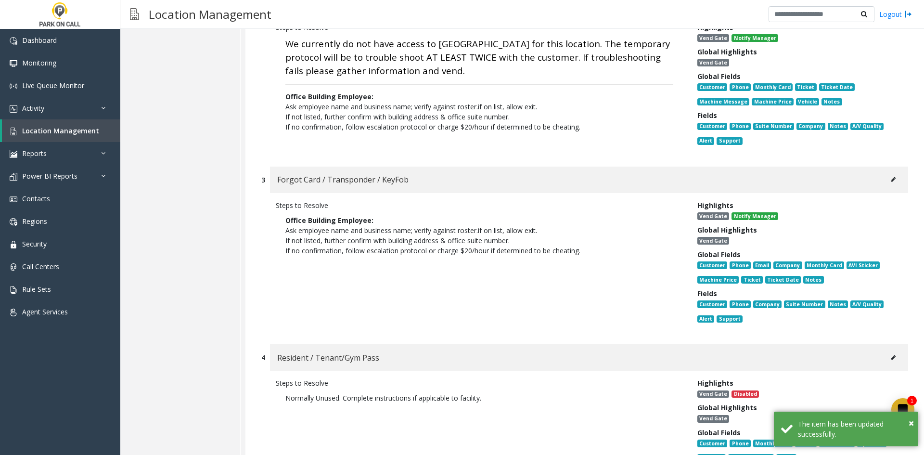
click at [891, 177] on icon at bounding box center [893, 180] width 5 height 6
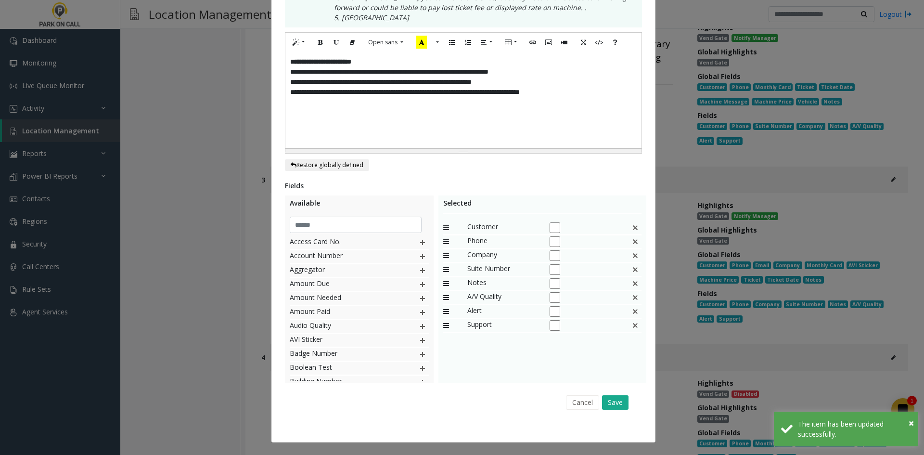
scroll to position [0, 0]
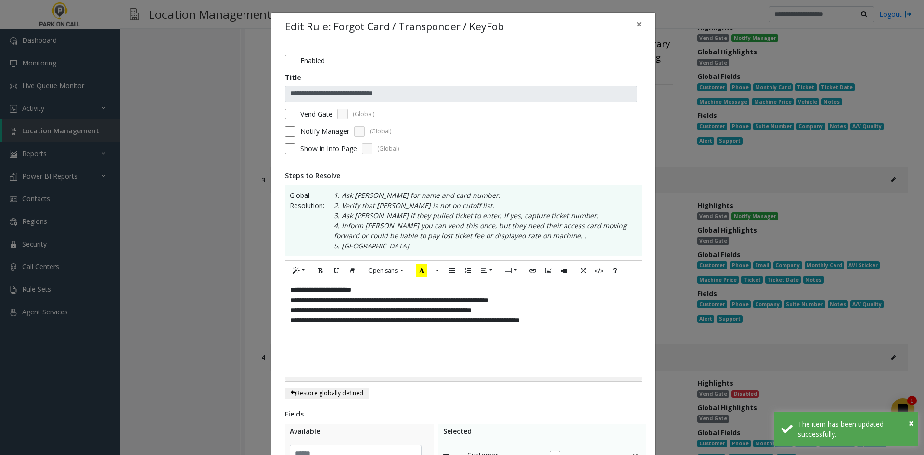
click at [290, 297] on span "**********" at bounding box center [361, 299] width 142 height 7
click at [285, 292] on div "**********" at bounding box center [463, 328] width 356 height 96
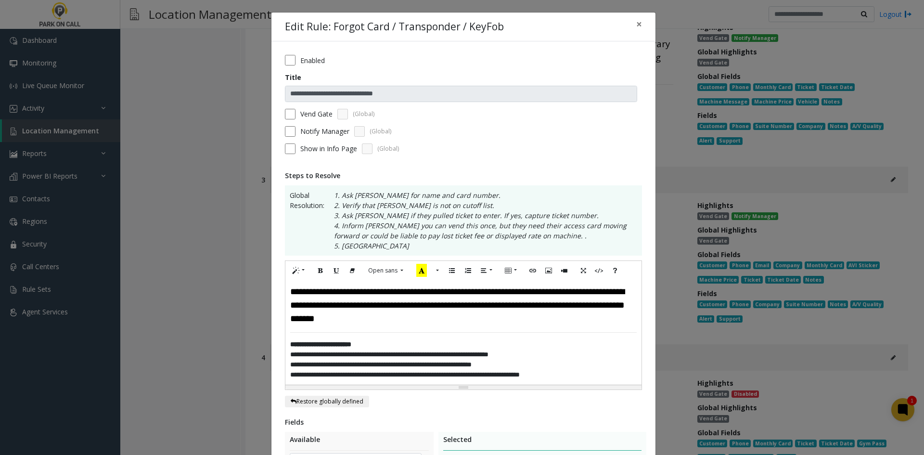
scroll to position [236, 0]
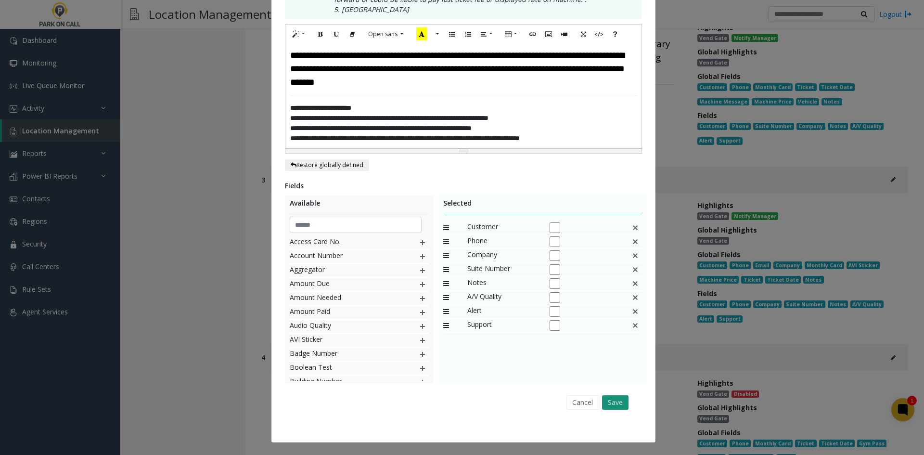
click at [602, 405] on button "Save" at bounding box center [615, 402] width 26 height 14
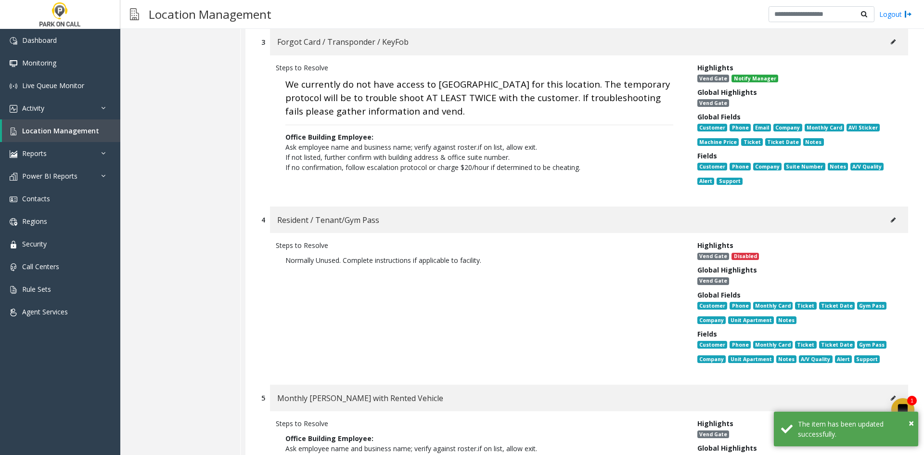
scroll to position [5598, 0]
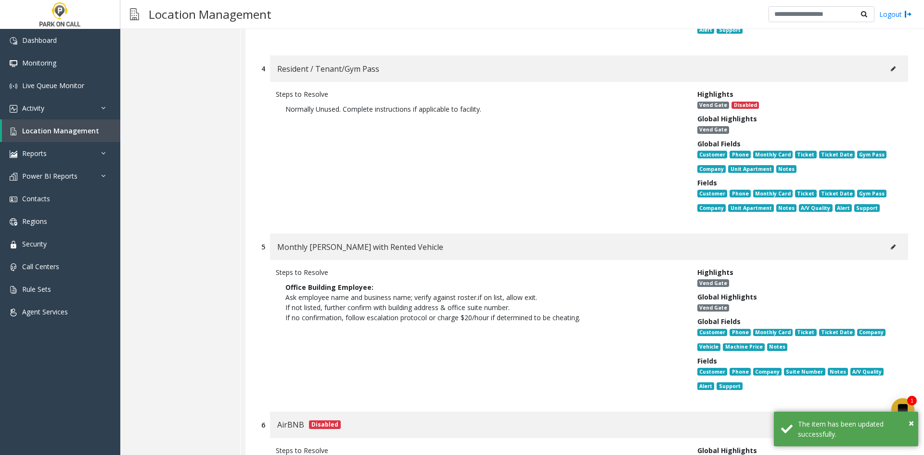
click at [891, 244] on icon at bounding box center [893, 247] width 5 height 6
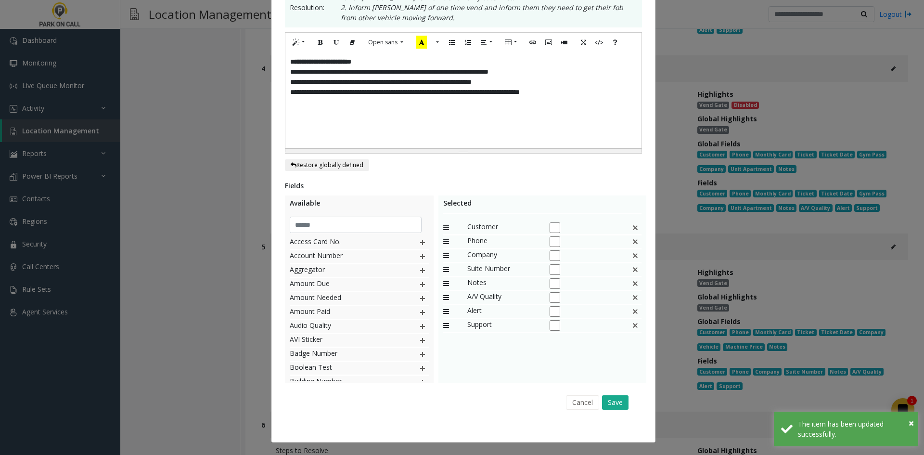
scroll to position [0, 0]
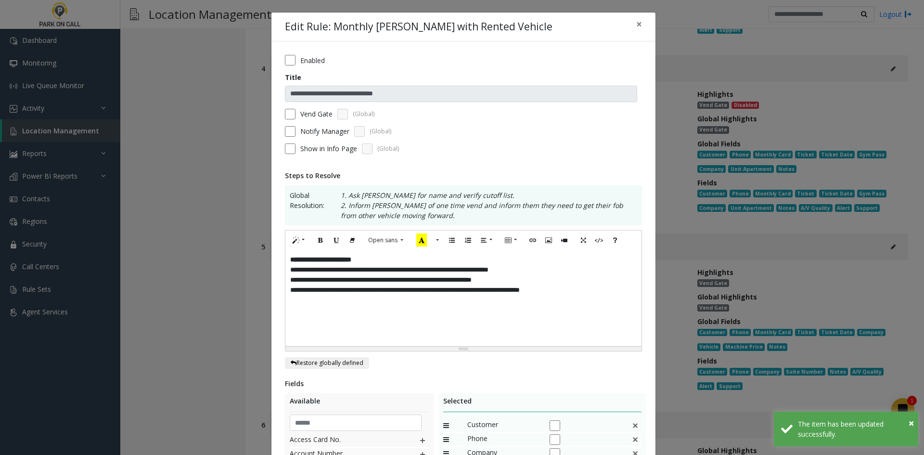
click at [290, 263] on span "**********" at bounding box center [320, 259] width 61 height 7
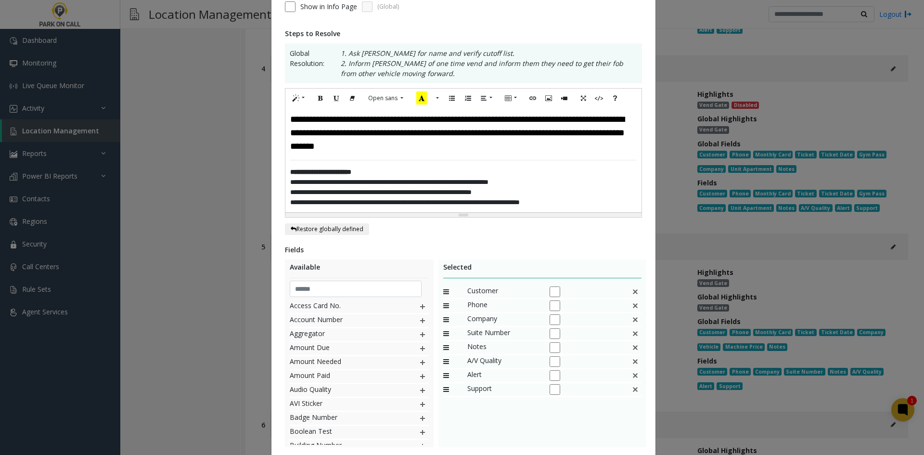
scroll to position [206, 0]
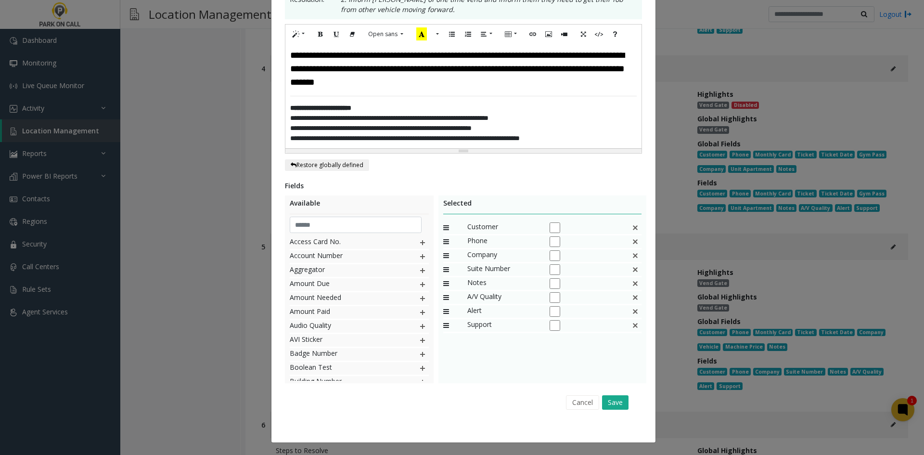
click at [604, 394] on div "Cancel Save" at bounding box center [464, 402] width 344 height 25
click at [605, 395] on button "Save" at bounding box center [615, 402] width 26 height 14
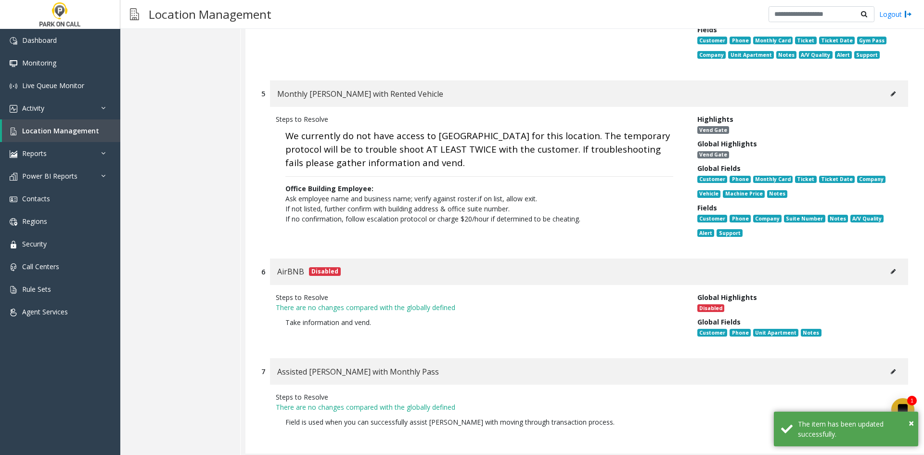
scroll to position [5869, 0]
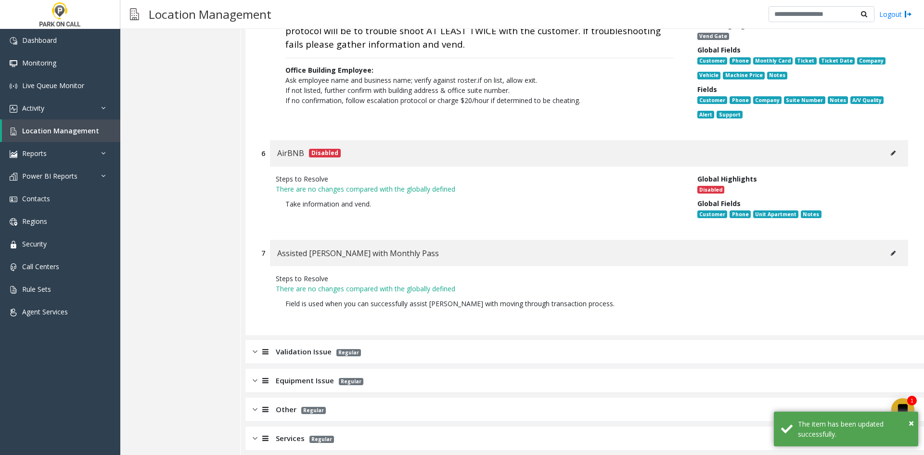
click at [451, 351] on div "Validation Issue Regular" at bounding box center [584, 352] width 678 height 24
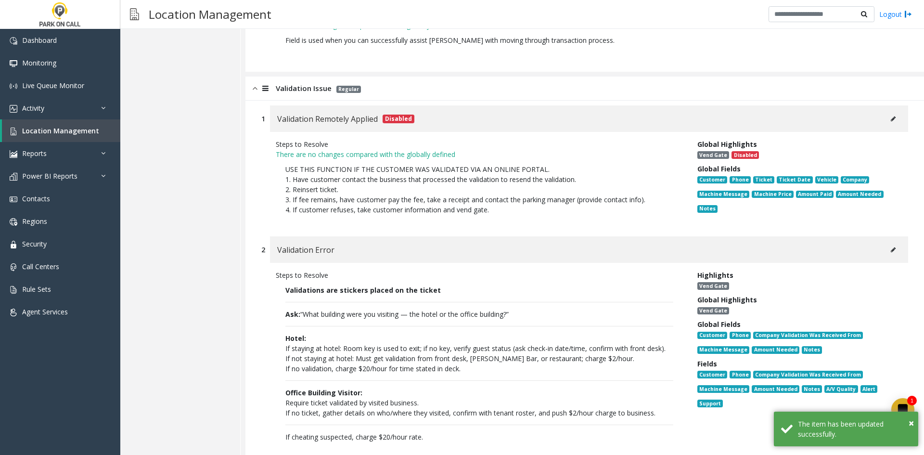
scroll to position [6206, 0]
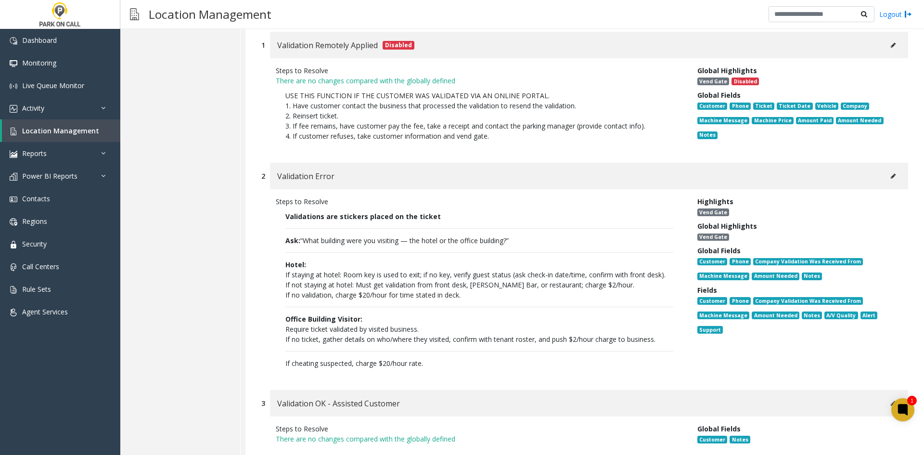
click at [890, 173] on button at bounding box center [892, 176] width 15 height 14
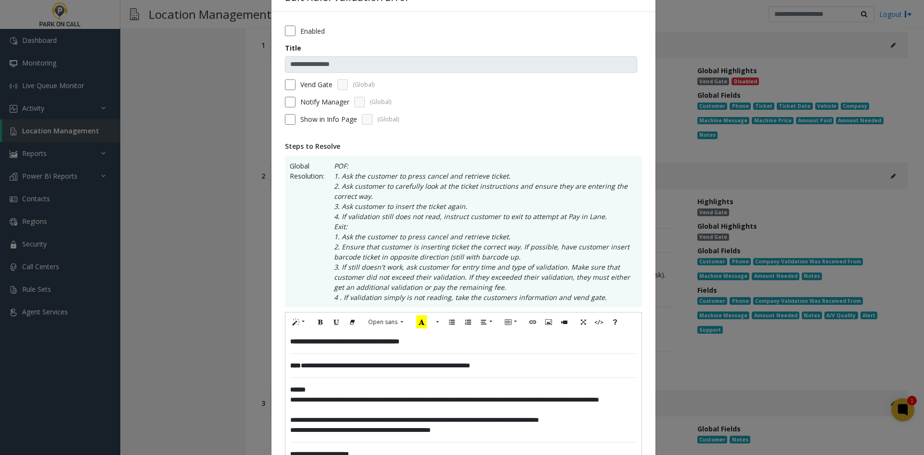
scroll to position [96, 0]
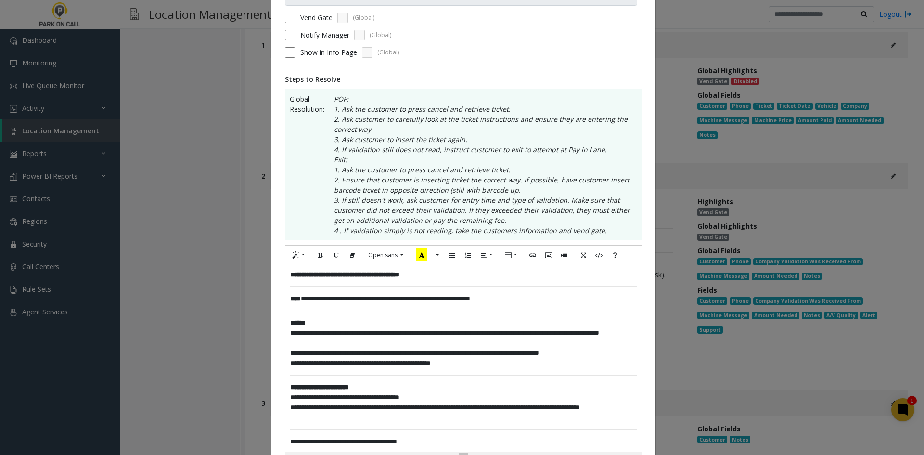
click at [469, 278] on div "**********" at bounding box center [463, 274] width 346 height 10
click at [285, 273] on div "**********" at bounding box center [463, 358] width 356 height 187
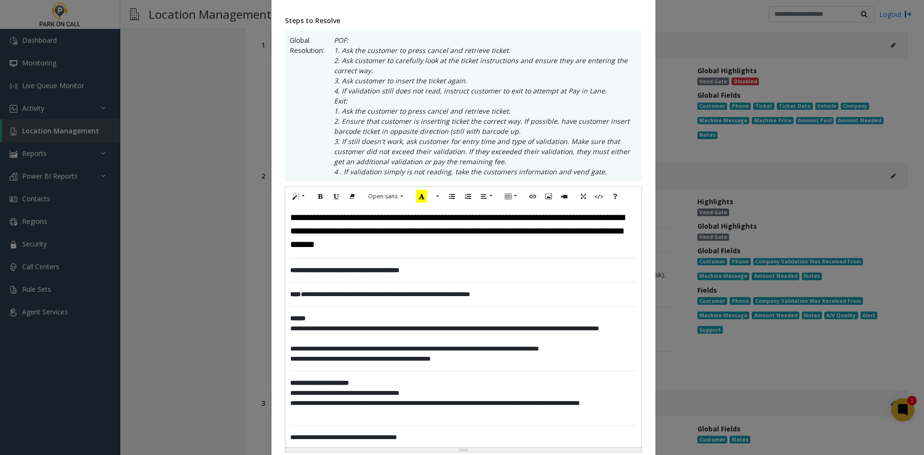
scroll to position [454, 0]
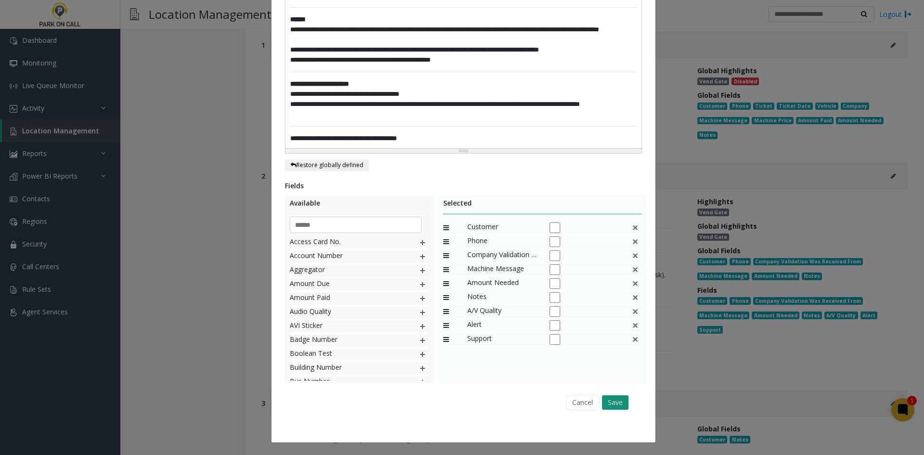
click at [618, 404] on button "Save" at bounding box center [615, 402] width 26 height 14
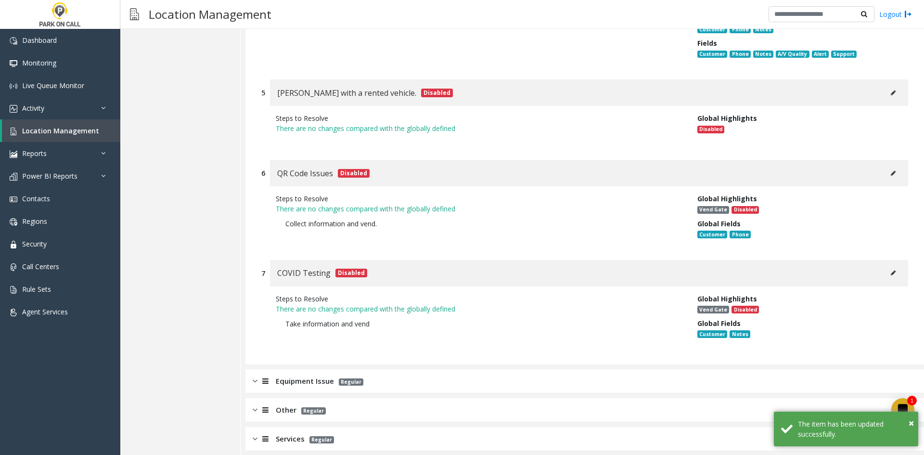
click at [342, 383] on div "Equipment Issue Regular" at bounding box center [584, 381] width 678 height 24
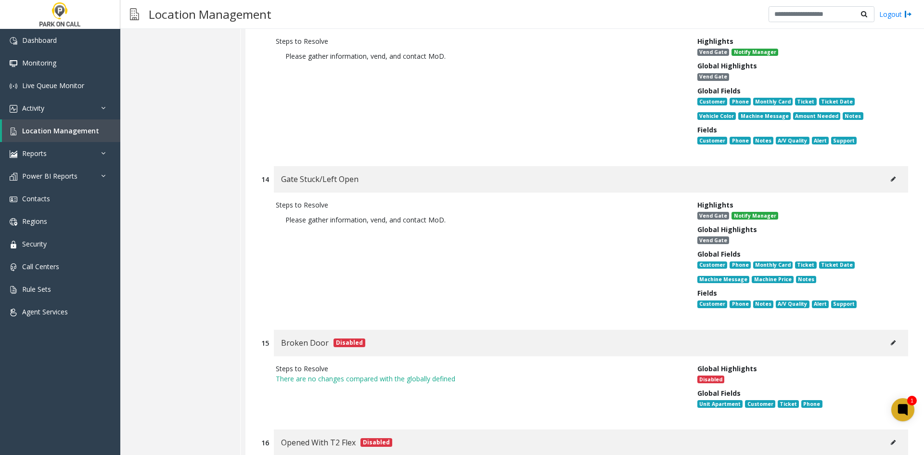
scroll to position [9355, 0]
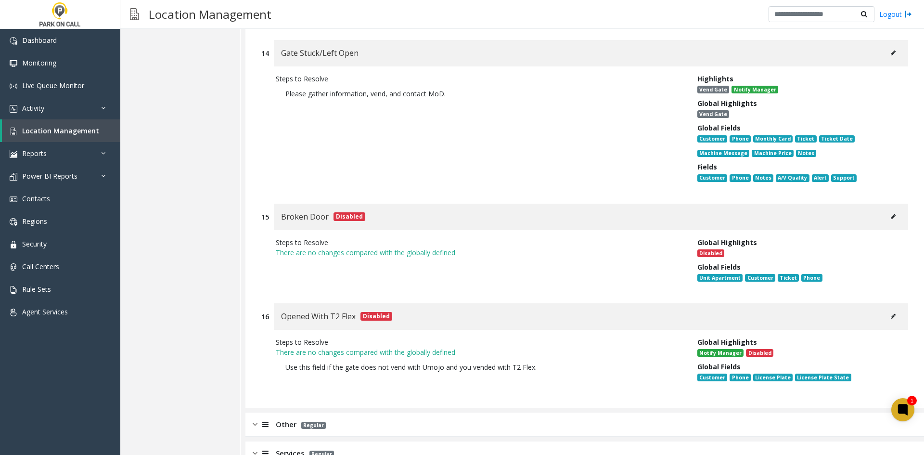
click at [344, 412] on div "Other Regular" at bounding box center [584, 424] width 678 height 24
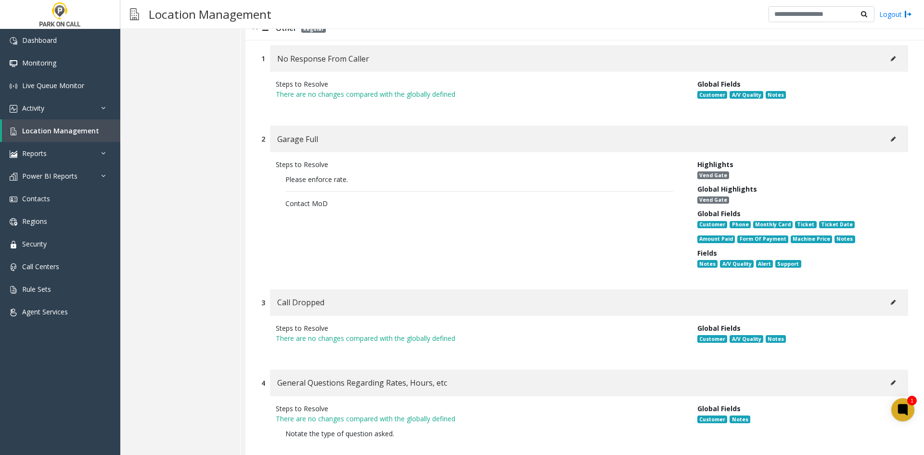
scroll to position [9740, 0]
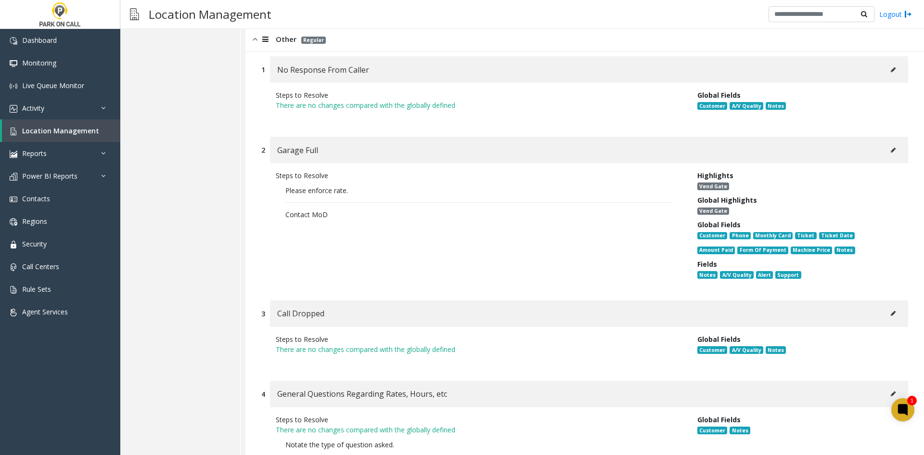
click at [885, 143] on button at bounding box center [892, 150] width 15 height 14
type input "**********"
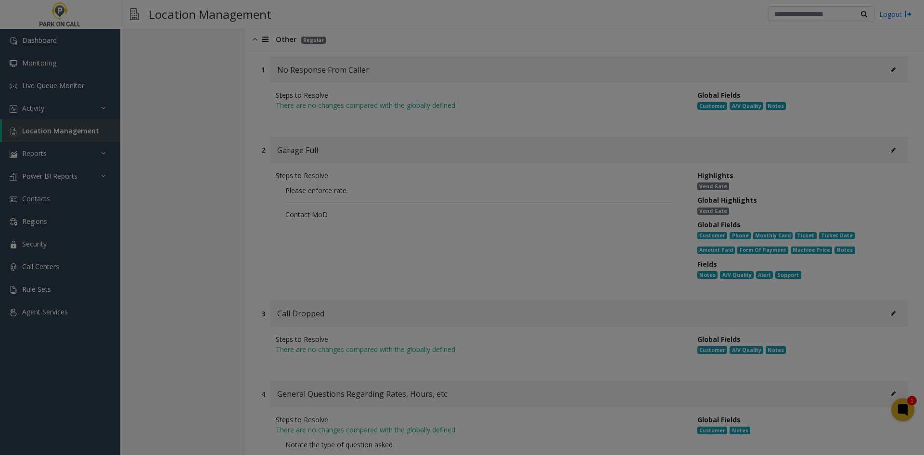
scroll to position [0, 0]
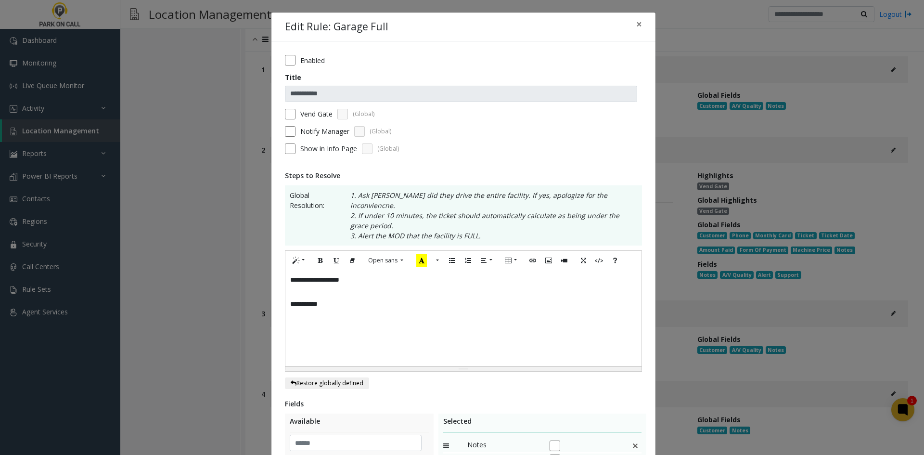
click at [365, 277] on div "**********" at bounding box center [463, 318] width 356 height 96
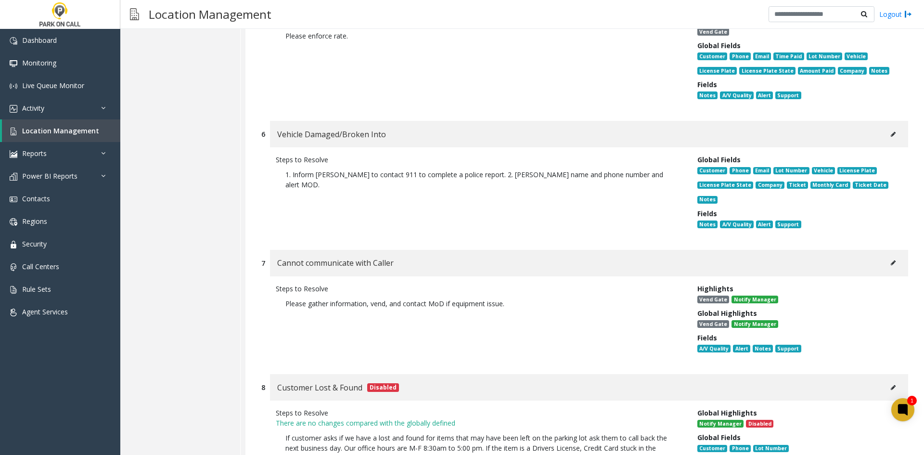
scroll to position [10365, 0]
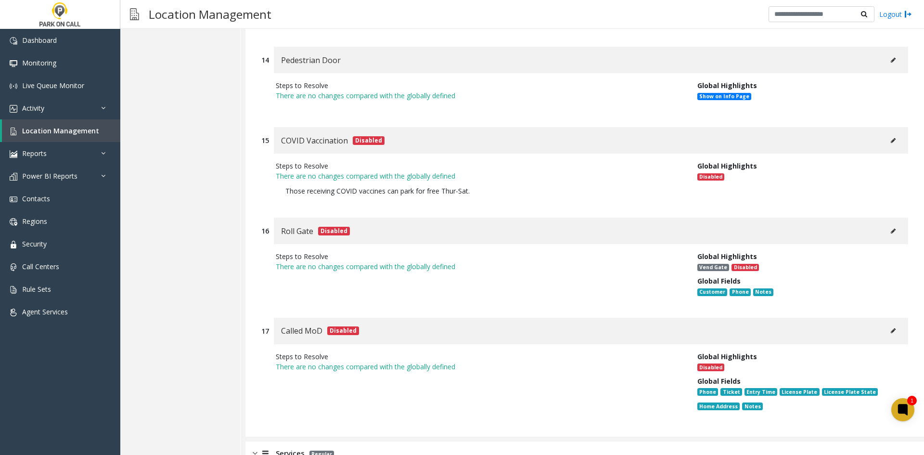
click at [383, 441] on div "Services Regular" at bounding box center [584, 453] width 678 height 24
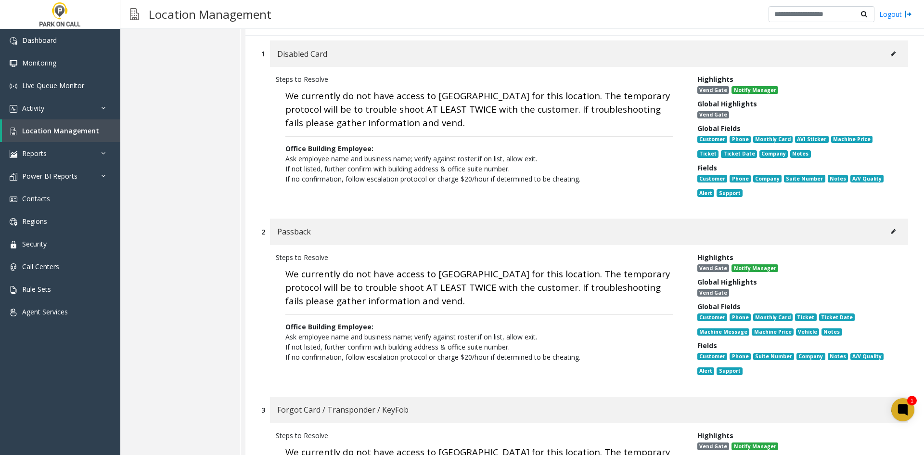
scroll to position [0, 0]
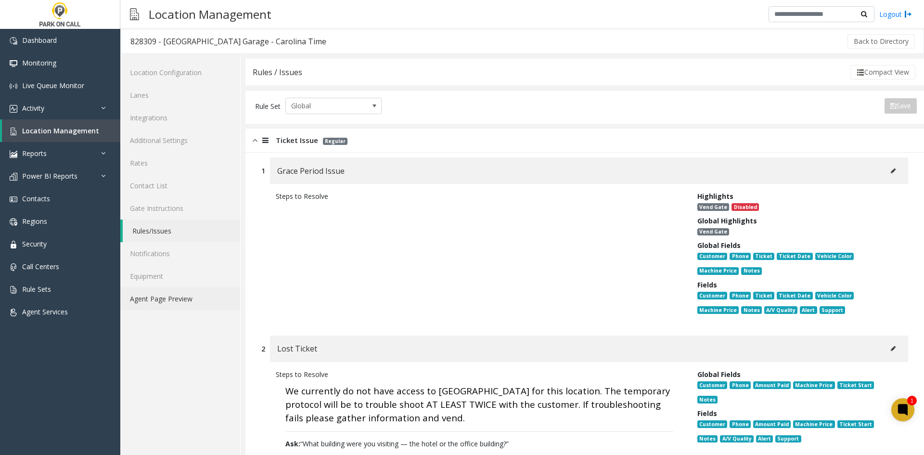
click at [172, 295] on link "Agent Page Preview" at bounding box center [180, 298] width 120 height 23
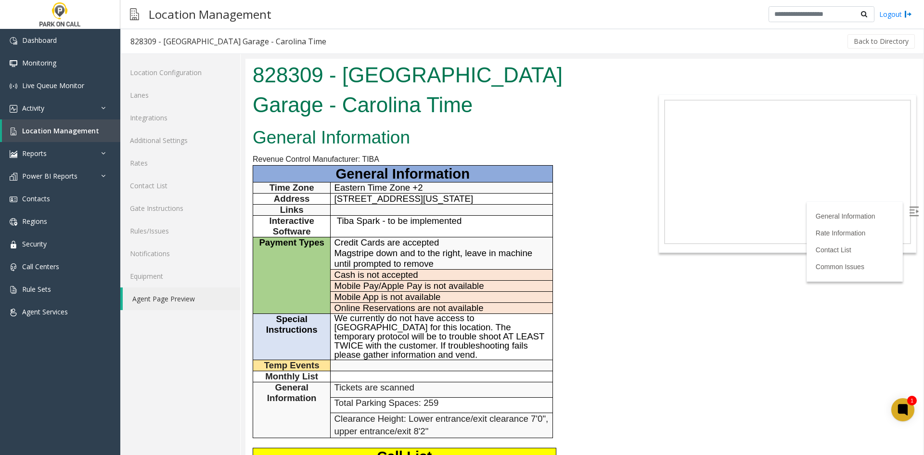
drag, startPoint x: 476, startPoint y: 225, endPoint x: 335, endPoint y: 226, distance: 141.5
click at [335, 226] on p "Tiba Spark - to be implemented" at bounding box center [441, 221] width 215 height 11
click at [340, 218] on span "Tiba Spark - to be implemented" at bounding box center [399, 221] width 125 height 10
drag, startPoint x: 340, startPoint y: 218, endPoint x: 441, endPoint y: 216, distance: 100.6
click at [441, 216] on span "Tiba Spark - to be implemented" at bounding box center [399, 221] width 125 height 10
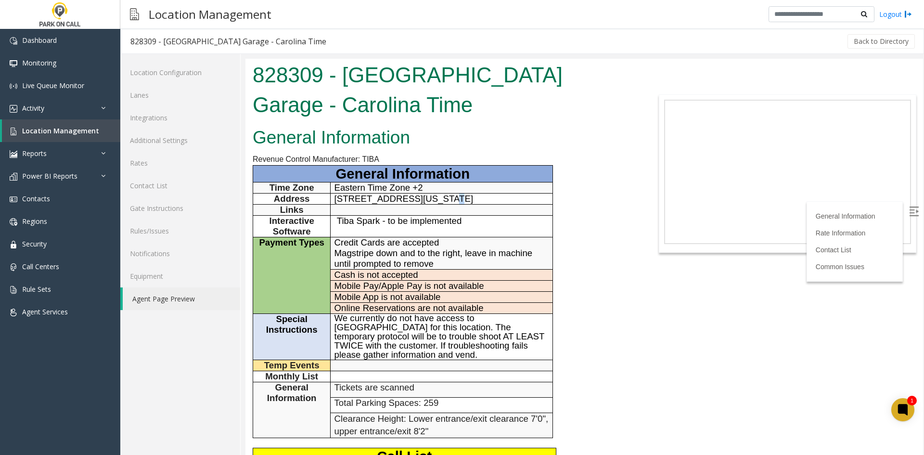
click at [430, 194] on span "[STREET_ADDRESS][US_STATE]" at bounding box center [403, 198] width 139 height 10
click at [341, 197] on span "[STREET_ADDRESS][US_STATE]" at bounding box center [403, 198] width 139 height 10
drag, startPoint x: 341, startPoint y: 197, endPoint x: 523, endPoint y: 193, distance: 181.4
click at [523, 193] on td "[STREET_ADDRESS][US_STATE]" at bounding box center [442, 198] width 222 height 11
copy span "[STREET_ADDRESS][US_STATE]"
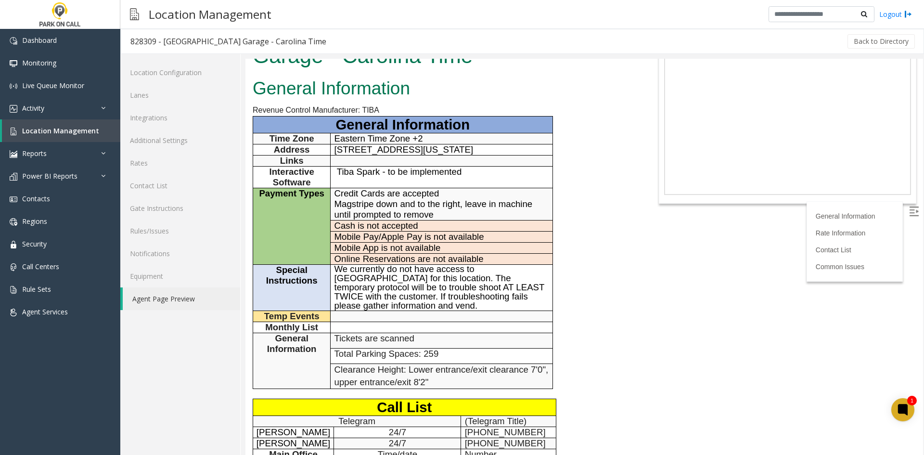
scroll to position [96, 0]
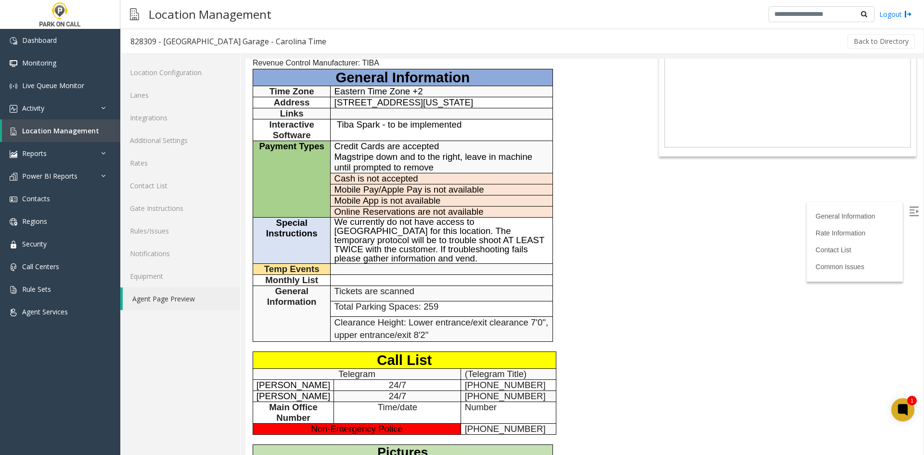
click at [344, 221] on span "We currently do not have access to [GEOGRAPHIC_DATA] for this location. The tem…" at bounding box center [439, 240] width 210 height 47
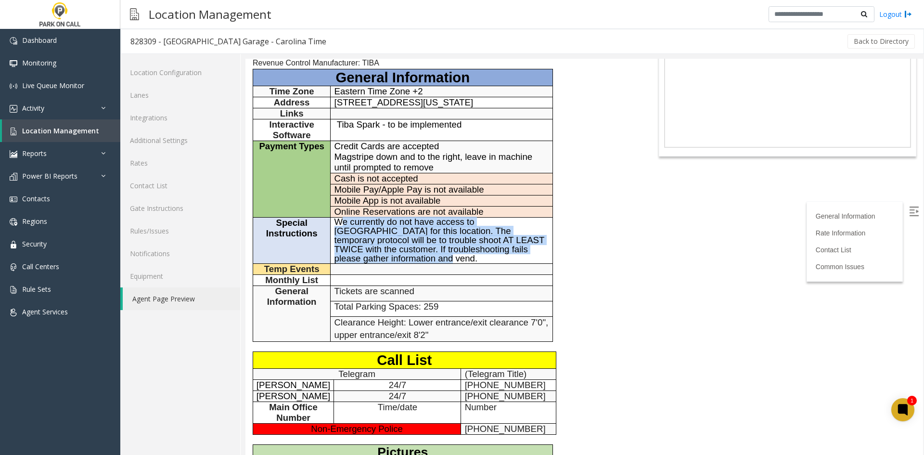
drag, startPoint x: 344, startPoint y: 221, endPoint x: 359, endPoint y: 255, distance: 36.8
click at [359, 255] on td "We currently do not have access to [GEOGRAPHIC_DATA] for this location. The tem…" at bounding box center [442, 240] width 222 height 46
copy span "We currently do not have access to [GEOGRAPHIC_DATA] for this location. The tem…"
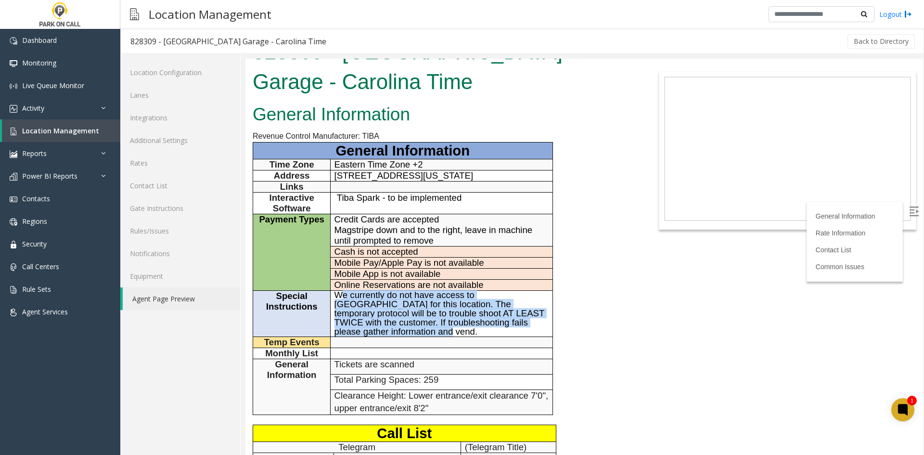
scroll to position [0, 0]
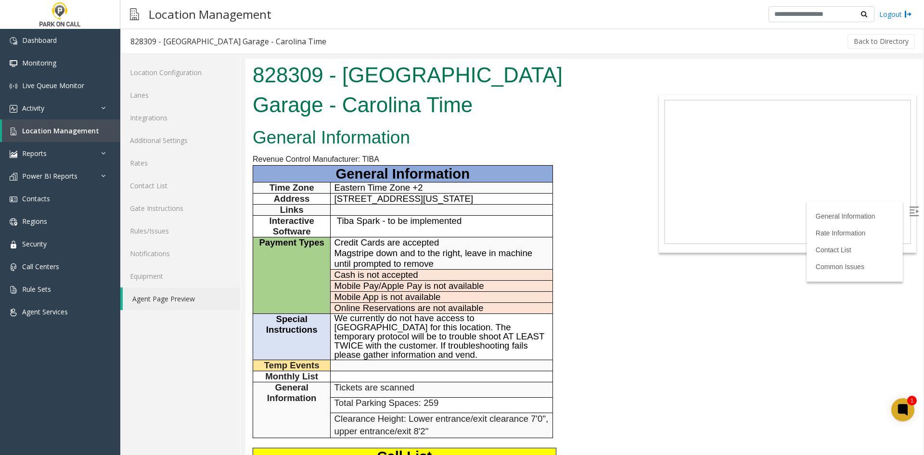
click at [353, 73] on h1 "828309 - [GEOGRAPHIC_DATA] Garage - Carolina Time" at bounding box center [443, 89] width 381 height 59
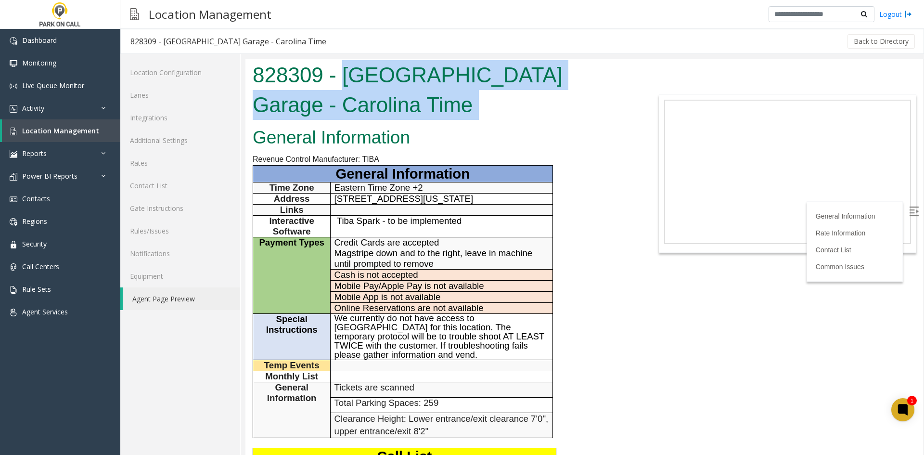
drag, startPoint x: 355, startPoint y: 79, endPoint x: 357, endPoint y: 112, distance: 32.8
click at [357, 112] on h1 "828309 - [GEOGRAPHIC_DATA] Garage - Carolina Time" at bounding box center [443, 89] width 381 height 59
copy body "[GEOGRAPHIC_DATA] Garage - Carolina Time"
